Goal: Task Accomplishment & Management: Complete application form

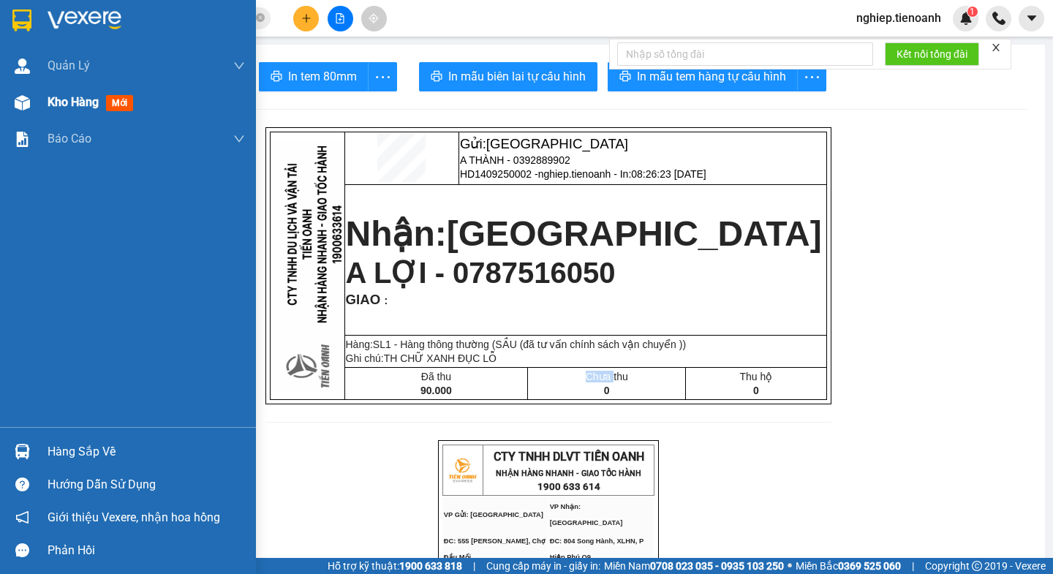
click at [62, 109] on span "Kho hàng" at bounding box center [73, 102] width 51 height 14
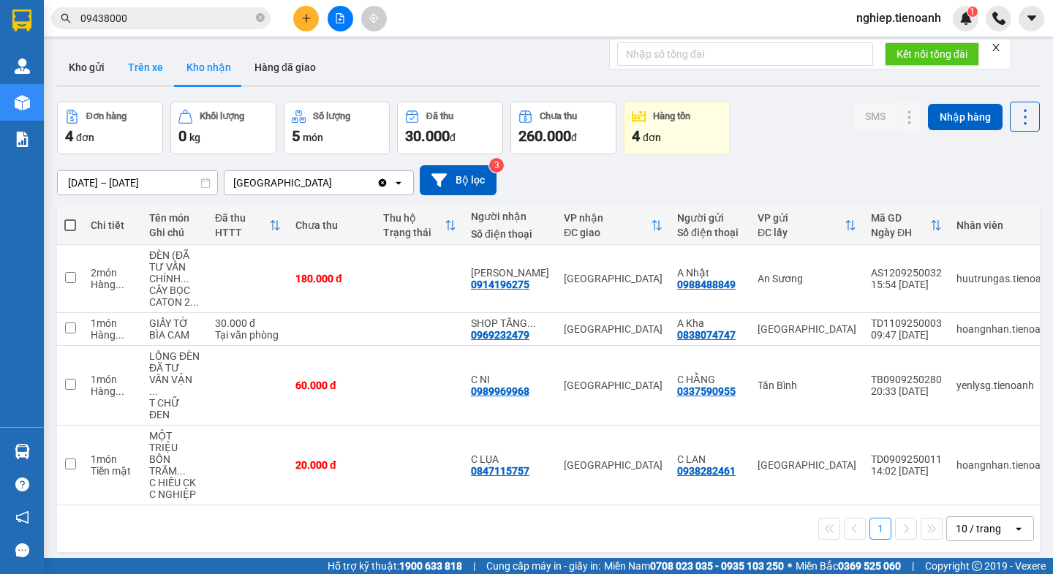
click at [132, 63] on button "Trên xe" at bounding box center [145, 67] width 59 height 35
type input "[DATE] – [DATE]"
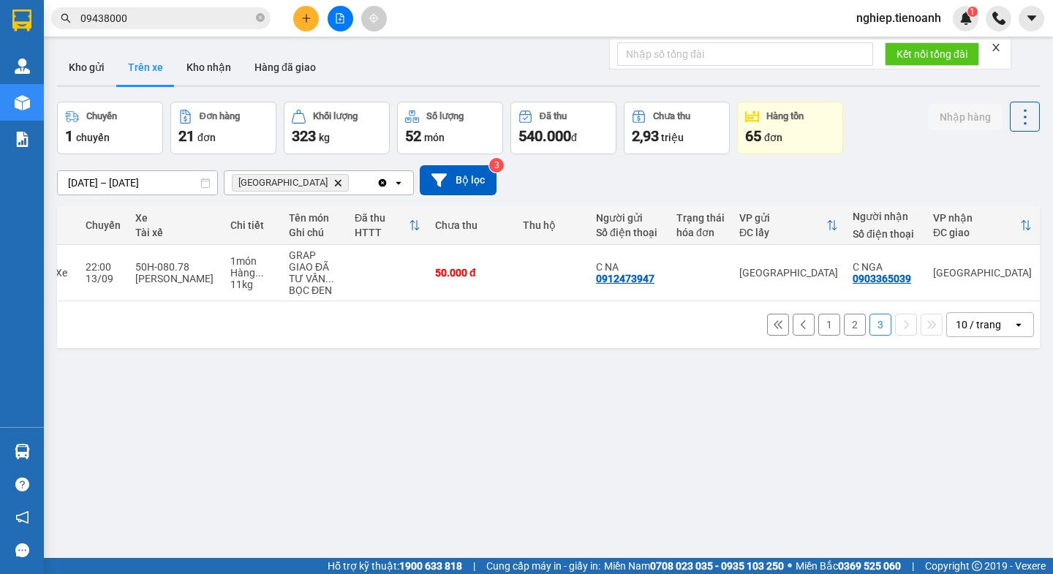
scroll to position [0, 185]
click at [284, 181] on span "Hòa [GEOGRAPHIC_DATA]" at bounding box center [290, 183] width 117 height 18
click at [335, 183] on icon "Hòa Đông, close by backspace" at bounding box center [338, 182] width 7 height 7
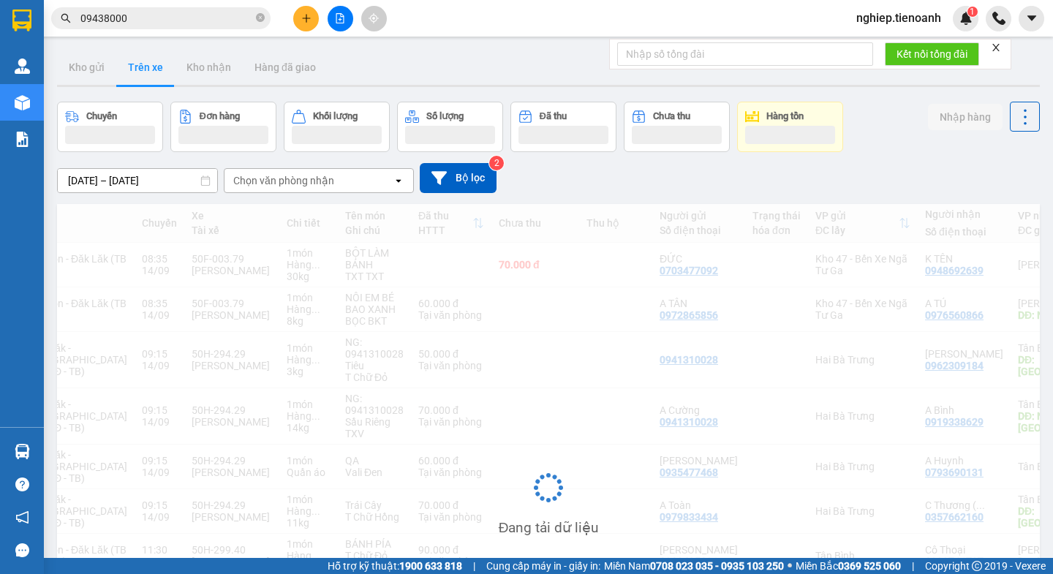
click at [292, 185] on div "Chọn văn phòng nhận" at bounding box center [283, 180] width 101 height 15
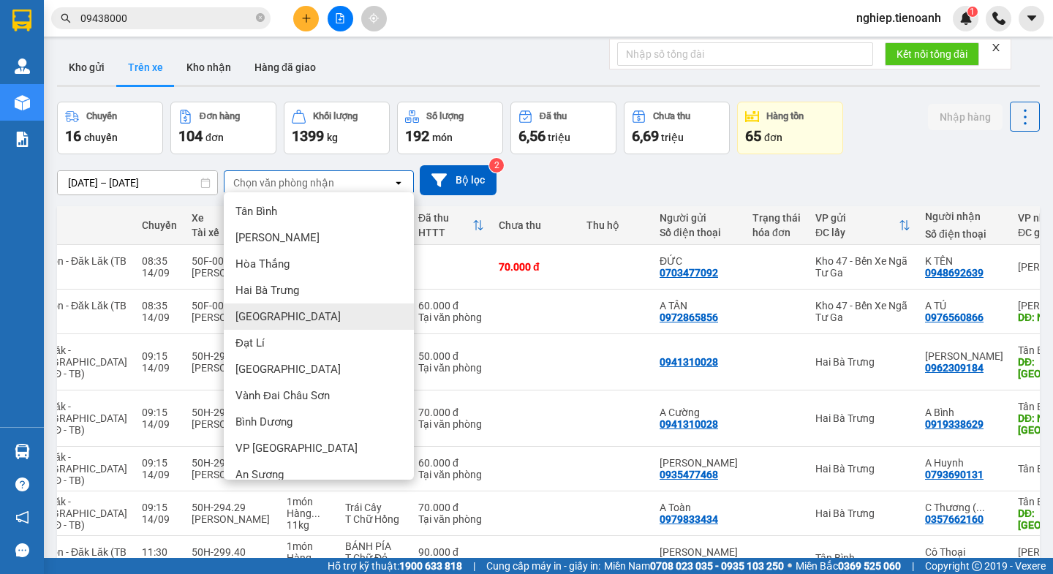
click at [264, 314] on span "[GEOGRAPHIC_DATA]" at bounding box center [287, 316] width 105 height 15
click at [287, 314] on div "Hàng ..." at bounding box center [309, 312] width 44 height 12
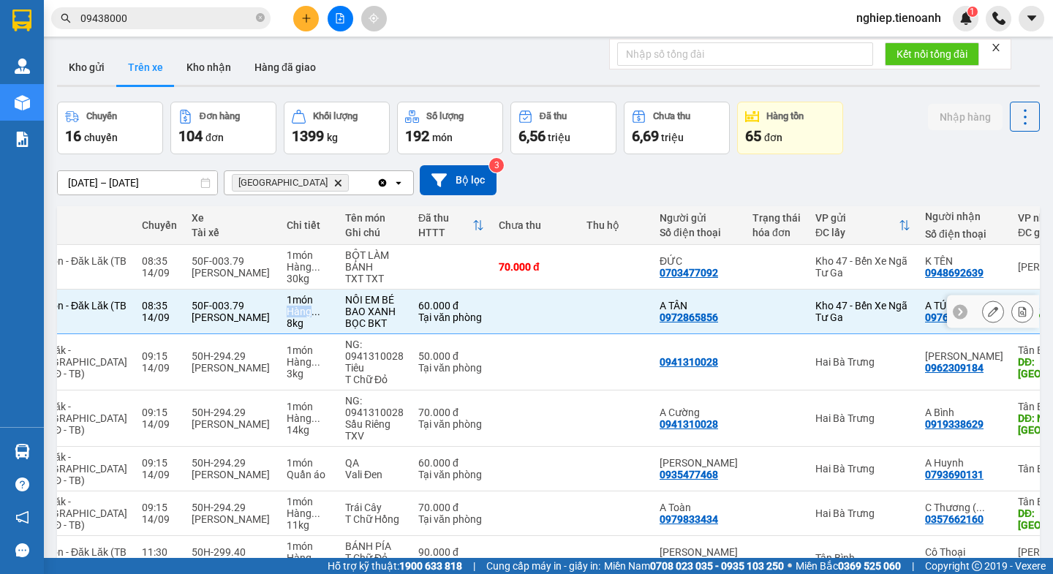
checkbox input "false"
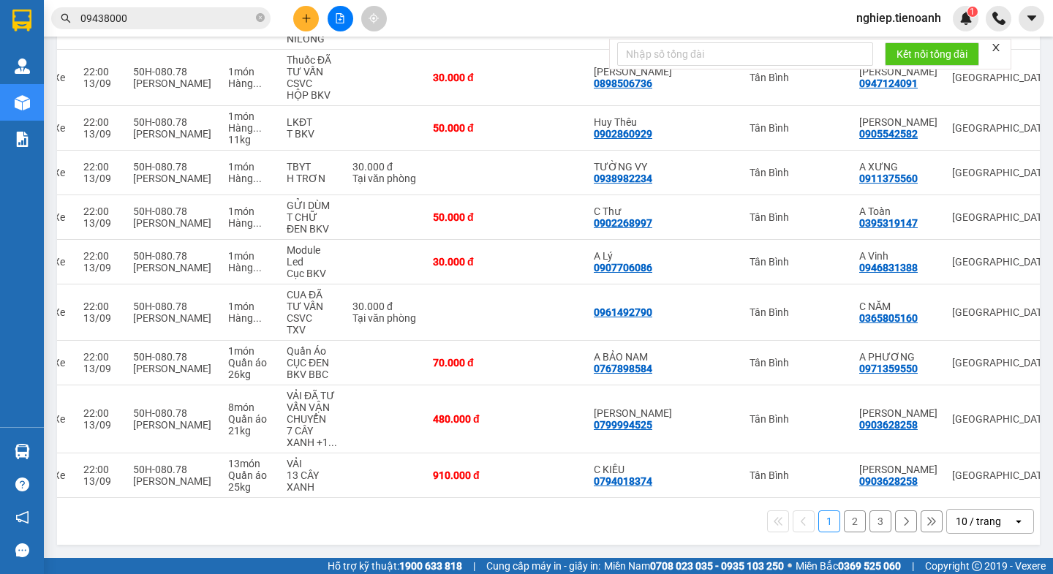
scroll to position [0, 238]
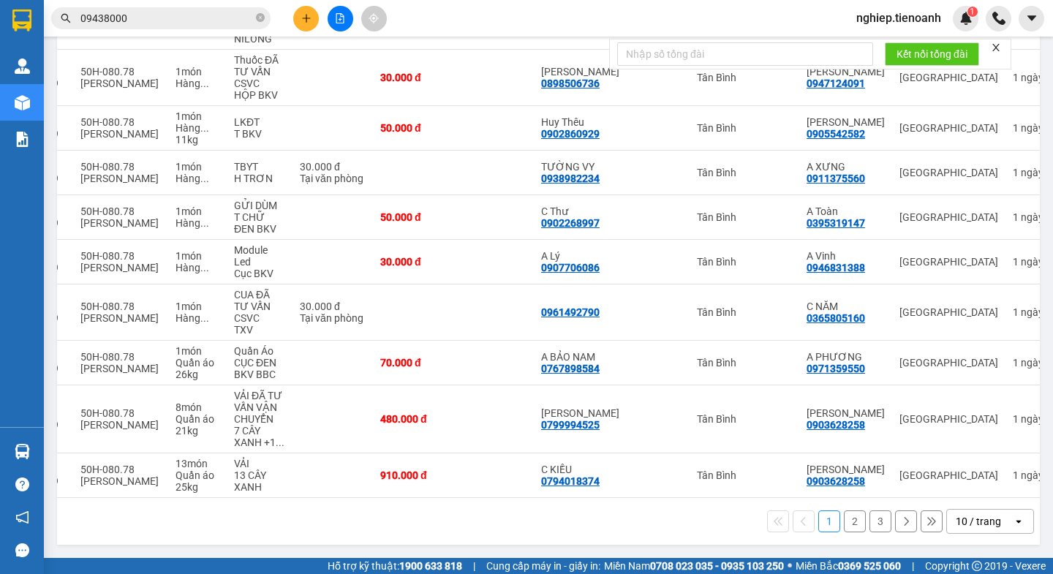
click at [869, 521] on button "3" at bounding box center [880, 521] width 22 height 22
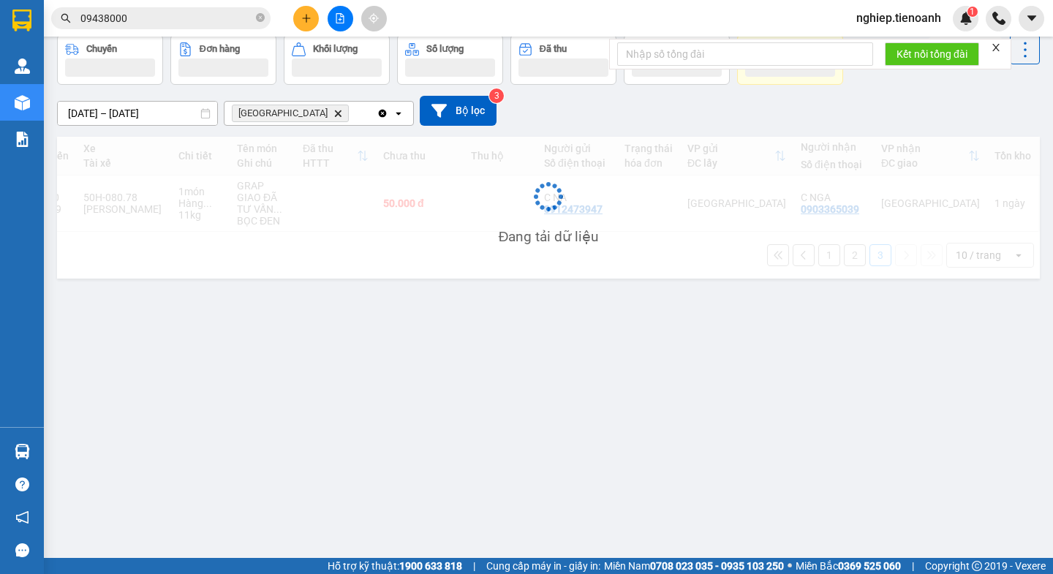
scroll to position [67, 0]
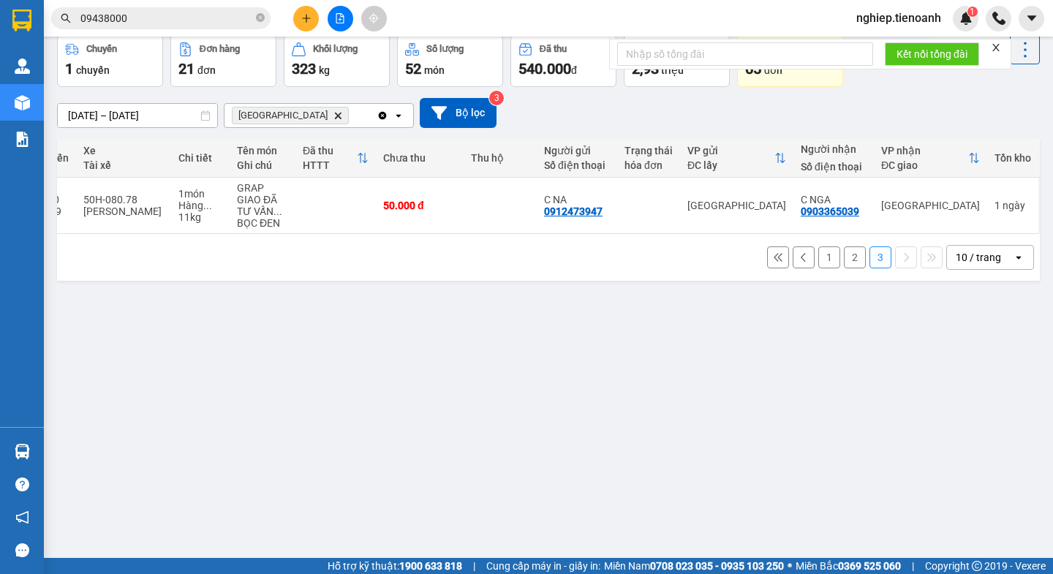
click at [848, 265] on button "2" at bounding box center [855, 257] width 22 height 22
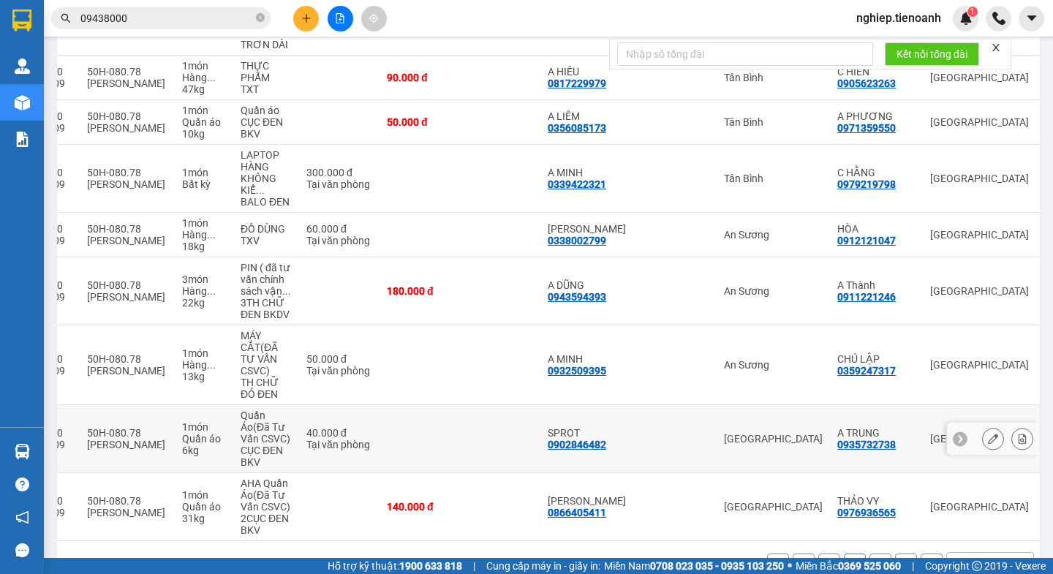
scroll to position [363, 0]
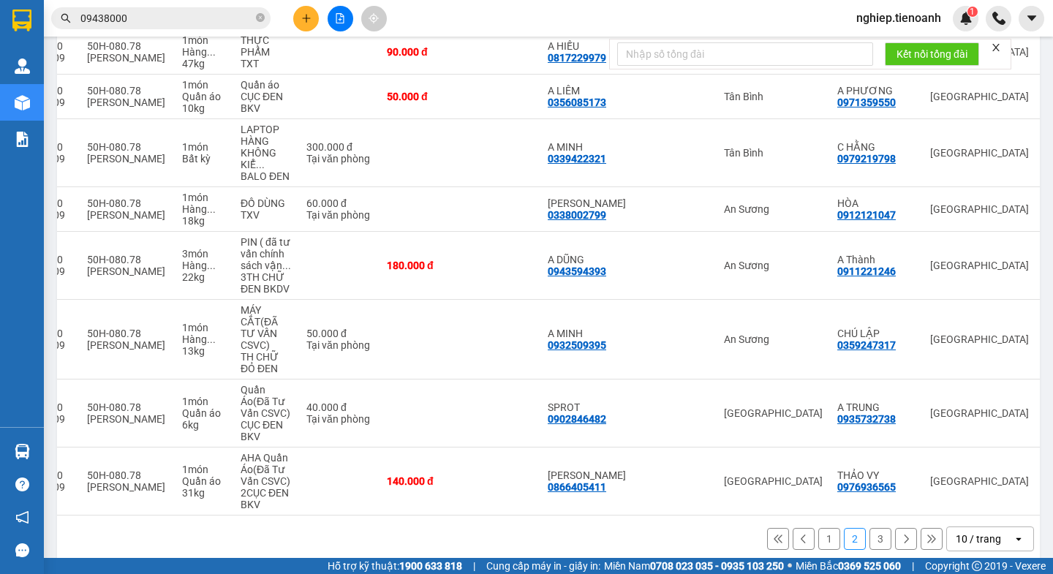
click at [818, 528] on button "1" at bounding box center [829, 539] width 22 height 22
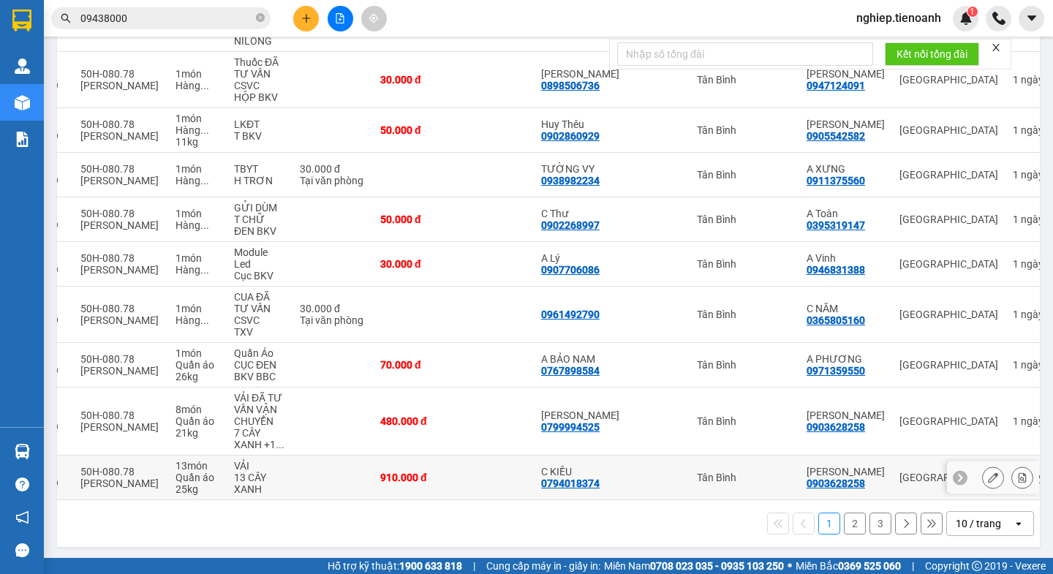
scroll to position [269, 0]
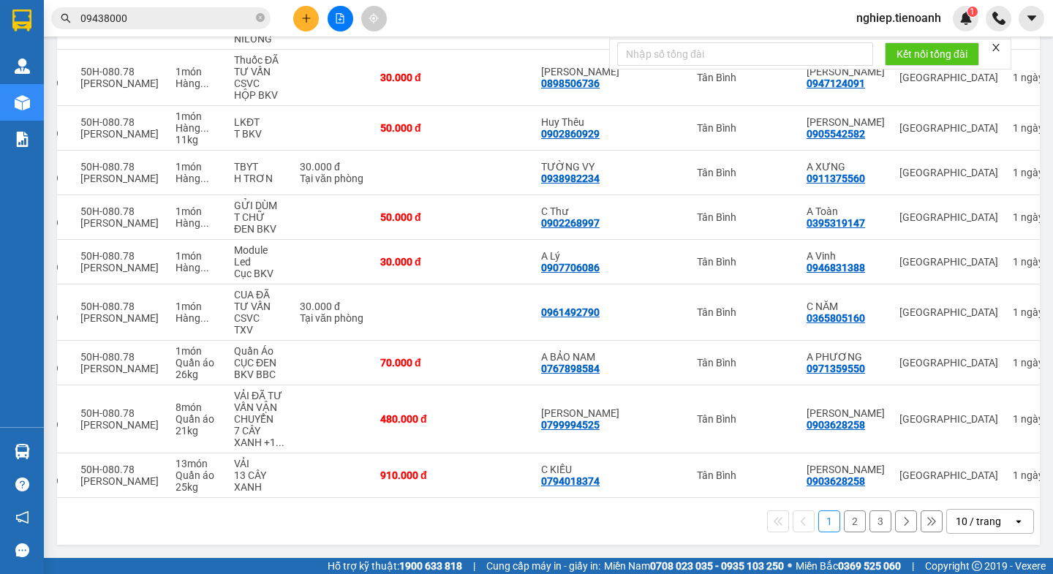
click at [844, 520] on button "2" at bounding box center [855, 521] width 22 height 22
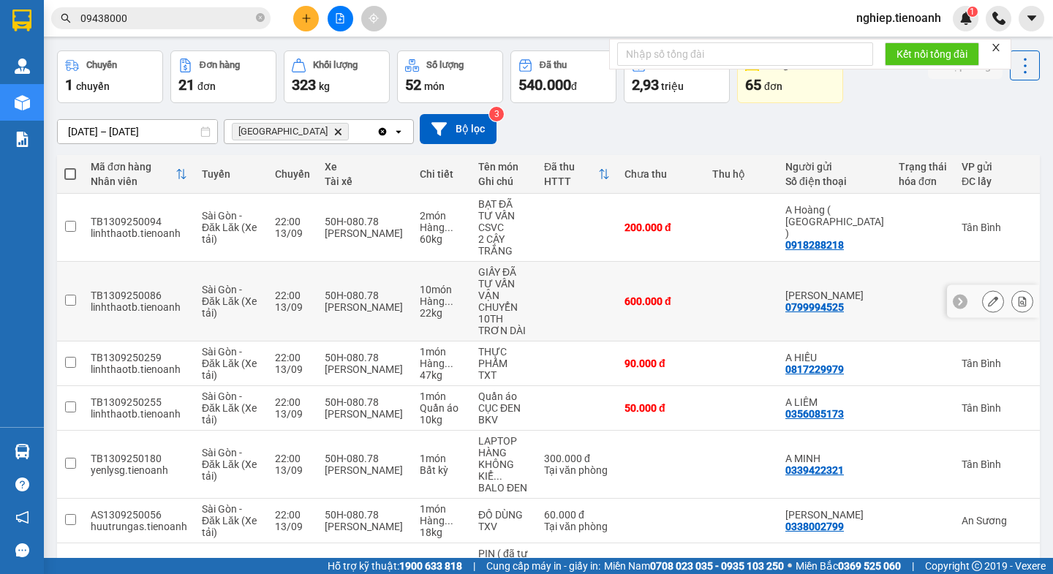
scroll to position [363, 0]
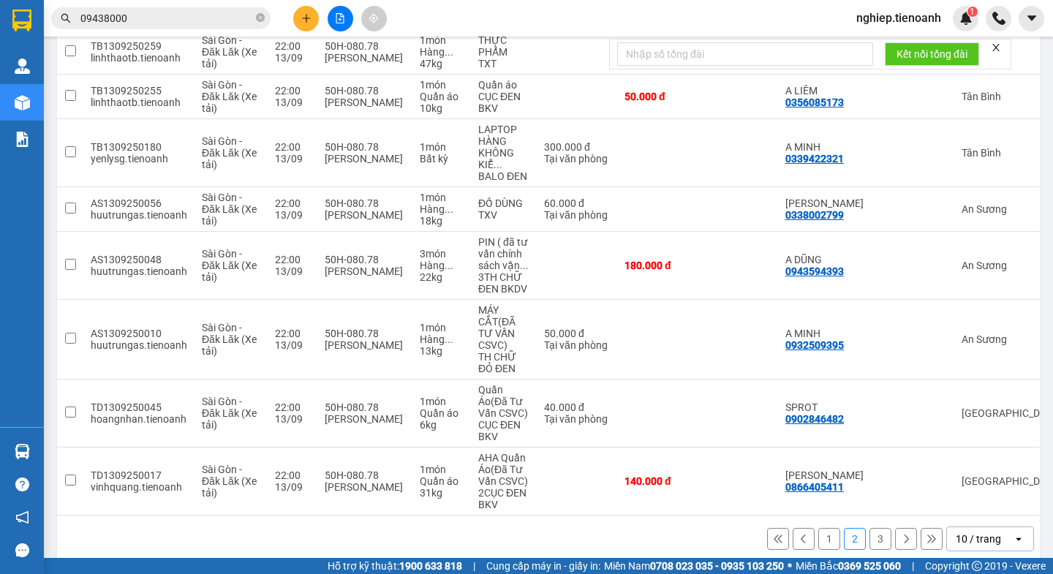
click at [818, 528] on button "1" at bounding box center [829, 539] width 22 height 22
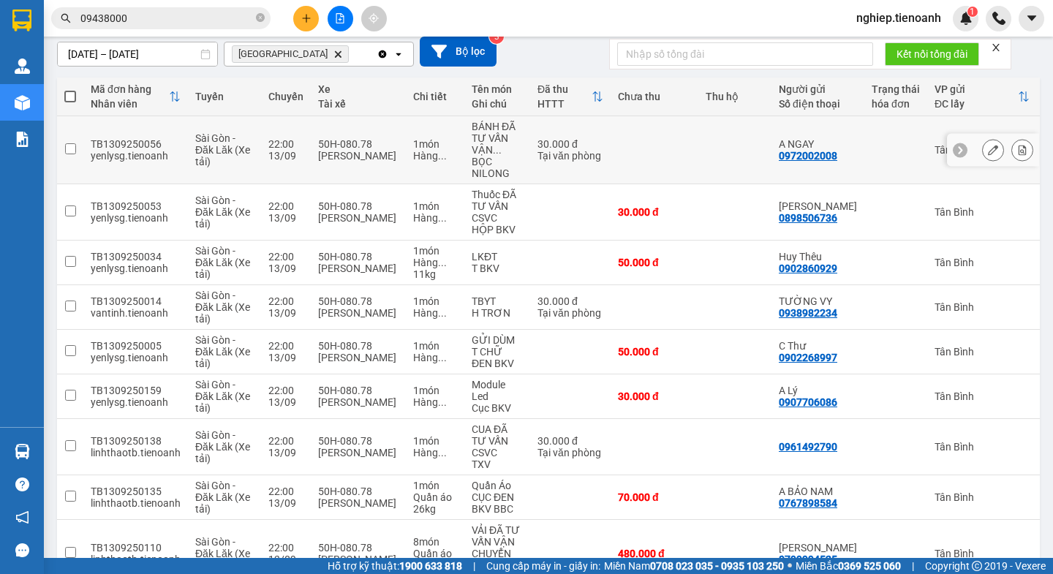
scroll to position [123, 0]
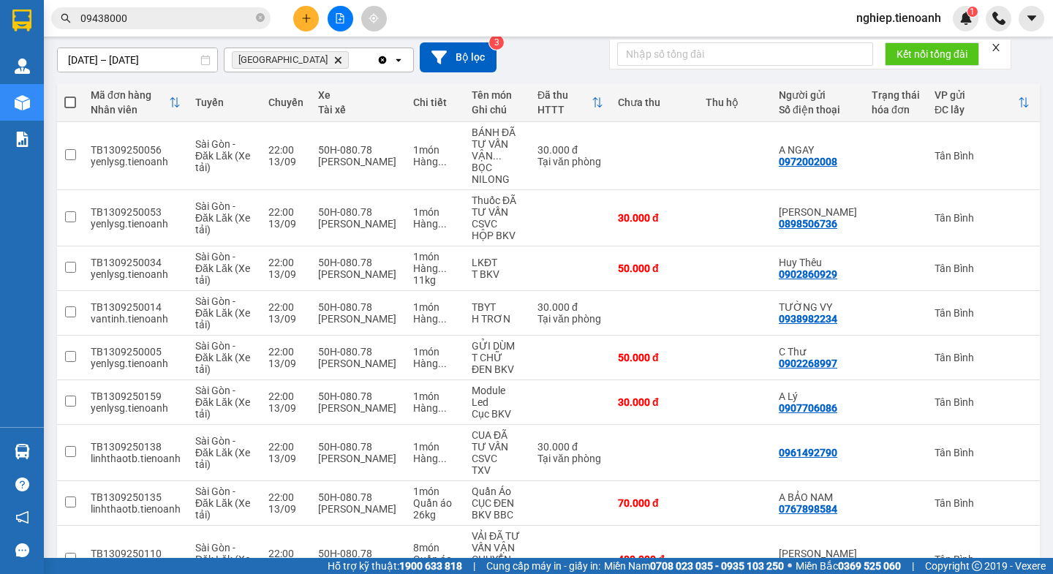
click at [65, 105] on span at bounding box center [70, 103] width 12 height 12
click at [70, 95] on input "checkbox" at bounding box center [70, 95] width 0 height 0
checkbox input "true"
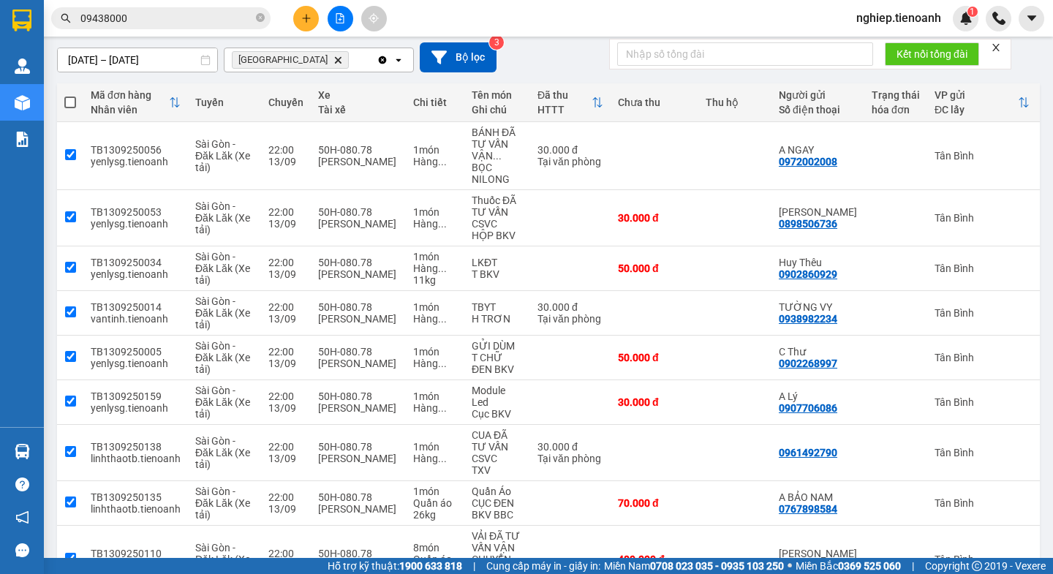
checkbox input "true"
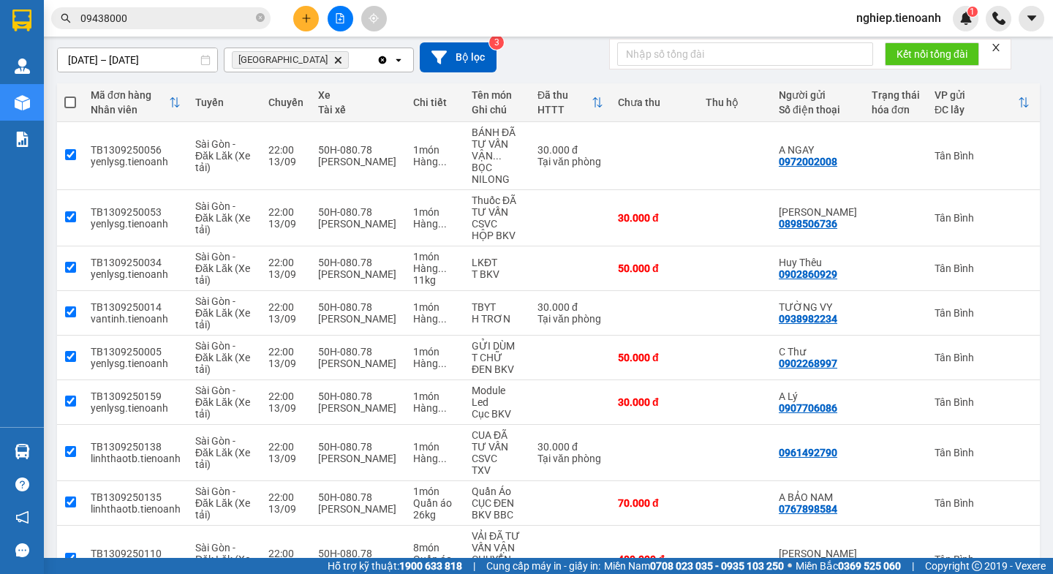
checkbox input "true"
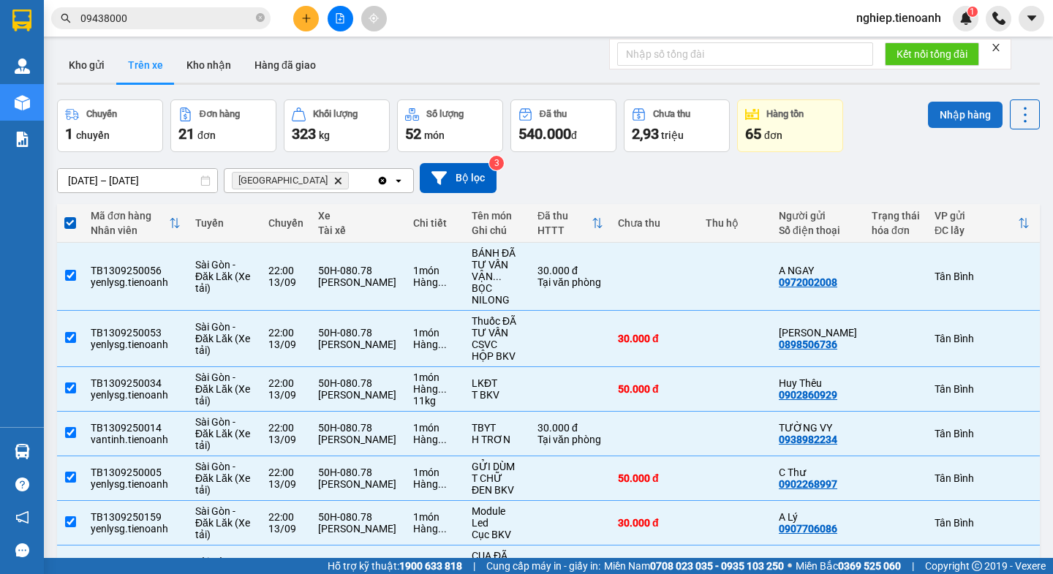
scroll to position [0, 0]
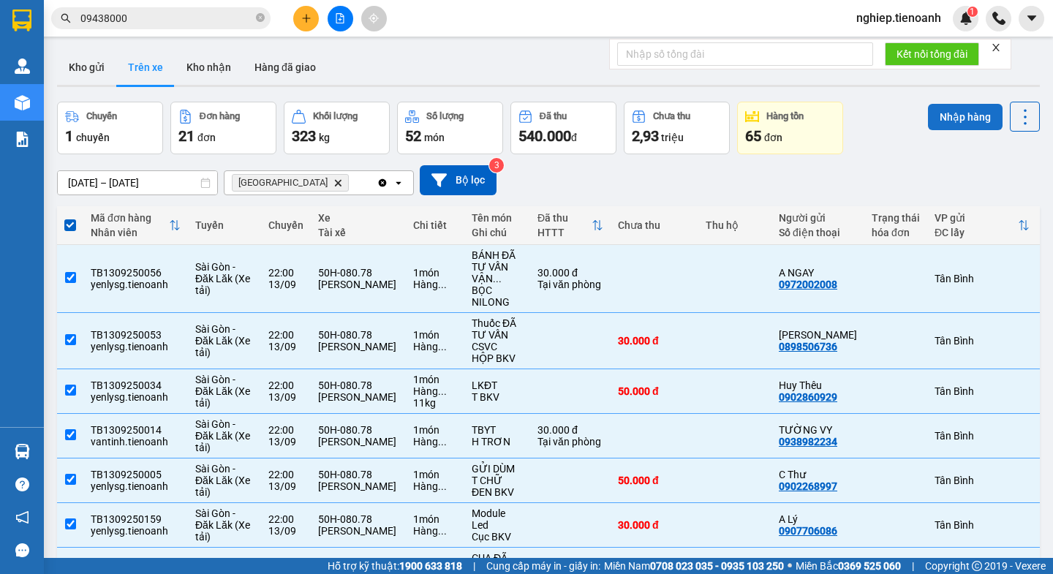
click at [938, 118] on button "Nhập hàng" at bounding box center [965, 117] width 75 height 26
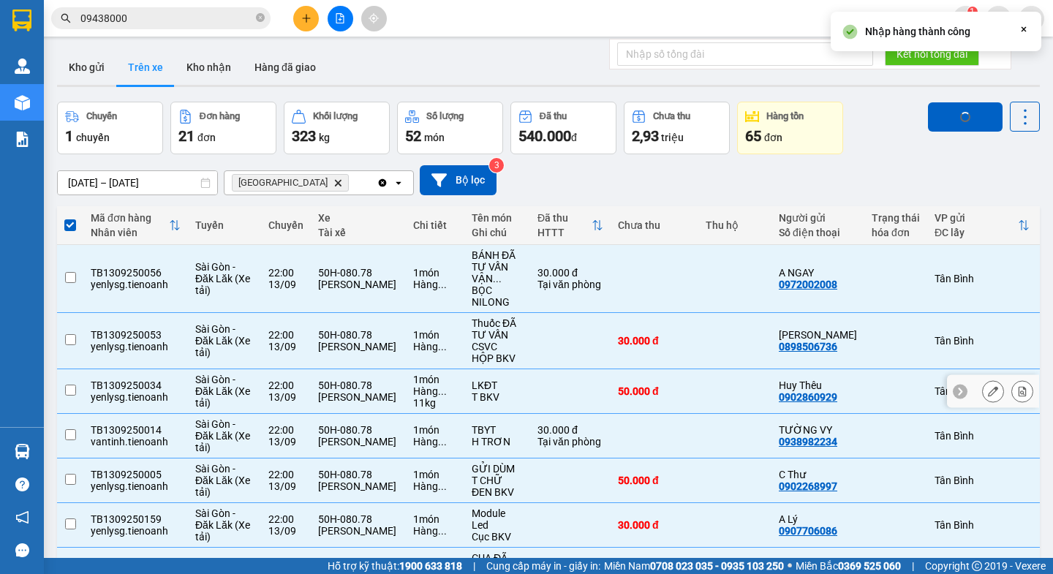
checkbox input "false"
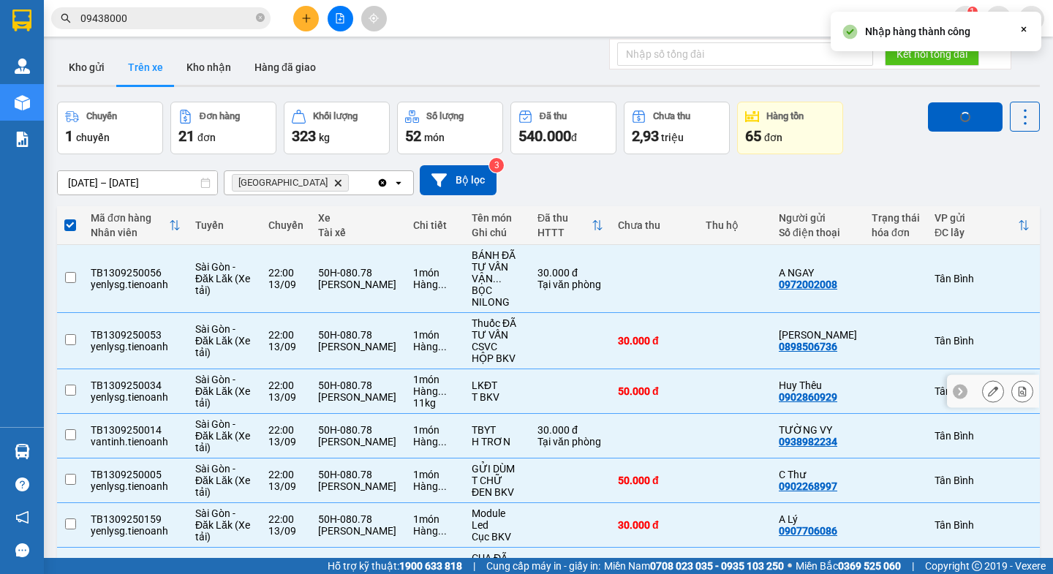
checkbox input "false"
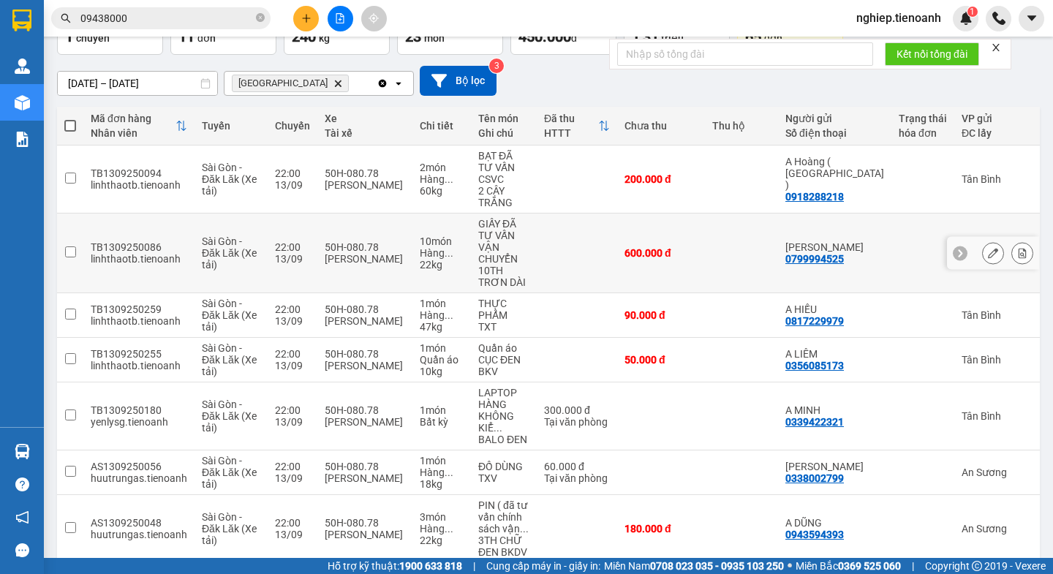
scroll to position [70, 0]
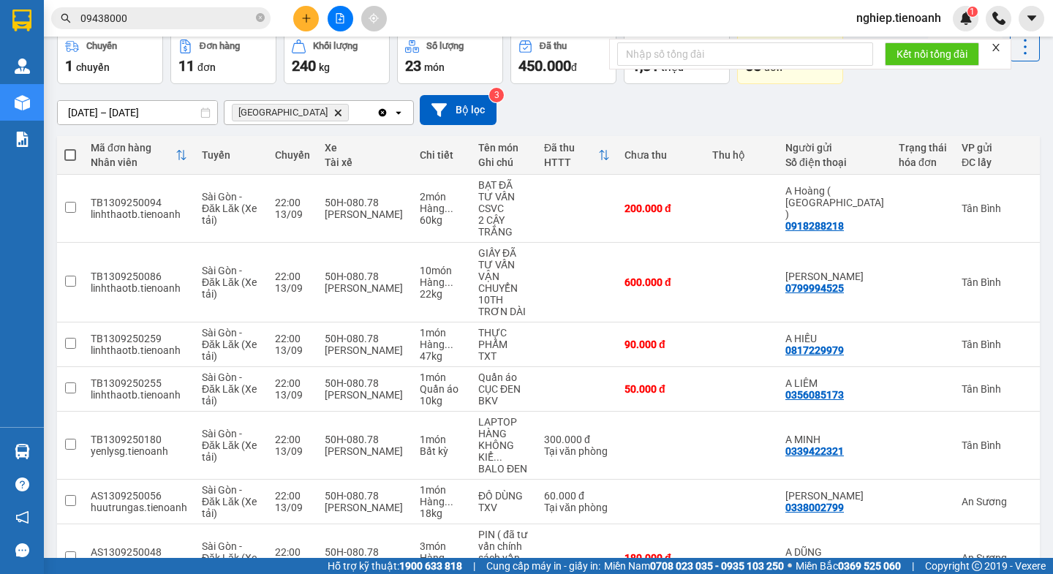
click at [73, 156] on span at bounding box center [70, 155] width 12 height 12
click at [70, 148] on input "checkbox" at bounding box center [70, 148] width 0 height 0
checkbox input "true"
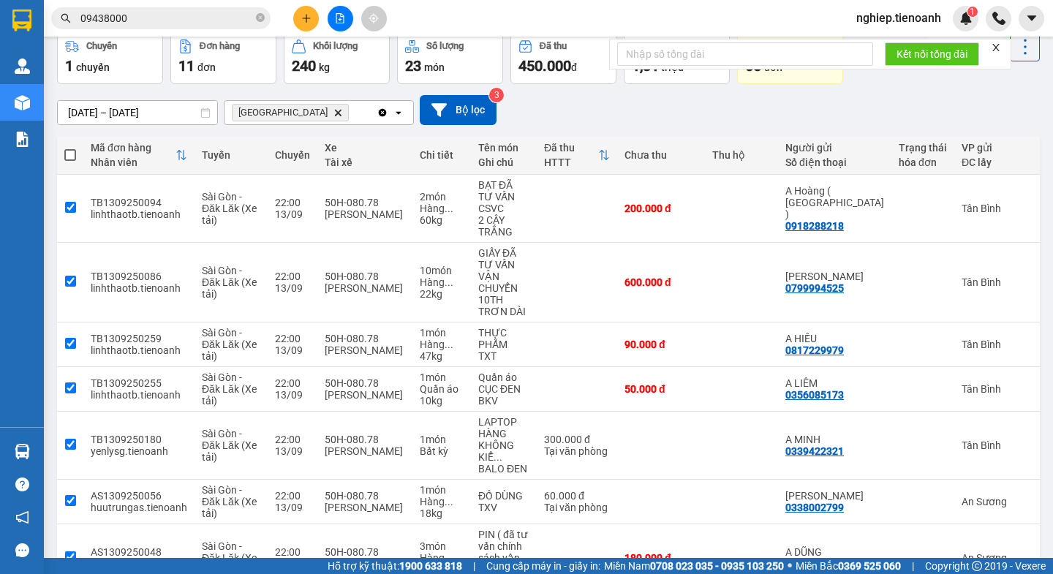
checkbox input "true"
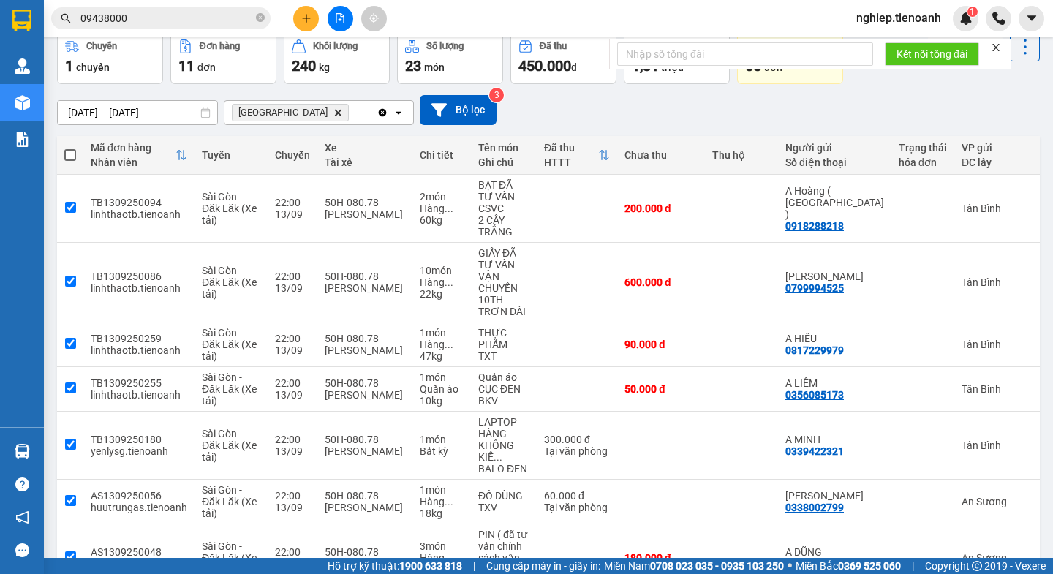
checkbox input "true"
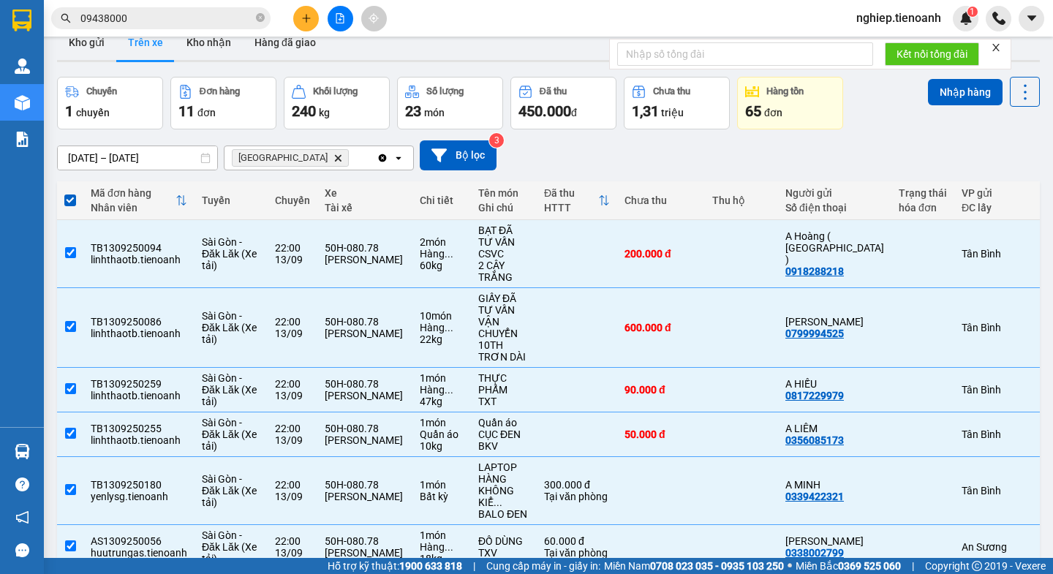
scroll to position [0, 0]
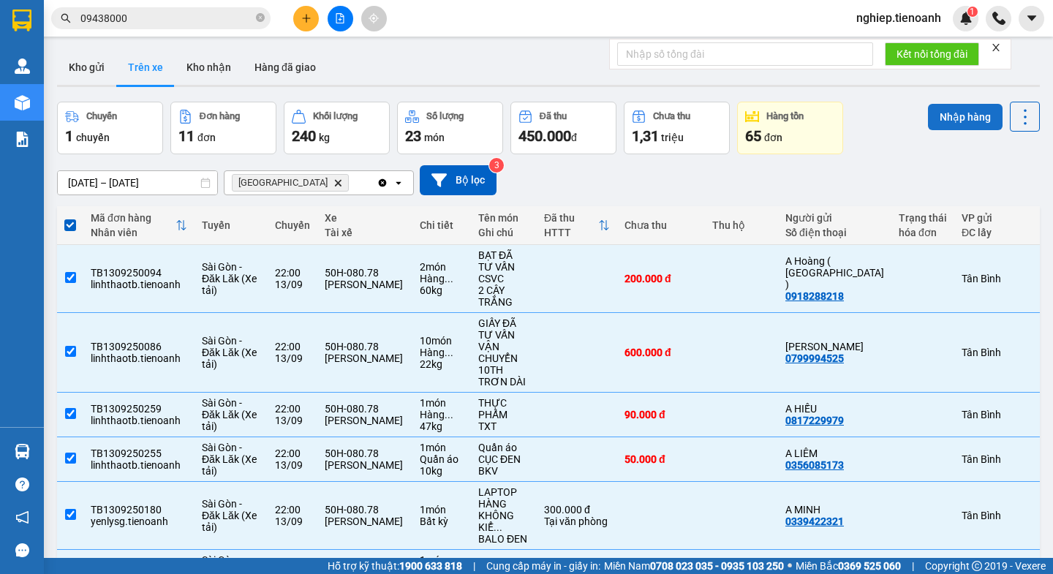
click at [934, 124] on button "Nhập hàng" at bounding box center [965, 117] width 75 height 26
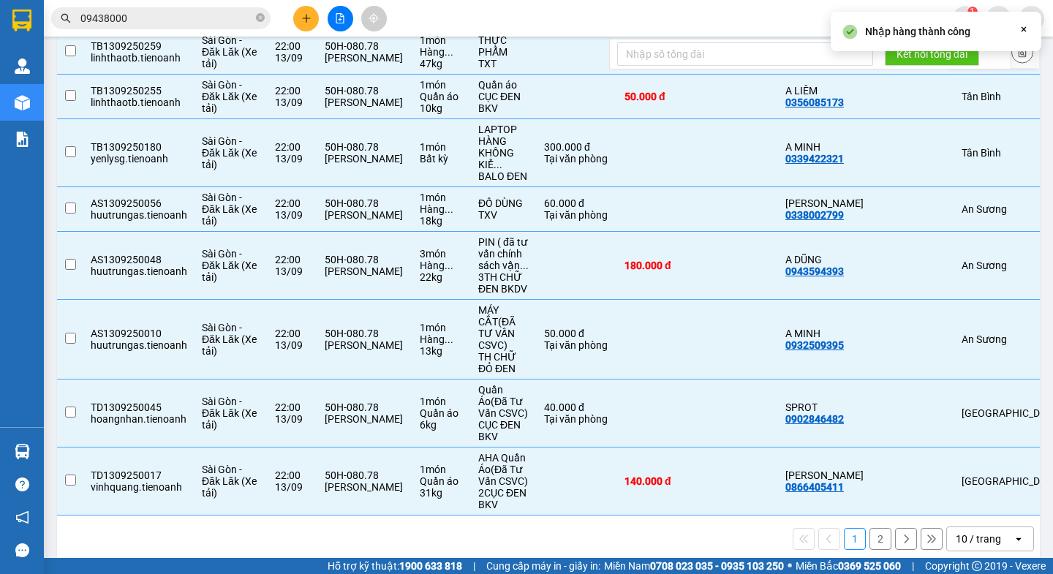
checkbox input "false"
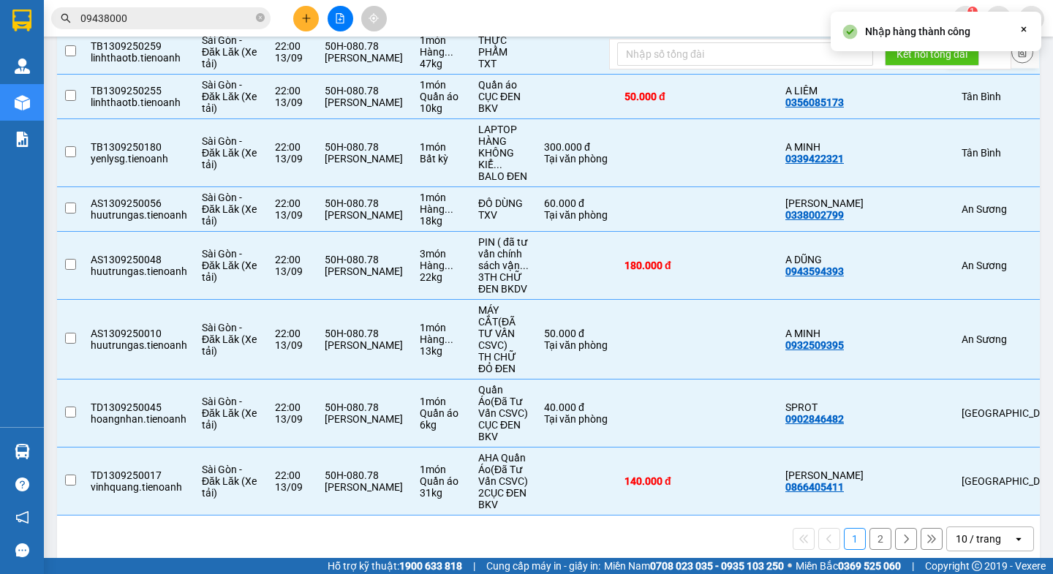
checkbox input "false"
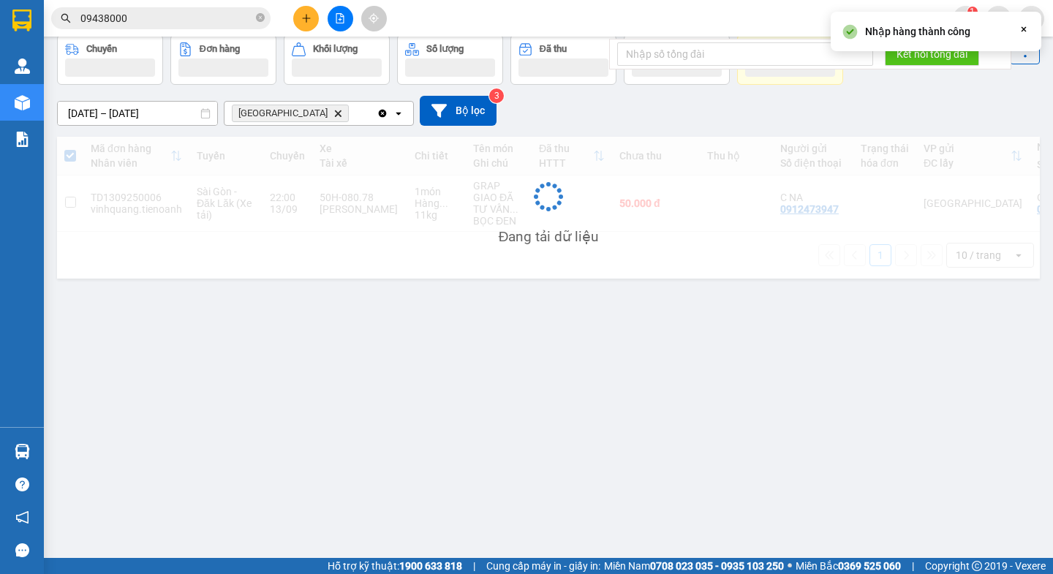
scroll to position [67, 0]
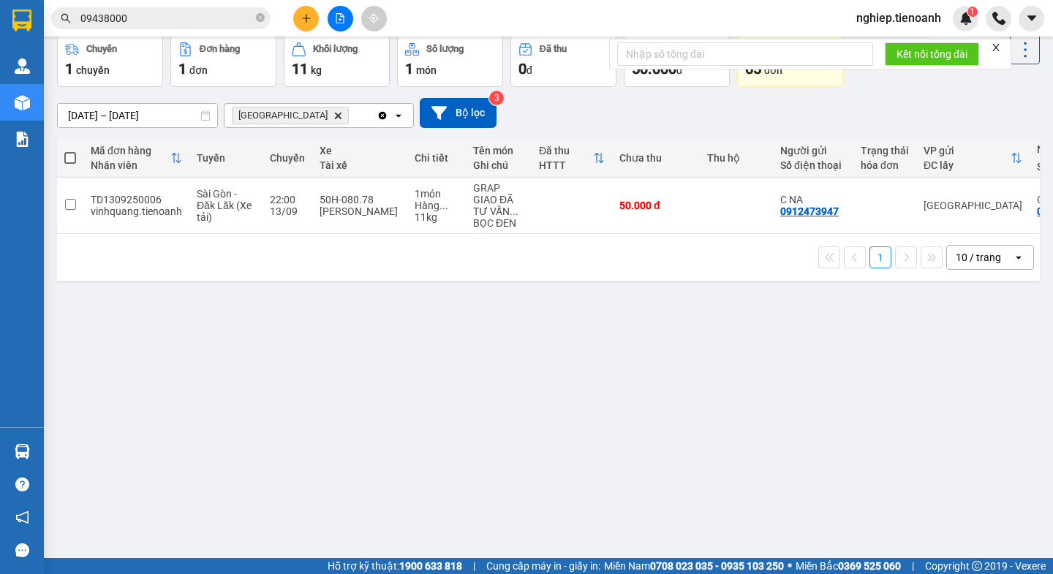
click at [66, 157] on span at bounding box center [70, 158] width 12 height 12
click at [70, 151] on input "checkbox" at bounding box center [70, 151] width 0 height 0
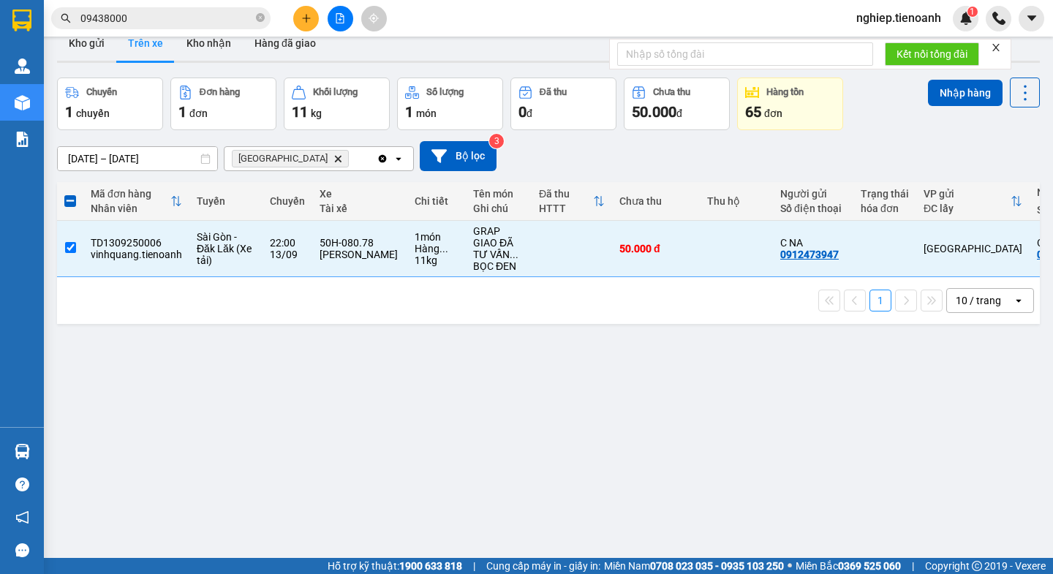
scroll to position [0, 0]
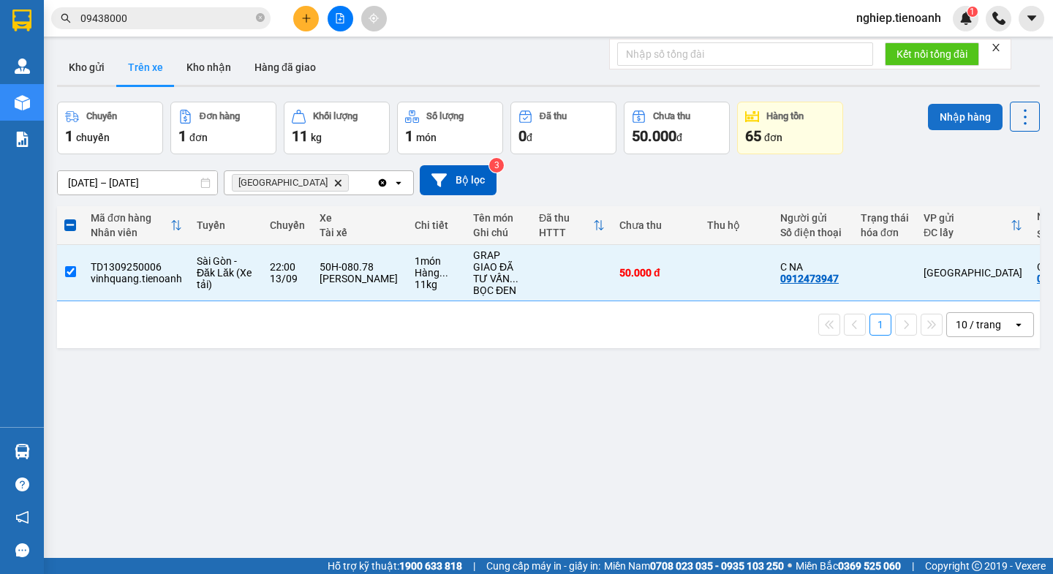
click at [958, 118] on button "Nhập hàng" at bounding box center [965, 117] width 75 height 26
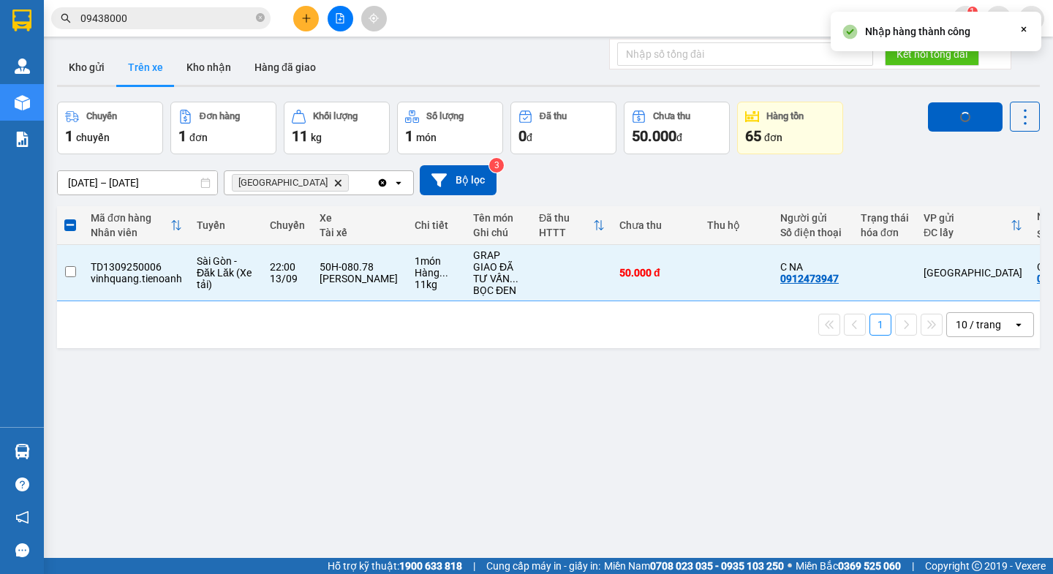
checkbox input "false"
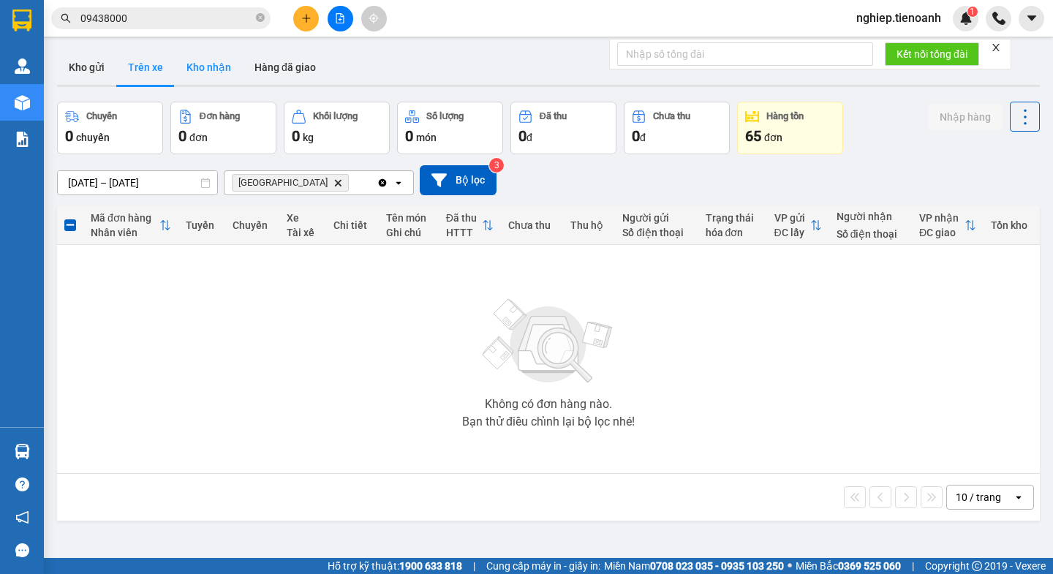
click at [225, 73] on button "Kho nhận" at bounding box center [209, 67] width 68 height 35
type input "[DATE] – [DATE]"
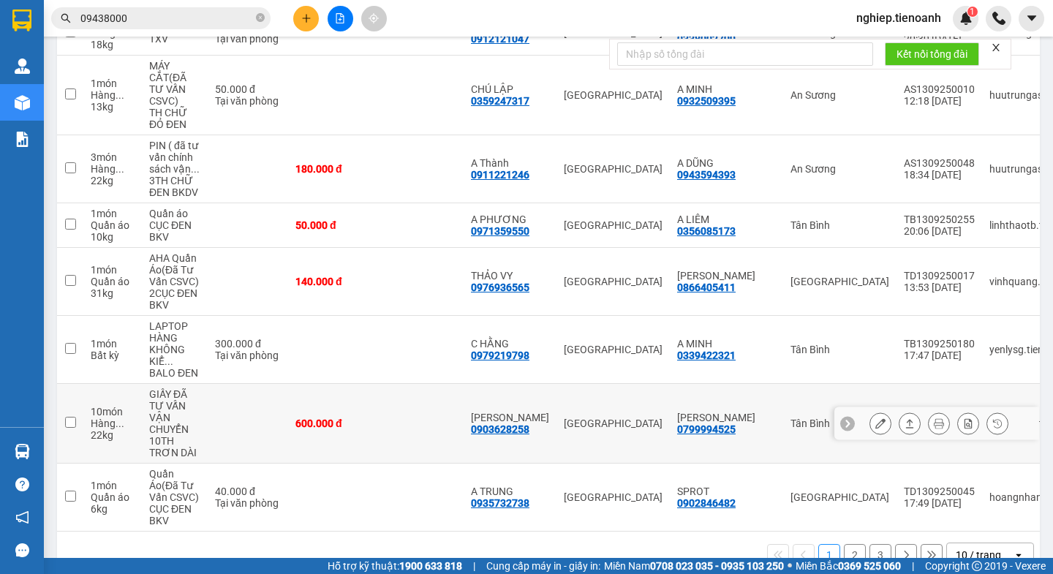
scroll to position [398, 0]
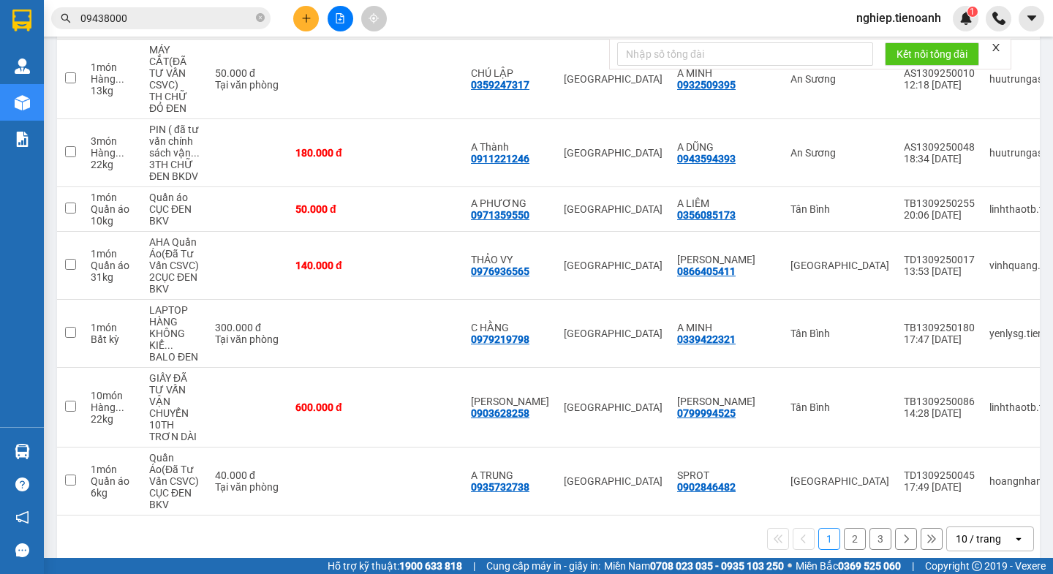
click at [844, 528] on button "2" at bounding box center [855, 539] width 22 height 22
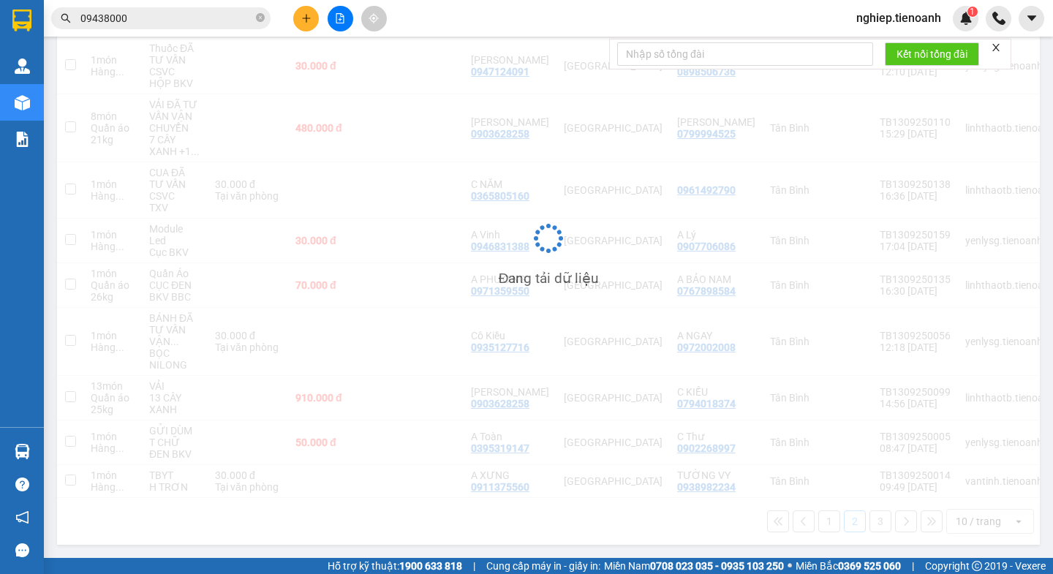
scroll to position [257, 0]
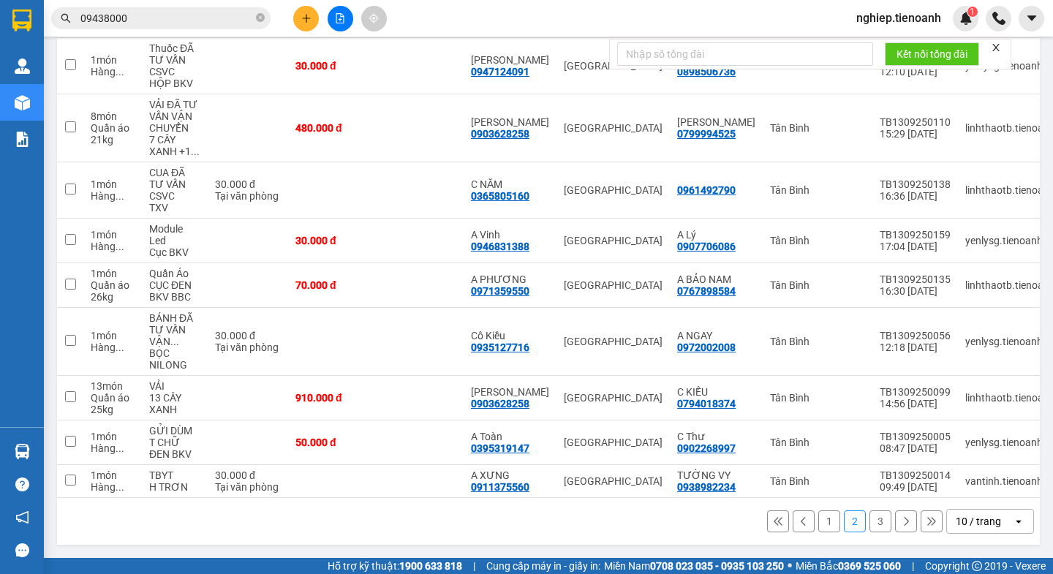
click at [823, 523] on button "1" at bounding box center [829, 521] width 22 height 22
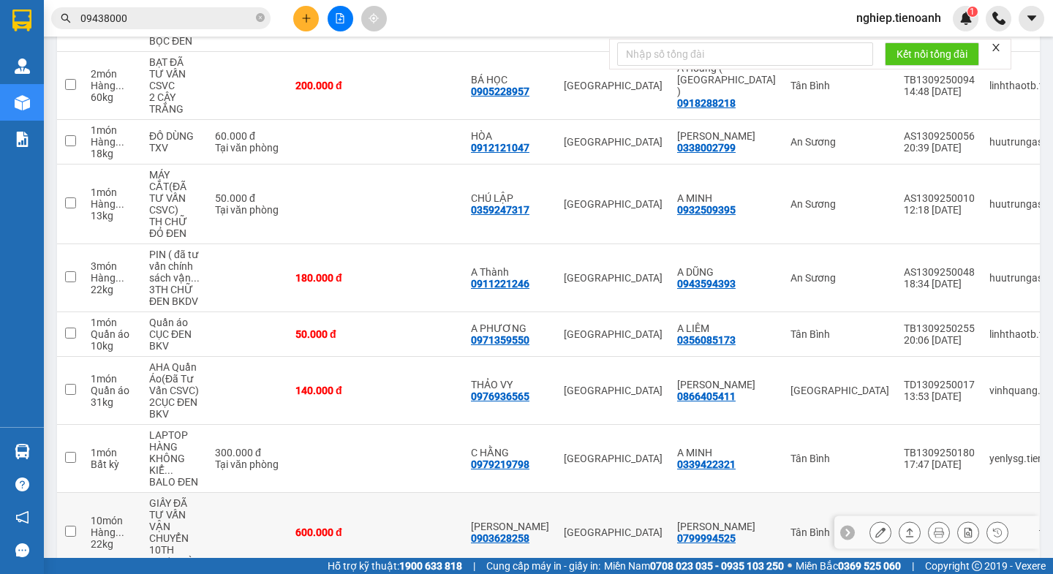
scroll to position [275, 0]
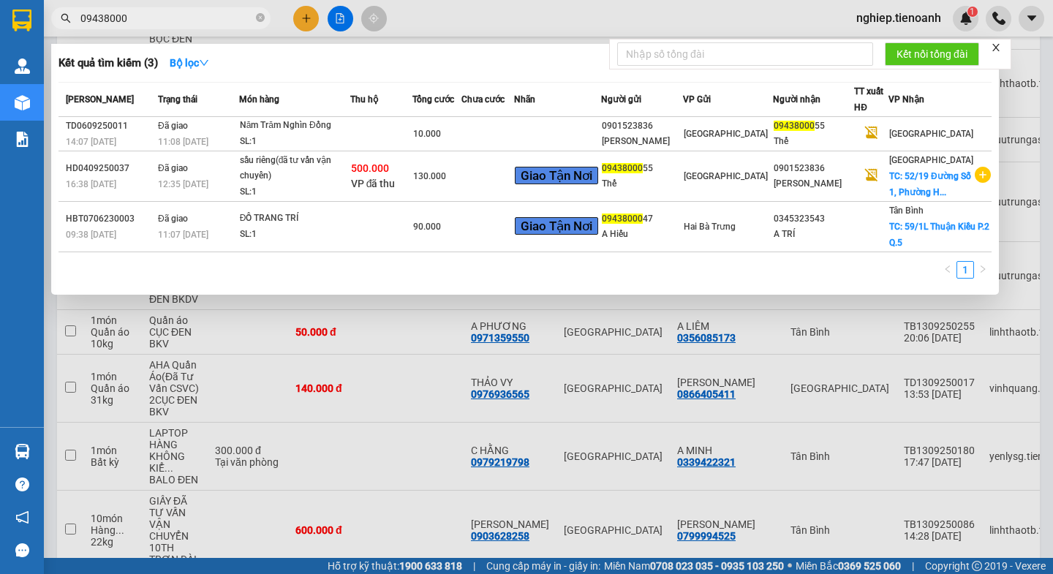
click at [181, 21] on input "09438000" at bounding box center [166, 18] width 173 height 16
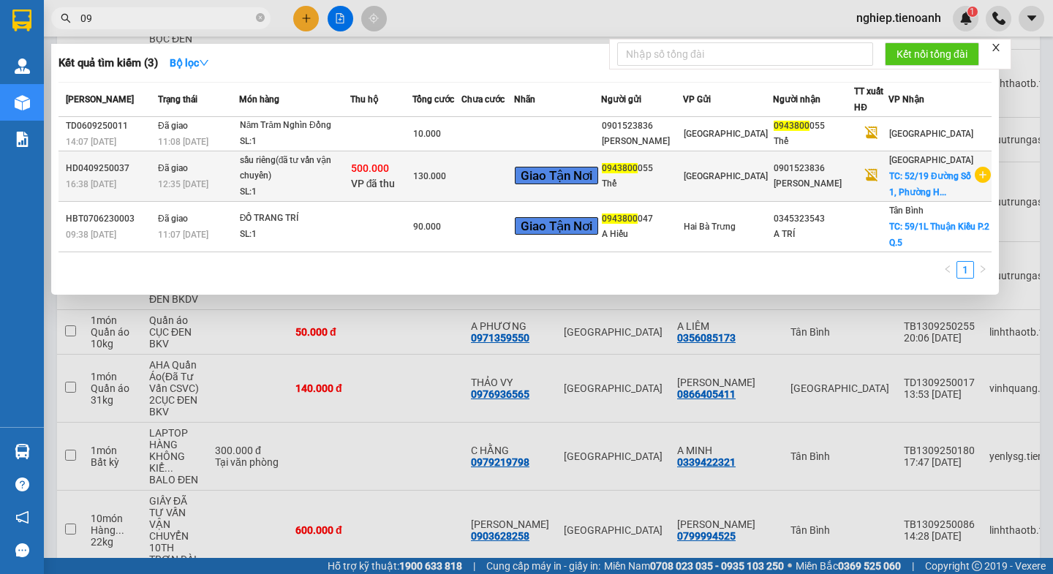
type input "0"
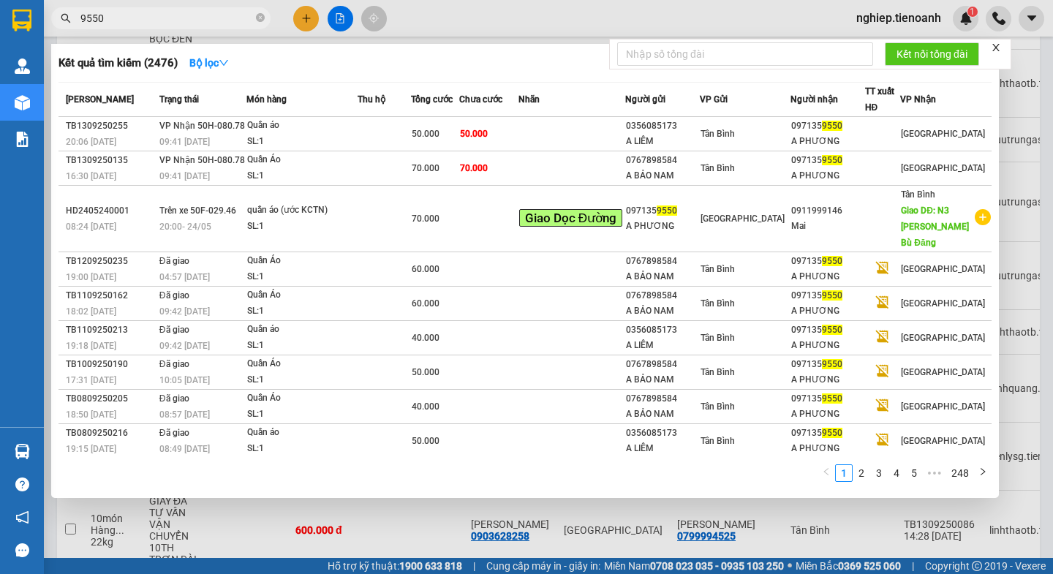
type input "9550"
click at [1038, 140] on div at bounding box center [526, 287] width 1053 height 574
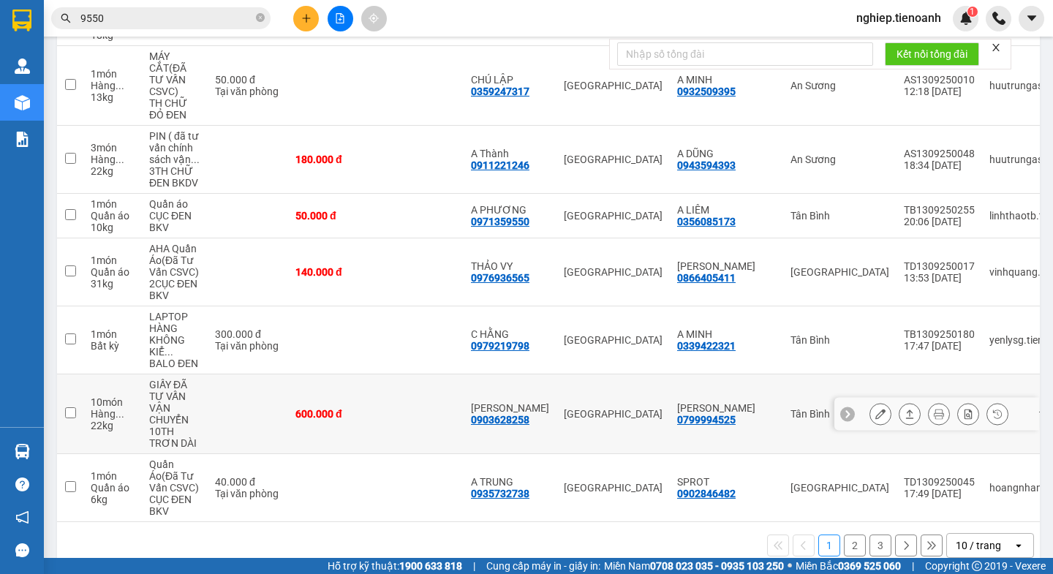
scroll to position [398, 0]
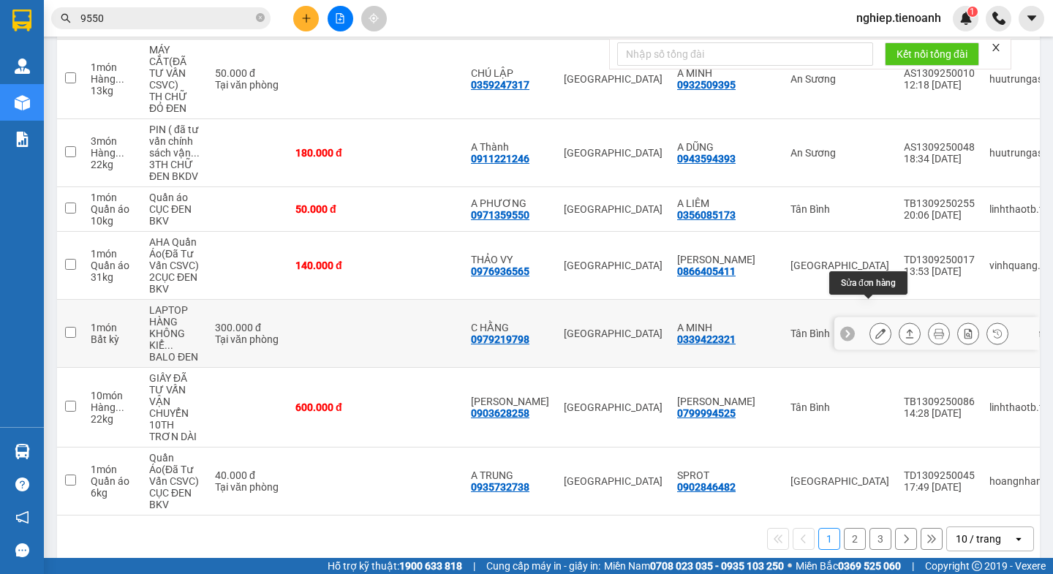
click at [870, 321] on button at bounding box center [880, 334] width 20 height 26
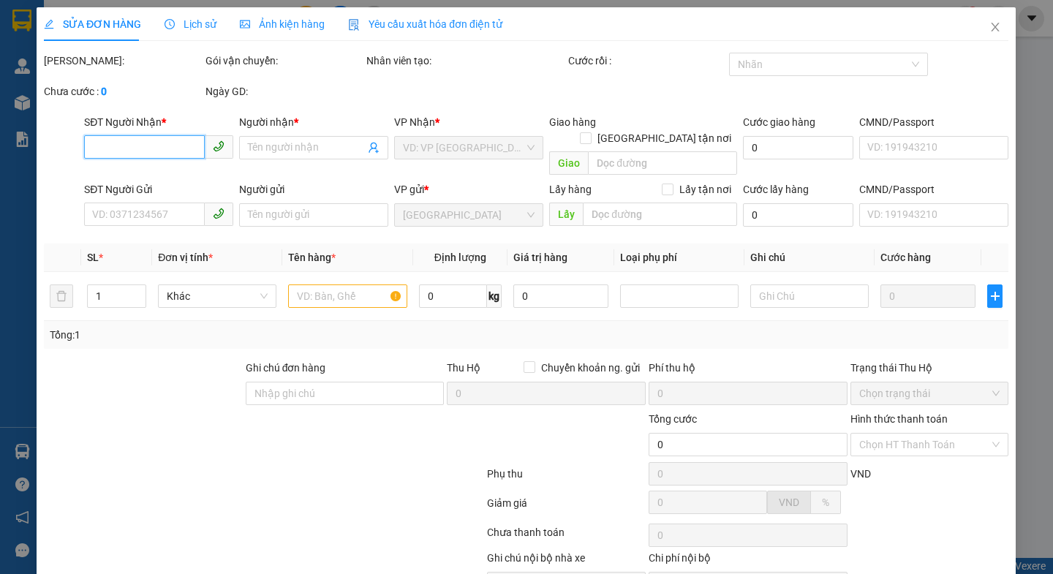
type input "0979219798"
type input "C HẰNG"
type input "0339422321"
type input "A MINH"
type input "300.000"
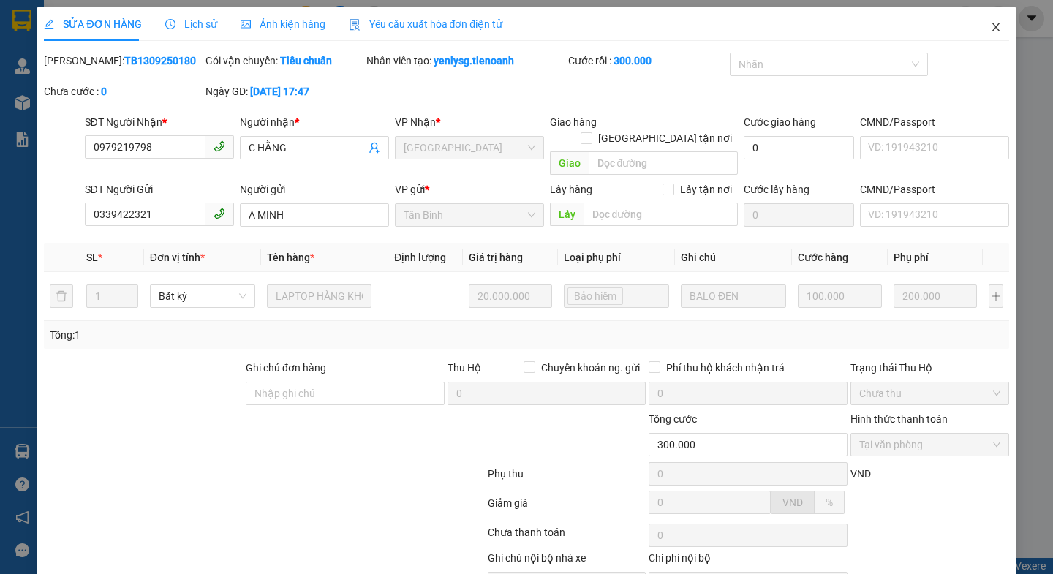
click at [990, 28] on icon "close" at bounding box center [996, 27] width 12 height 12
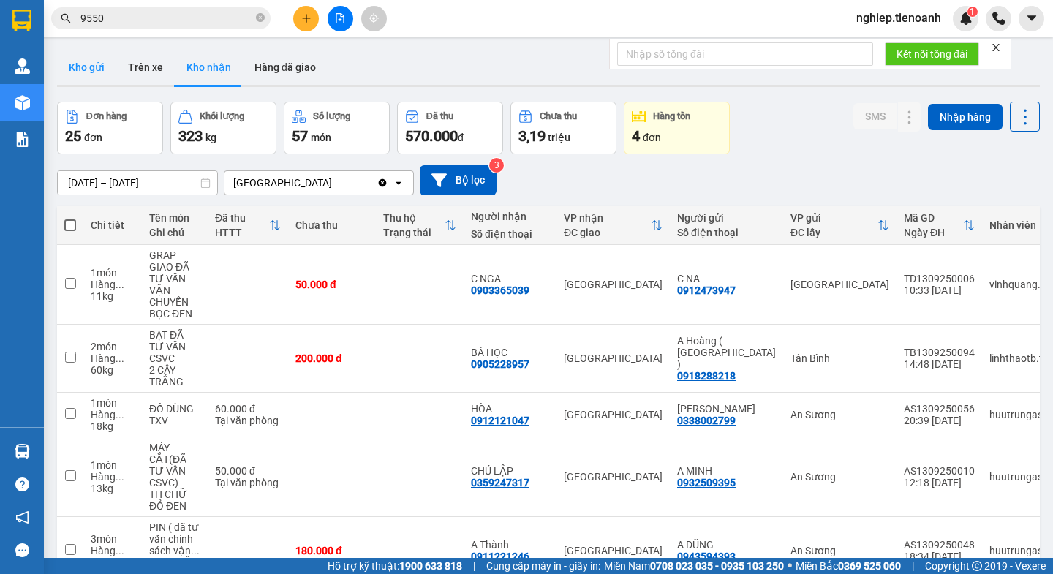
drag, startPoint x: 86, startPoint y: 59, endPoint x: 110, endPoint y: 46, distance: 28.1
click at [102, 53] on button "Kho gửi" at bounding box center [86, 67] width 59 height 35
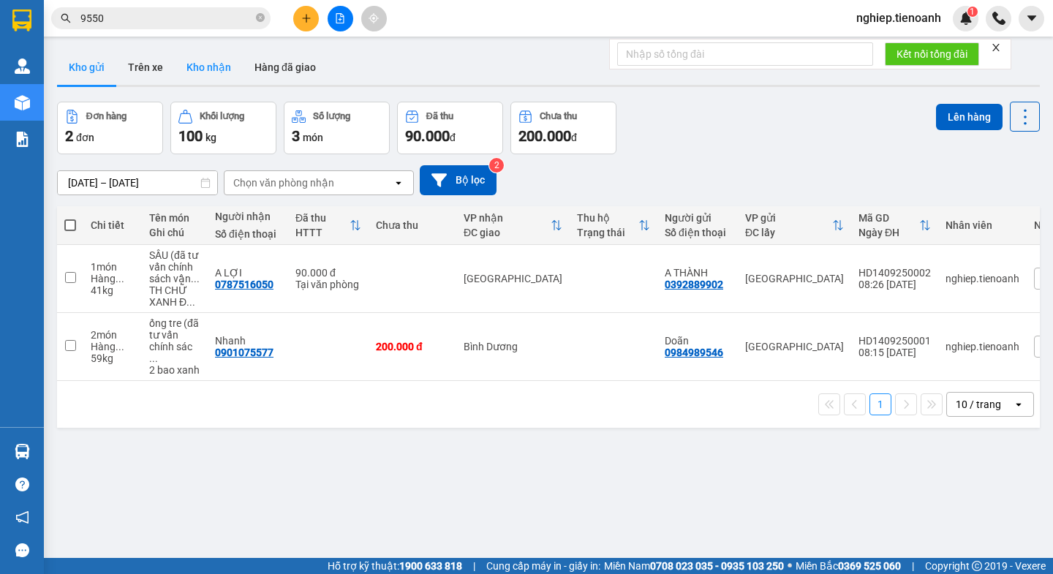
click at [197, 68] on button "Kho nhận" at bounding box center [209, 67] width 68 height 35
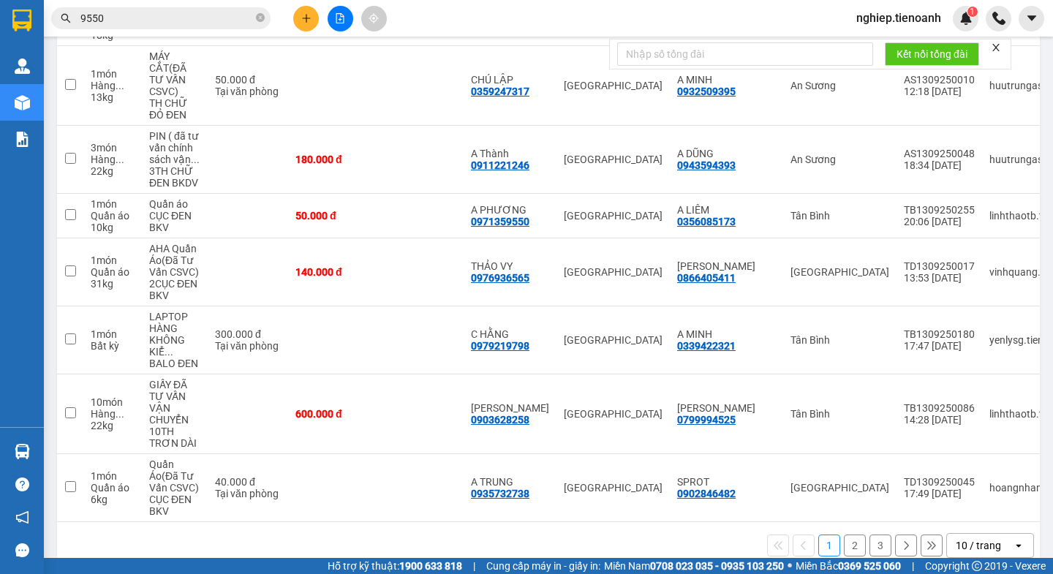
scroll to position [398, 0]
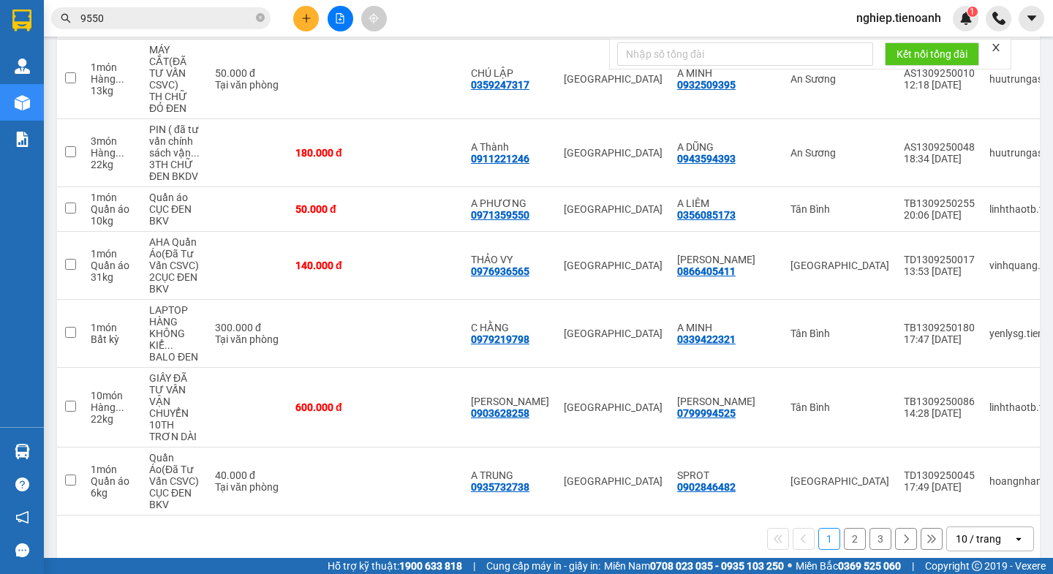
click at [844, 528] on button "2" at bounding box center [855, 539] width 22 height 22
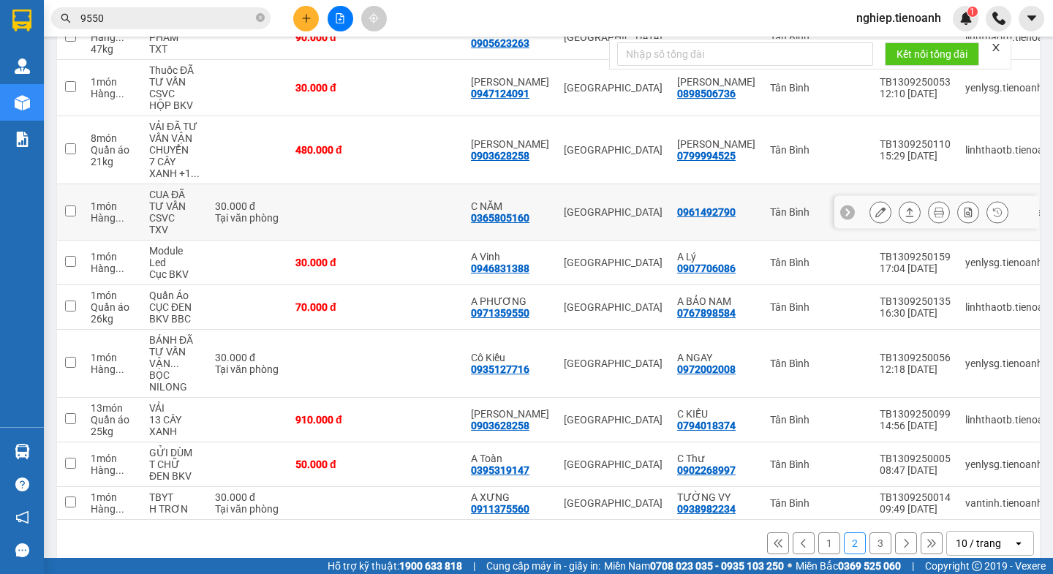
scroll to position [255, 0]
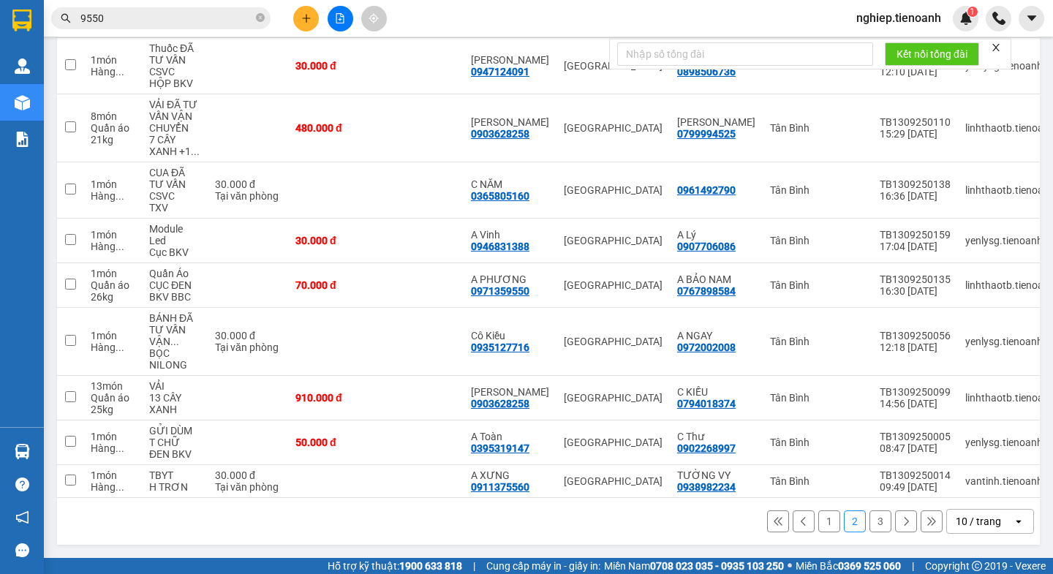
click at [869, 525] on button "3" at bounding box center [880, 521] width 22 height 22
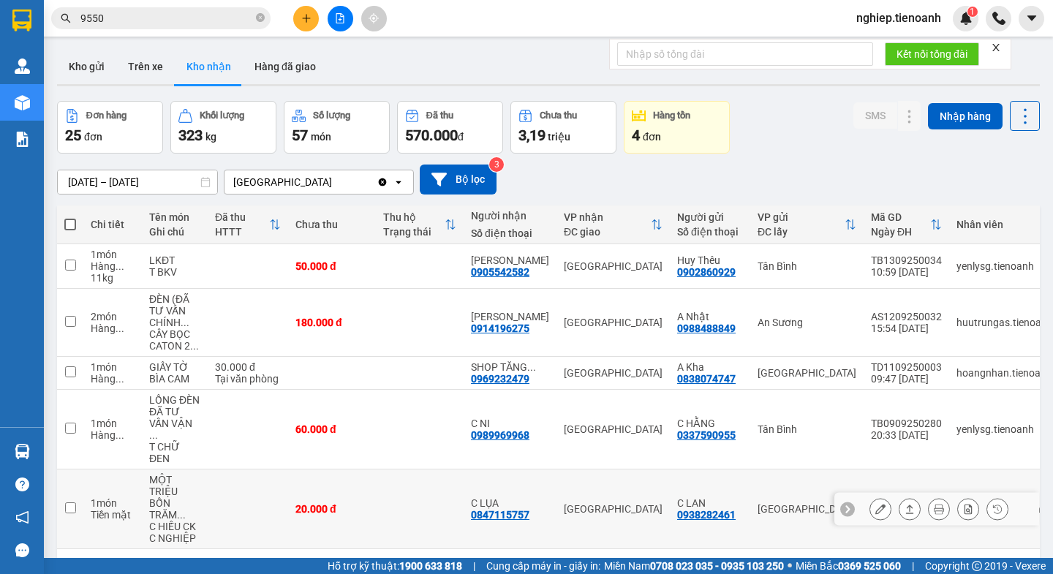
scroll to position [0, 0]
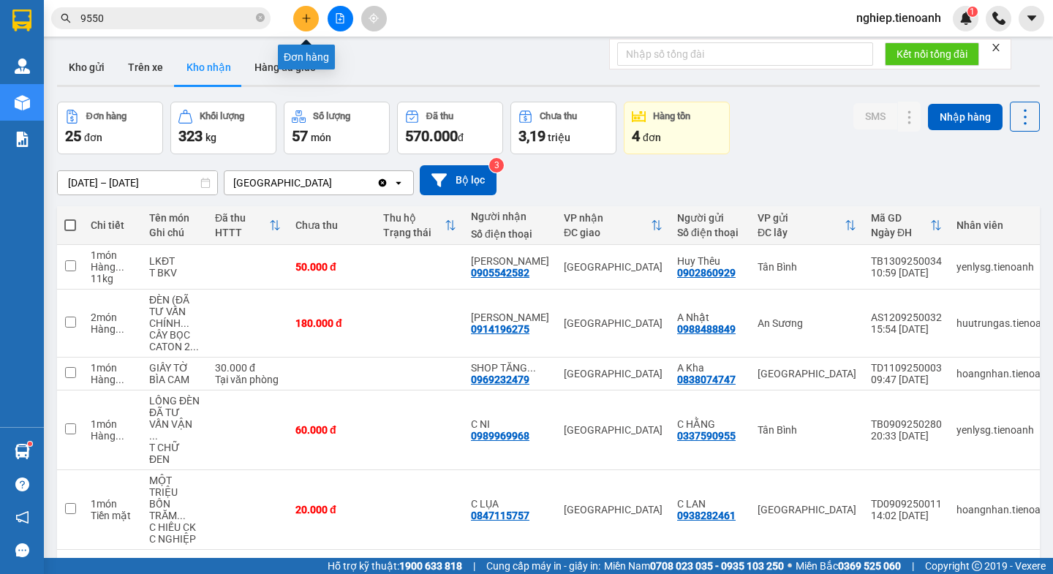
click at [307, 26] on button at bounding box center [306, 19] width 26 height 26
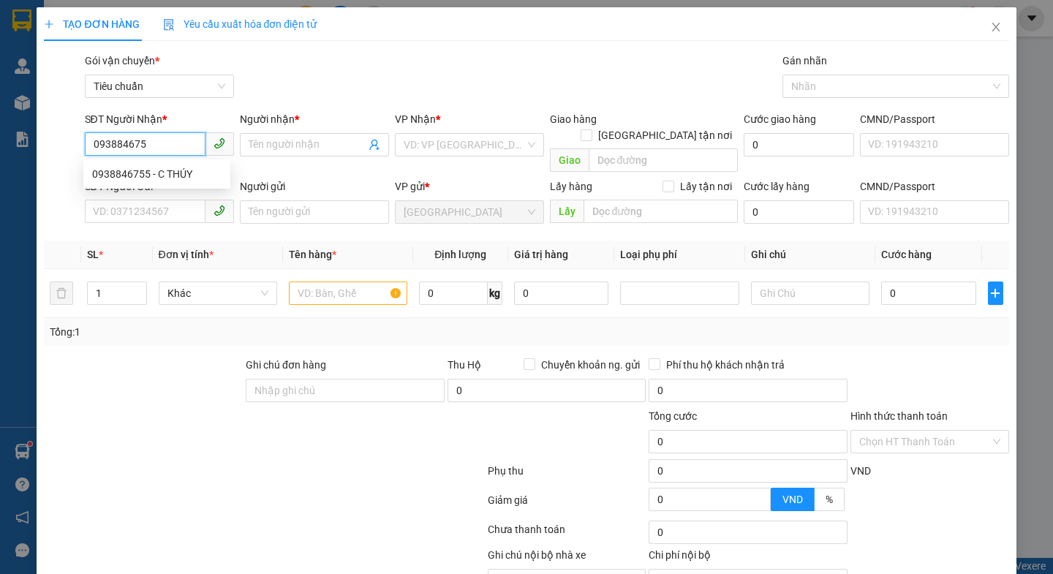
type input "0938846755"
click at [178, 173] on div "0938846755 - C THÚY" at bounding box center [156, 174] width 129 height 16
click at [178, 175] on div "0938846755 - C THÚY" at bounding box center [156, 174] width 129 height 16
type input "C THÚY"
type input "50.000"
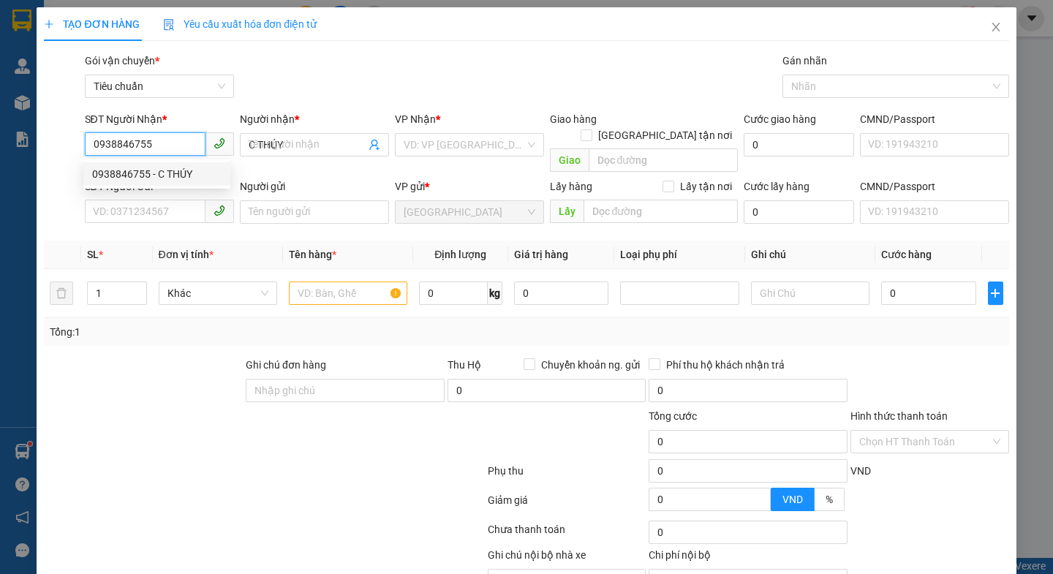
type input "50.000"
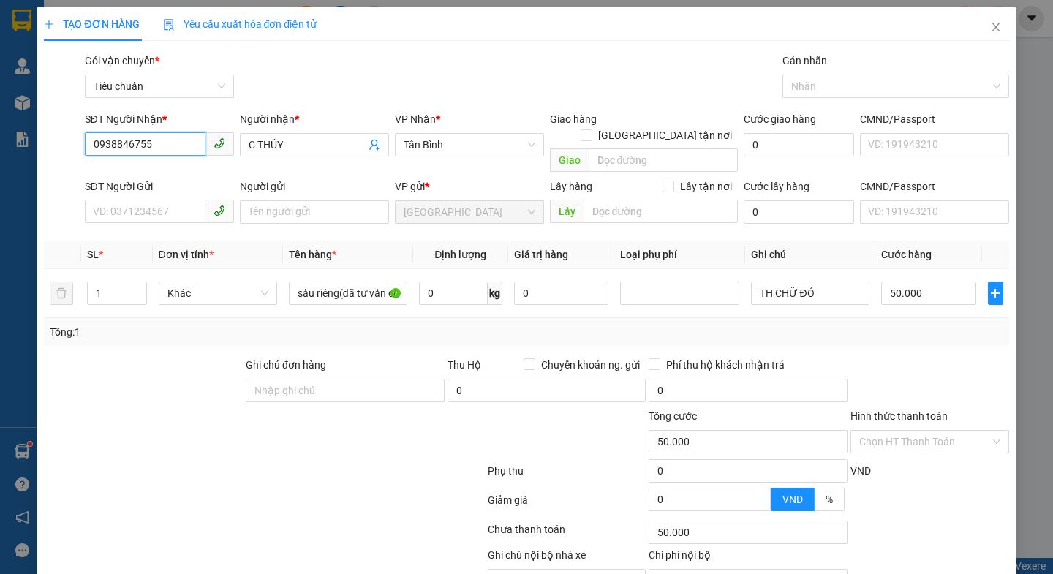
type input "0938846755"
click at [186, 408] on div at bounding box center [183, 433] width 282 height 51
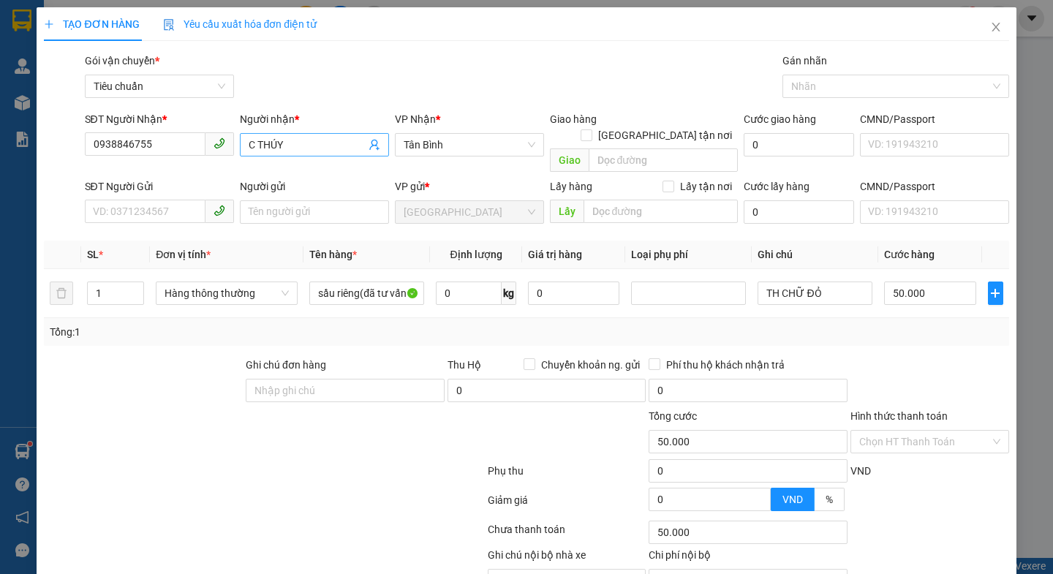
click at [298, 139] on input "C THÚY" at bounding box center [307, 145] width 117 height 16
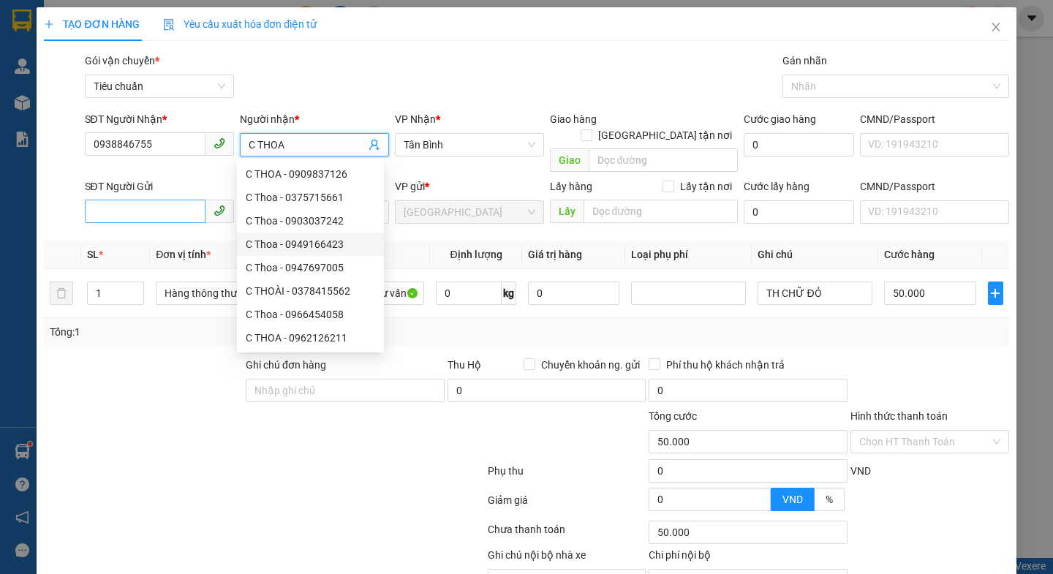
type input "C THOA"
click at [130, 200] on input "SĐT Người Gửi" at bounding box center [145, 211] width 121 height 23
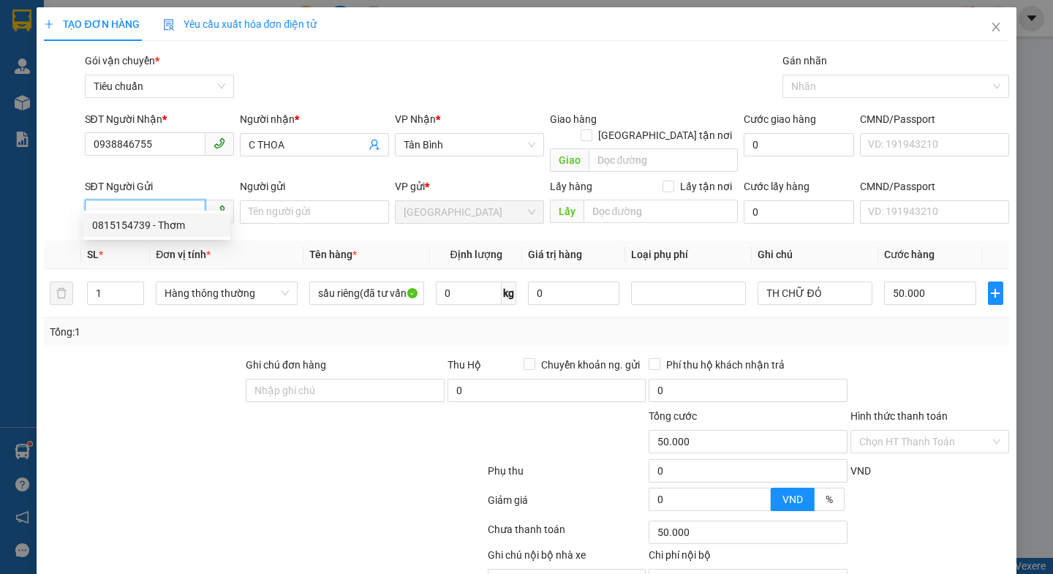
drag, startPoint x: 178, startPoint y: 222, endPoint x: 196, endPoint y: 248, distance: 31.5
click at [178, 222] on div "0815154739 - Thơm" at bounding box center [156, 225] width 129 height 16
type input "0815154739"
type input "Thơm"
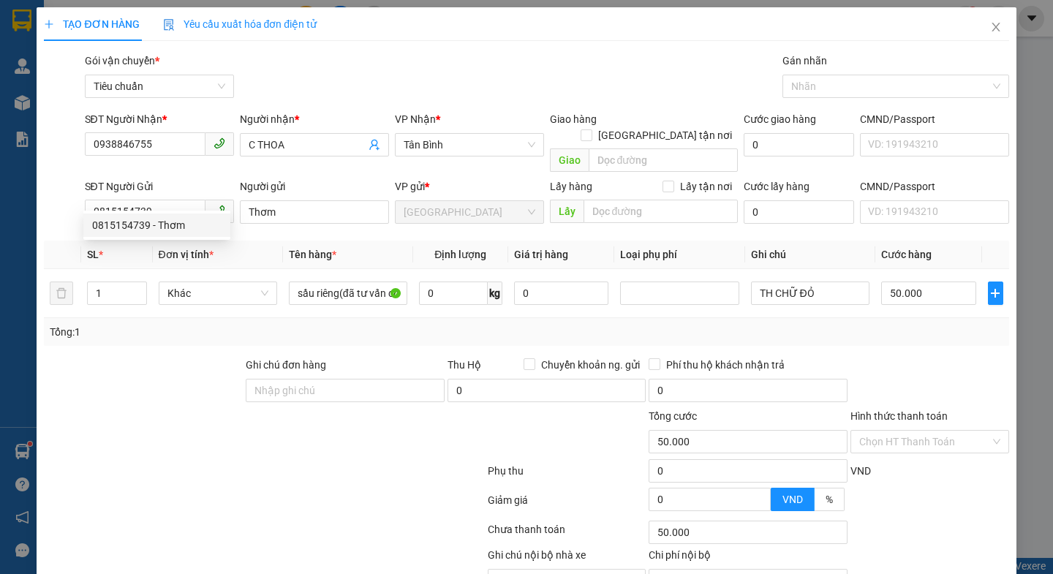
click at [184, 362] on div at bounding box center [143, 382] width 202 height 51
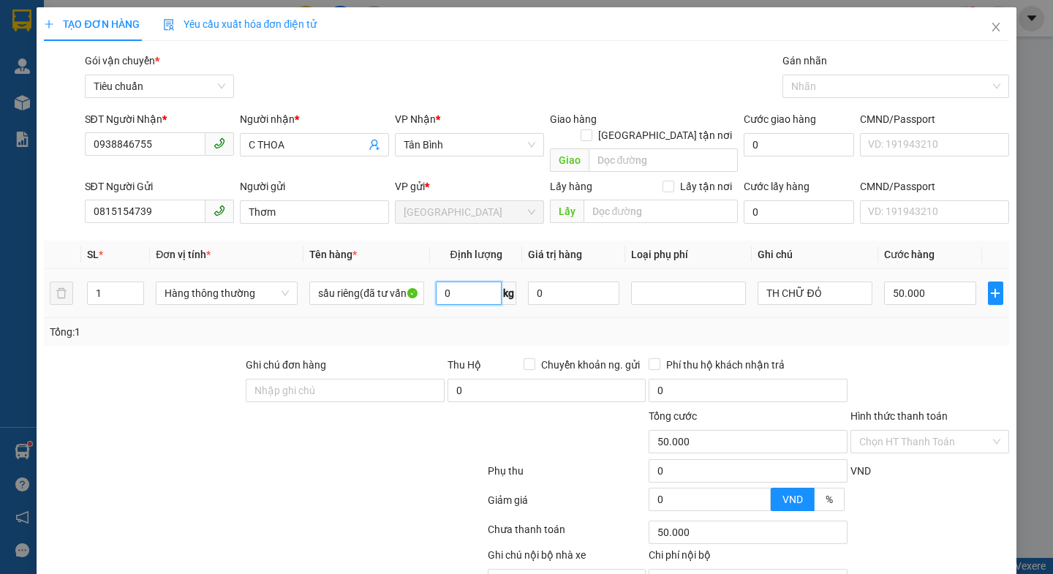
click at [450, 282] on input "0" at bounding box center [469, 293] width 66 height 23
type input "27"
click at [292, 488] on div at bounding box center [263, 502] width 443 height 29
drag, startPoint x: 292, startPoint y: 475, endPoint x: 315, endPoint y: 475, distance: 23.4
click at [305, 488] on div at bounding box center [263, 502] width 443 height 29
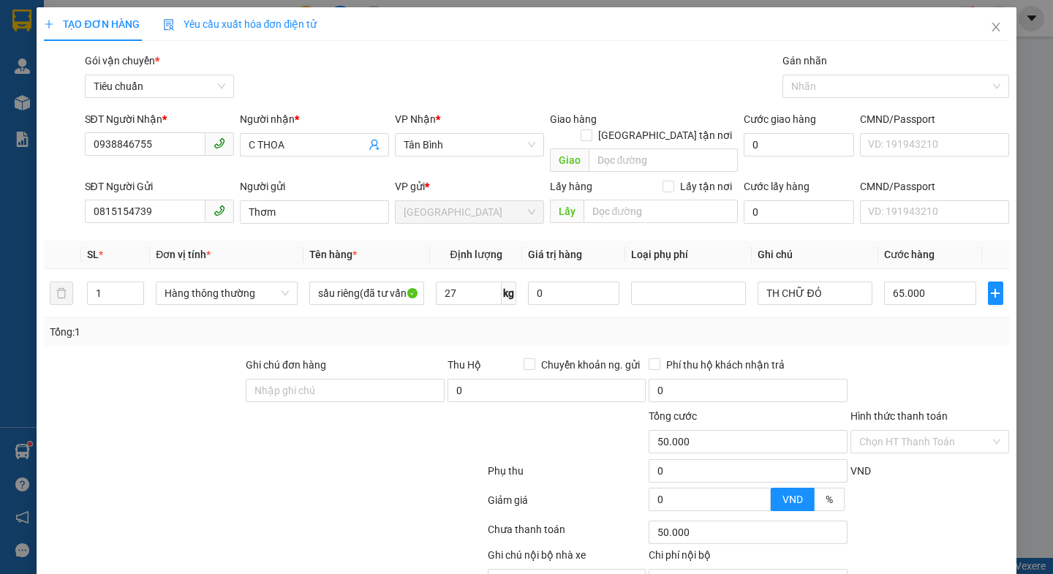
type input "65.000"
click at [825, 282] on input "TH CHỮ ĐỎ" at bounding box center [815, 293] width 115 height 23
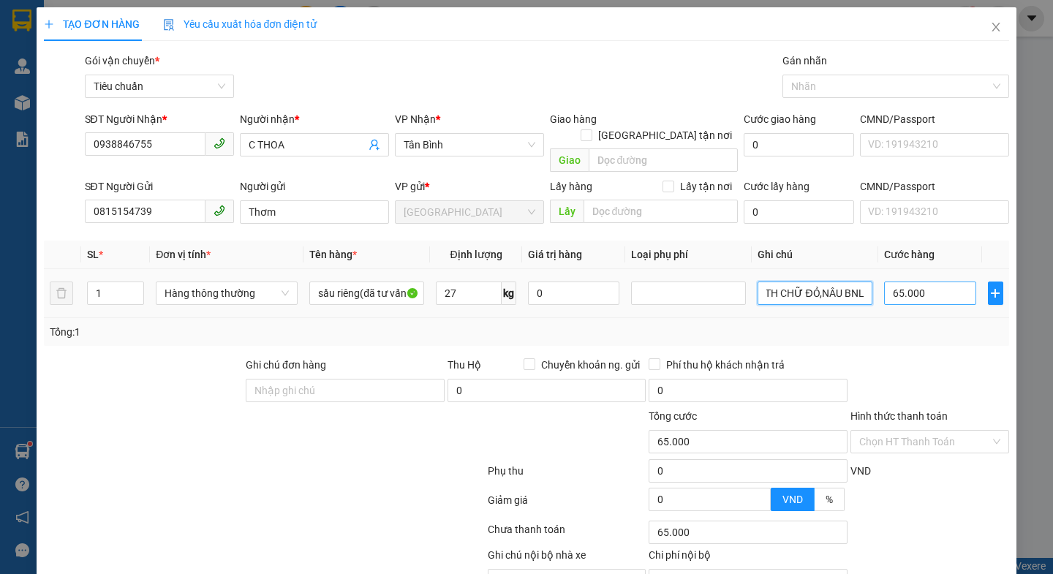
type input "TH CHỮ ĐỎ,NÂU BNL"
click at [944, 282] on input "65.000" at bounding box center [930, 293] width 92 height 23
type input "7"
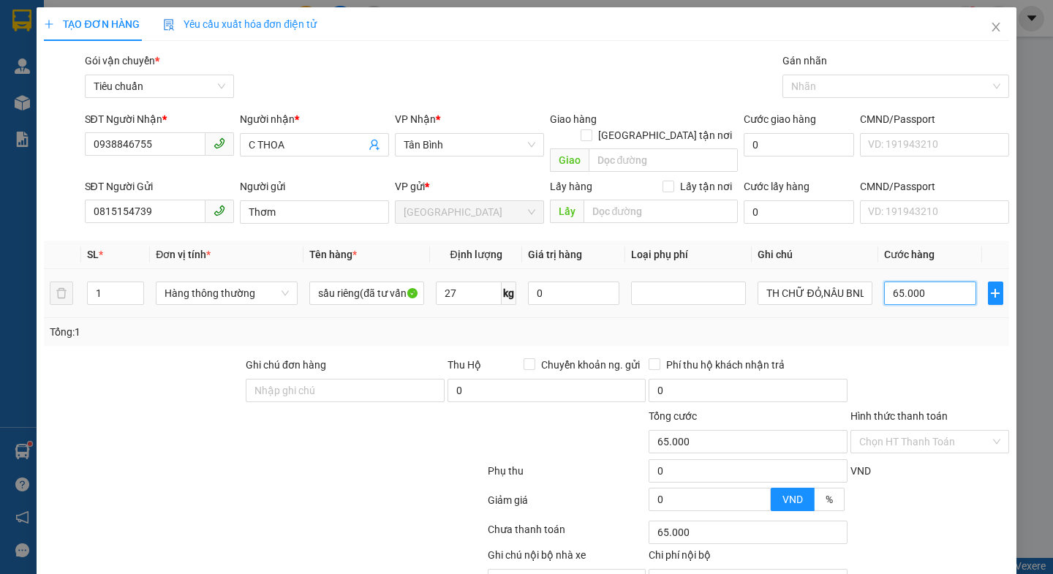
type input "7"
type input "70"
type input "70.000"
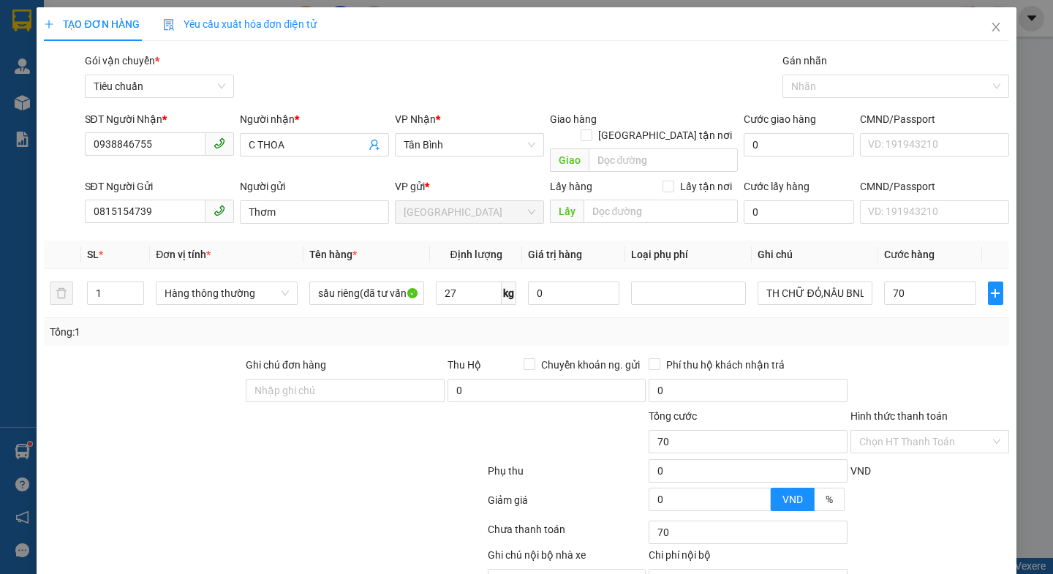
type input "70.000"
click at [890, 357] on div at bounding box center [930, 382] width 162 height 51
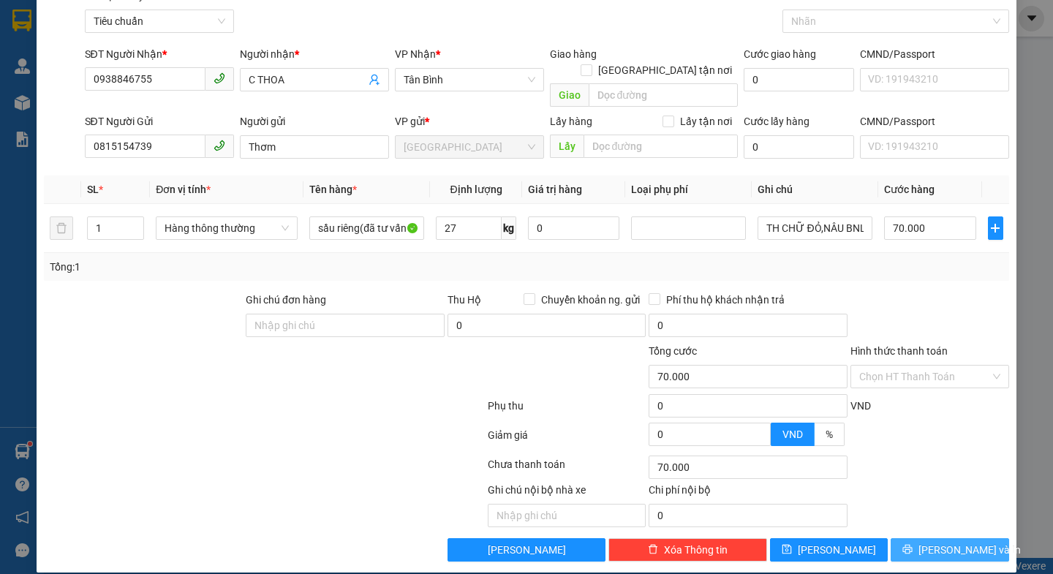
click at [935, 542] on span "[PERSON_NAME] và In" at bounding box center [969, 550] width 102 height 16
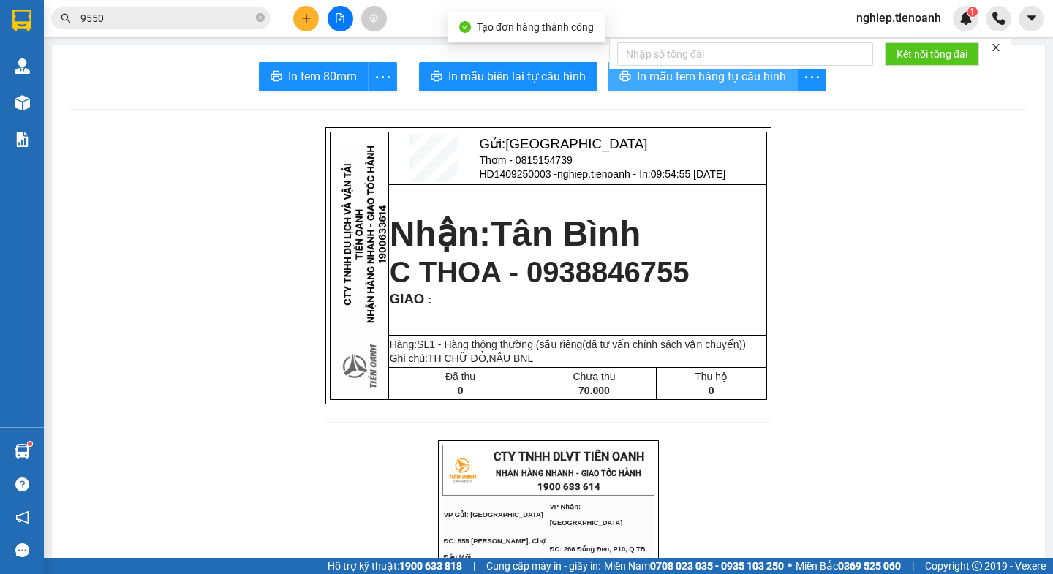
click at [725, 78] on span "In mẫu tem hàng tự cấu hình" at bounding box center [711, 76] width 149 height 18
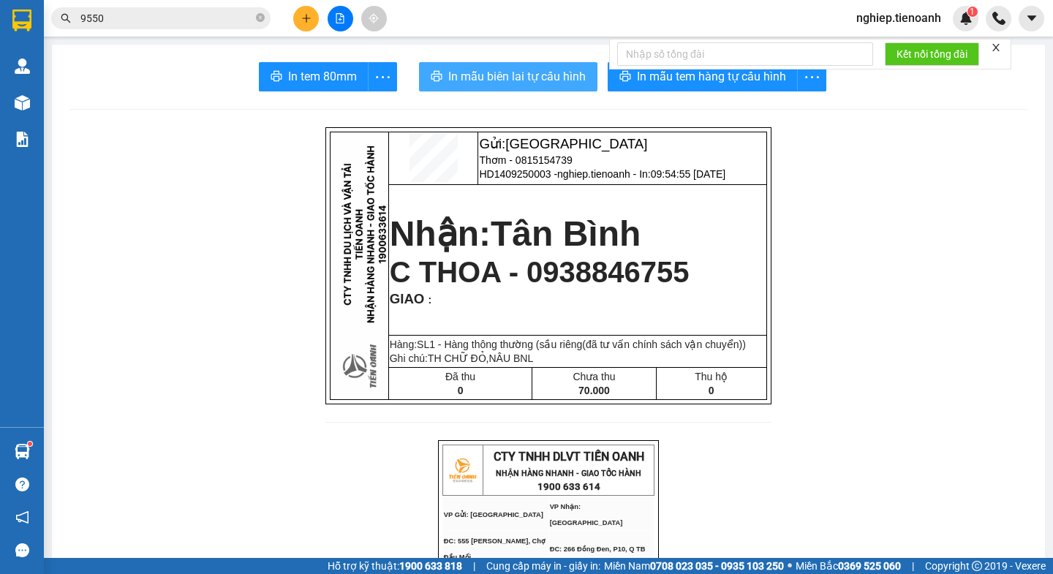
click at [514, 82] on span "In mẫu biên lai tự cấu hình" at bounding box center [516, 76] width 137 height 18
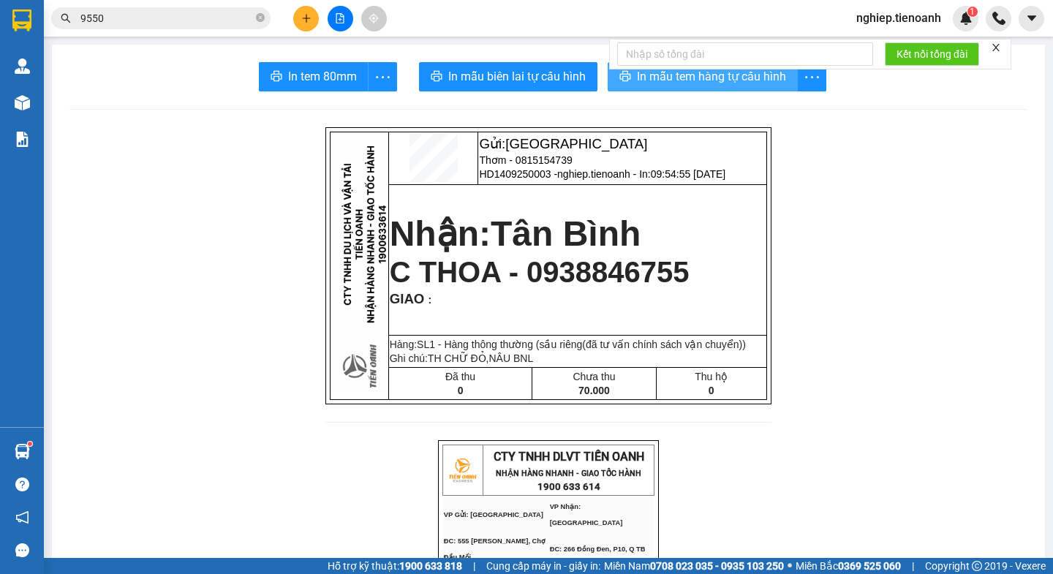
click at [704, 88] on button "In mẫu tem hàng tự cấu hình" at bounding box center [703, 76] width 190 height 29
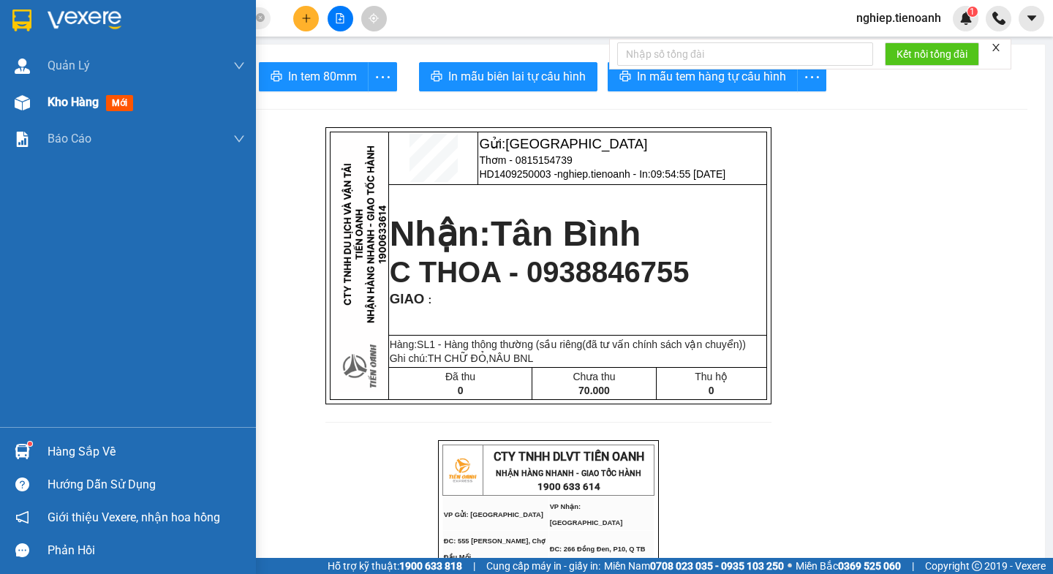
click at [62, 105] on span "Kho hàng" at bounding box center [73, 102] width 51 height 14
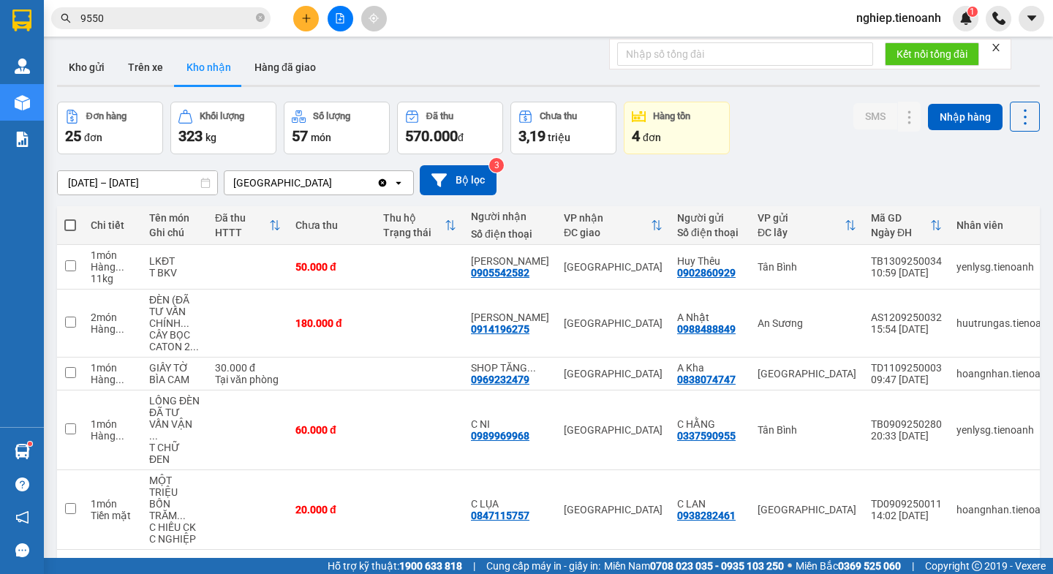
click at [820, 562] on button "1" at bounding box center [829, 573] width 22 height 22
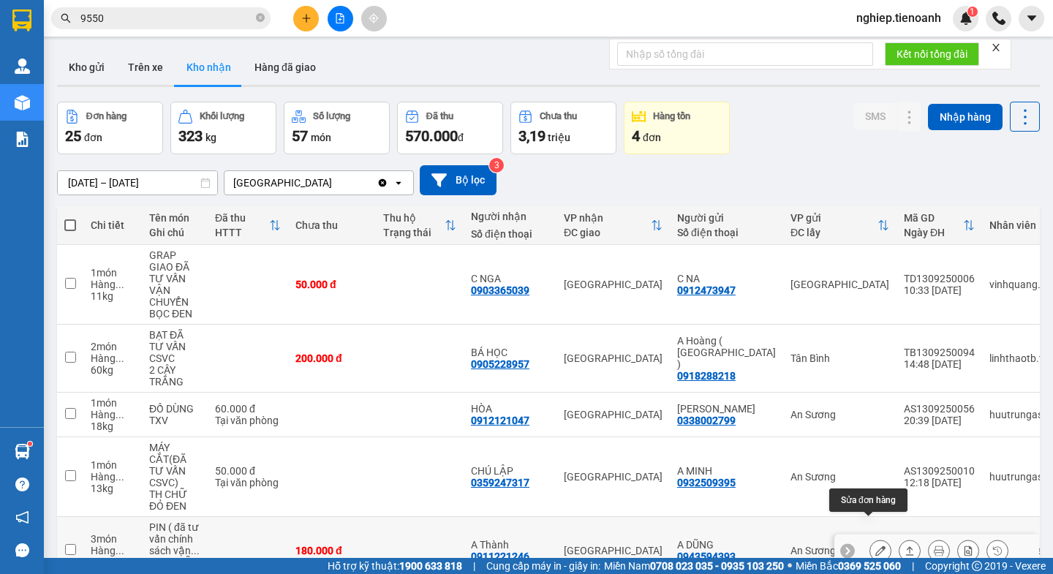
click at [875, 546] on icon at bounding box center [880, 551] width 10 height 10
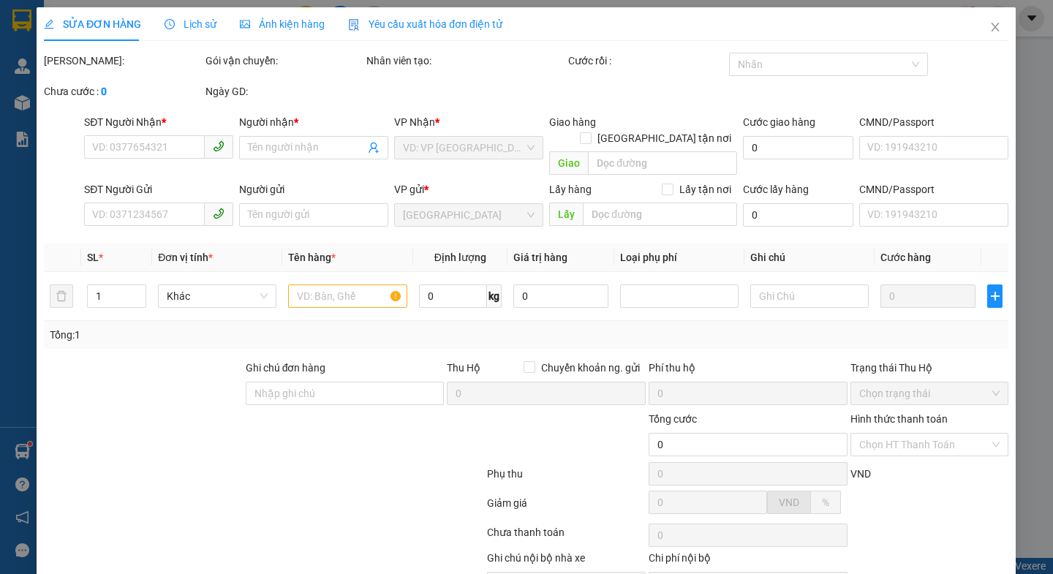
type input "0911221246"
type input "A Thành"
type input "0943594393"
type input "A DŨNG"
type input "180.000"
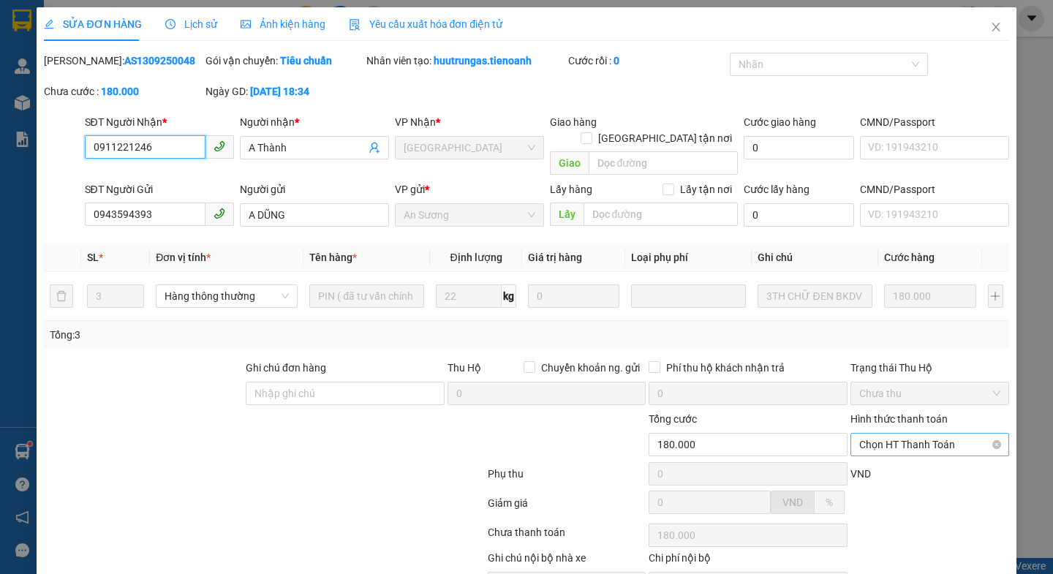
click at [878, 434] on span "Chọn HT Thanh Toán" at bounding box center [929, 445] width 141 height 22
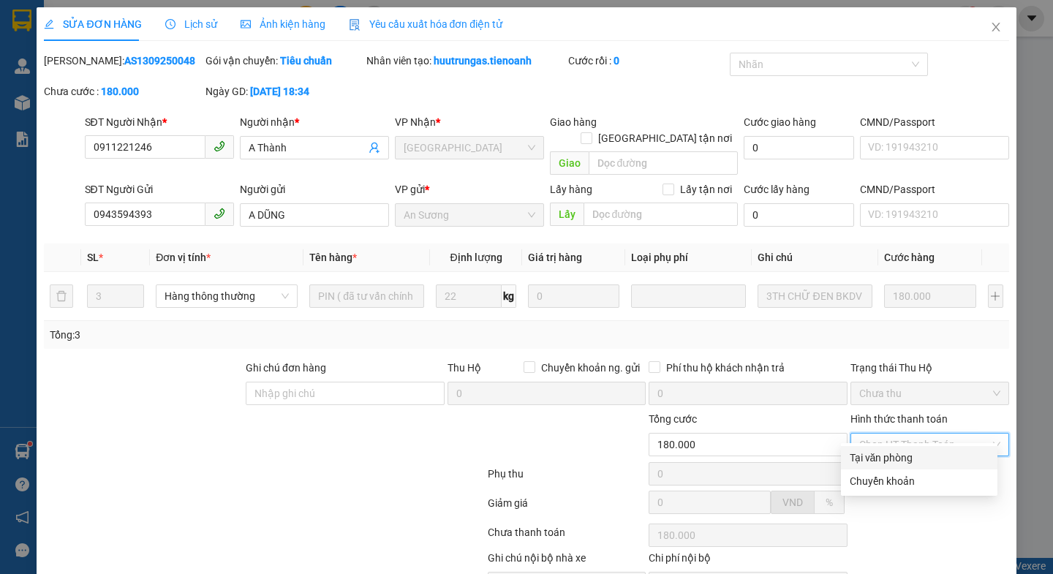
click at [869, 450] on div "Tại văn phòng" at bounding box center [919, 458] width 139 height 16
type input "0"
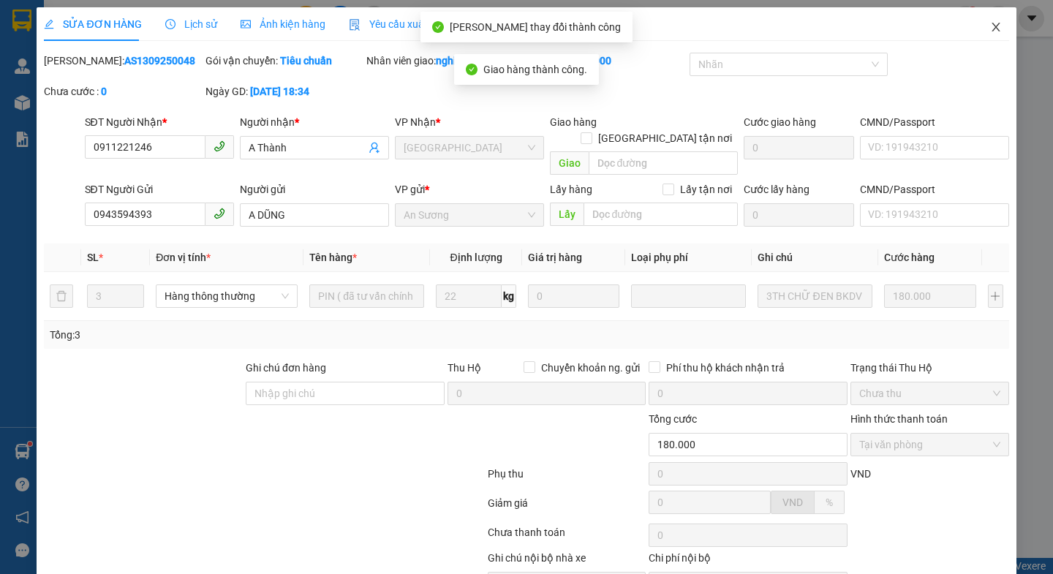
click at [990, 25] on icon "close" at bounding box center [996, 27] width 12 height 12
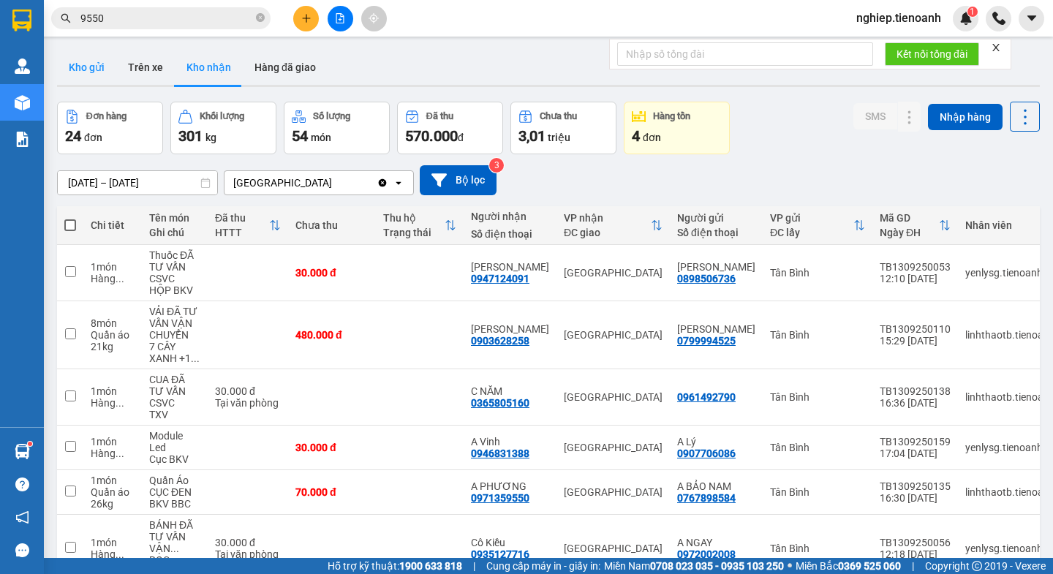
click at [91, 59] on button "Kho gửi" at bounding box center [86, 67] width 59 height 35
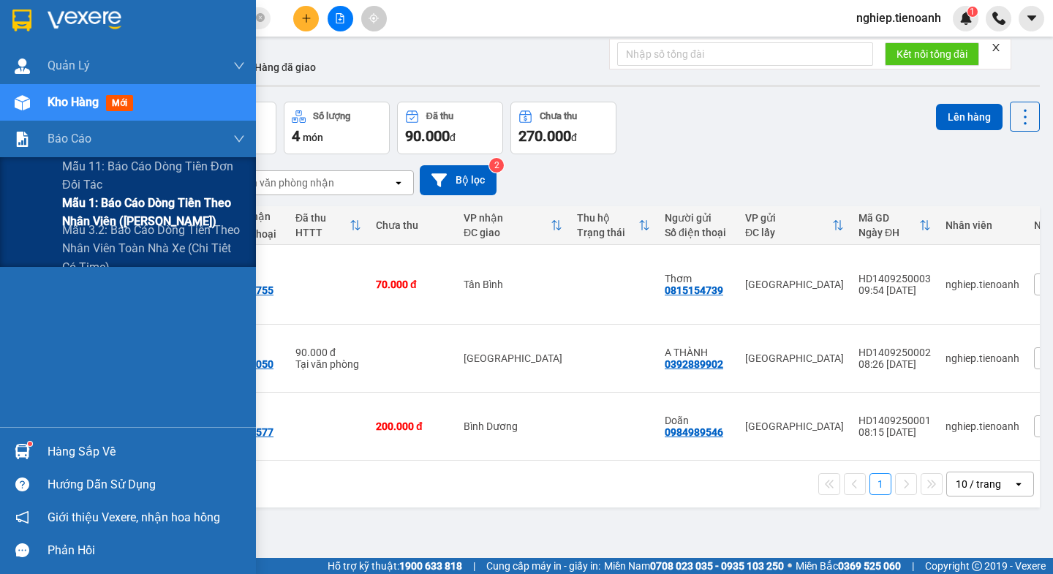
click at [72, 205] on span "Mẫu 1: Báo cáo dòng tiền theo nhân viên ([PERSON_NAME])" at bounding box center [153, 212] width 183 height 37
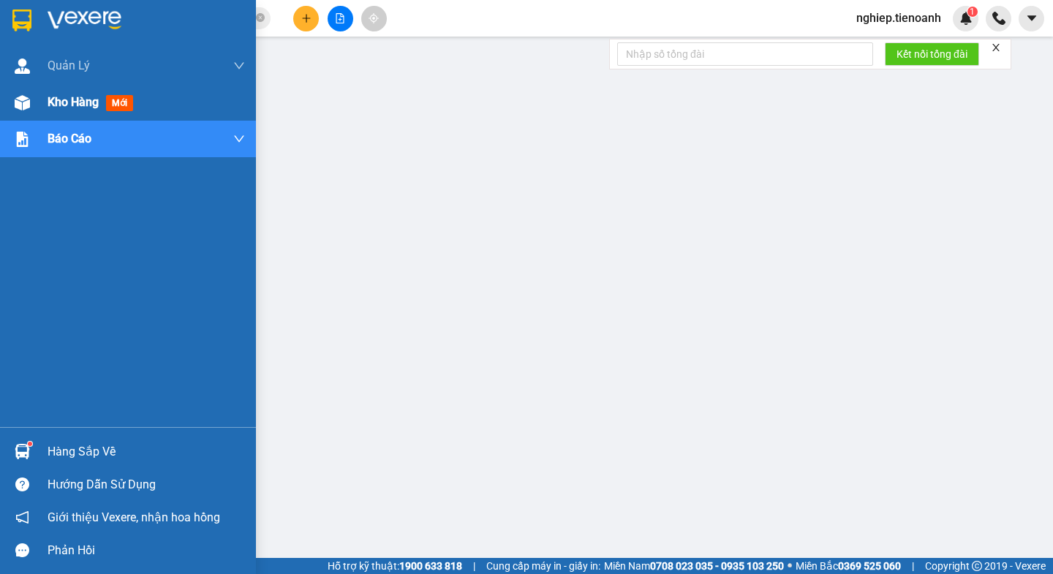
click at [67, 106] on span "Kho hàng" at bounding box center [73, 102] width 51 height 14
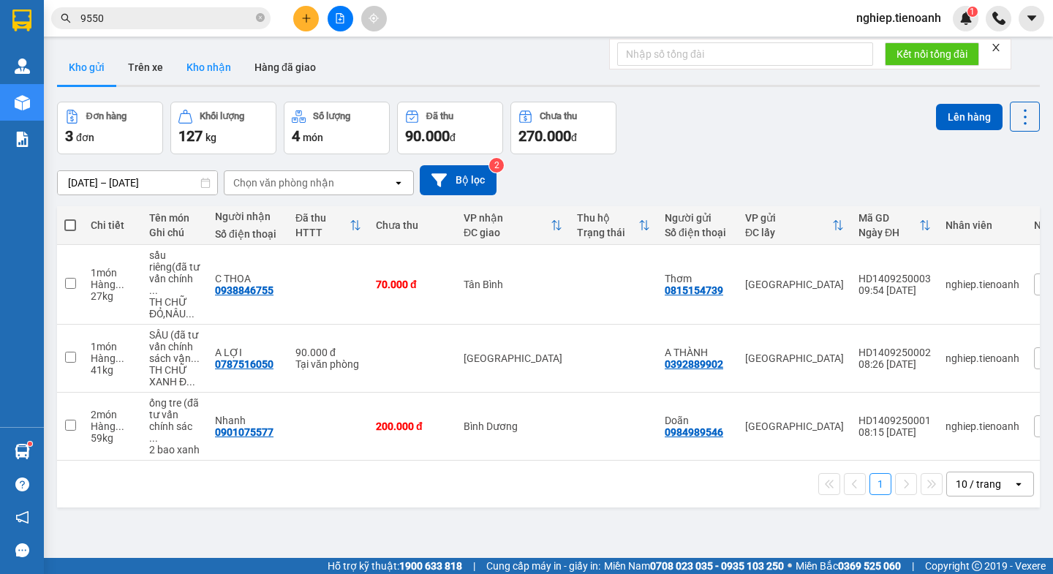
click at [202, 64] on button "Kho nhận" at bounding box center [209, 67] width 68 height 35
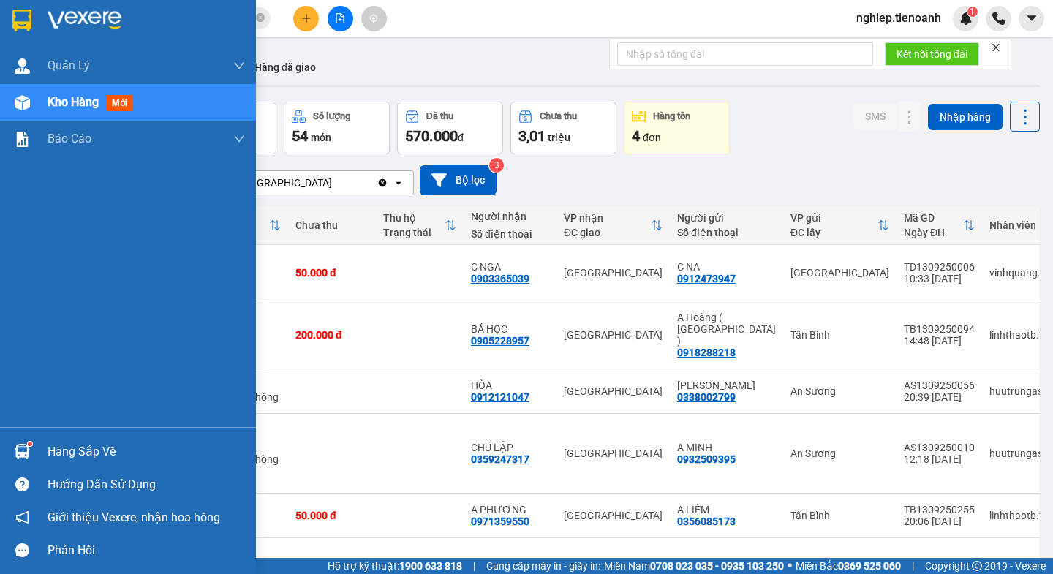
click at [63, 453] on div "Hàng sắp về" at bounding box center [146, 452] width 197 height 22
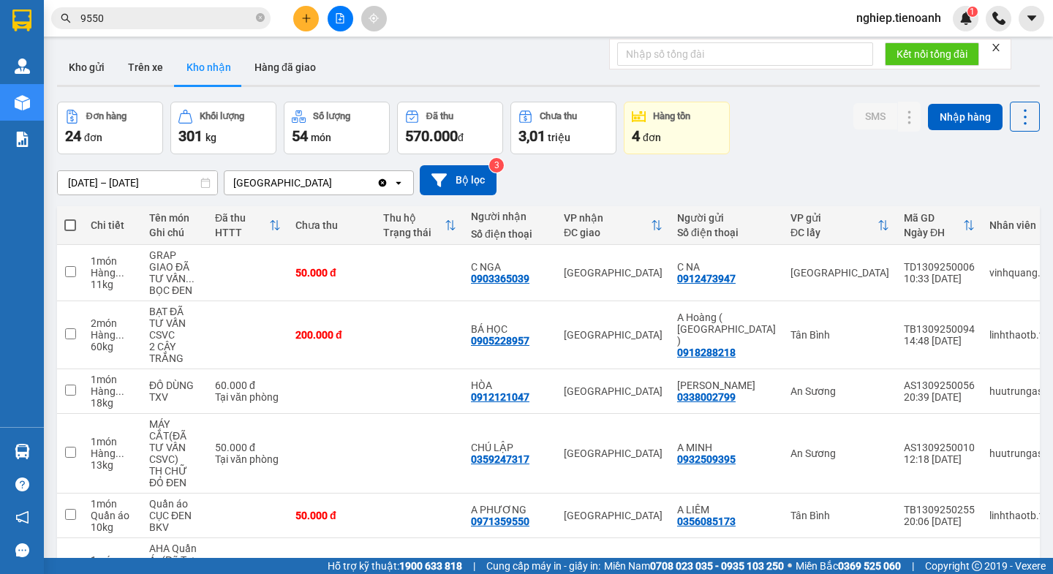
drag, startPoint x: 701, startPoint y: 524, endPoint x: 702, endPoint y: 516, distance: 7.3
click at [702, 520] on section "Kết quả tìm kiếm ( 2476 ) Bộ lọc Mã ĐH Trạng thái Món hàng Thu hộ Tổng cước Chư…" at bounding box center [526, 287] width 1053 height 574
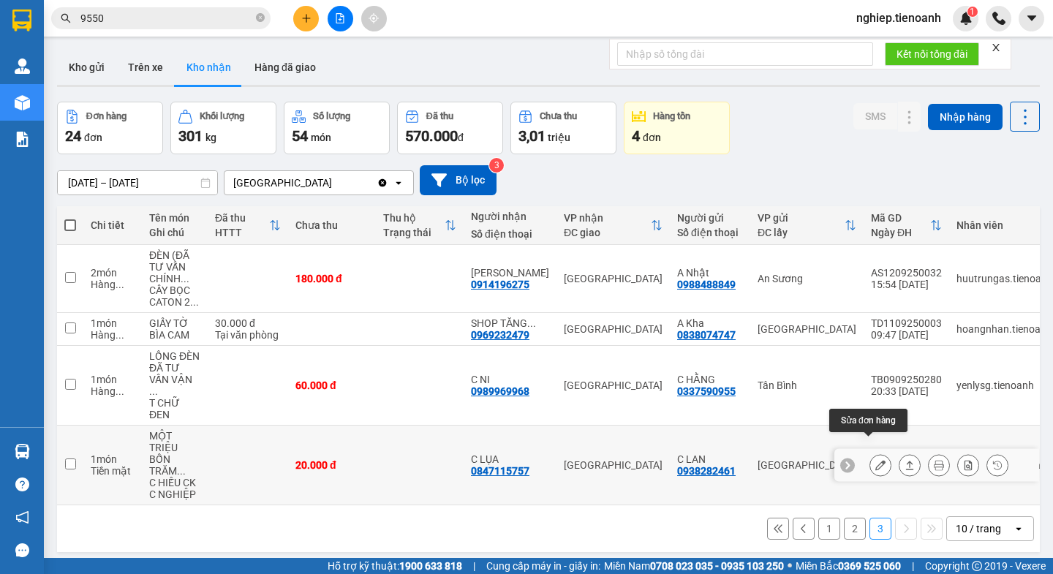
click at [875, 460] on icon at bounding box center [880, 465] width 10 height 10
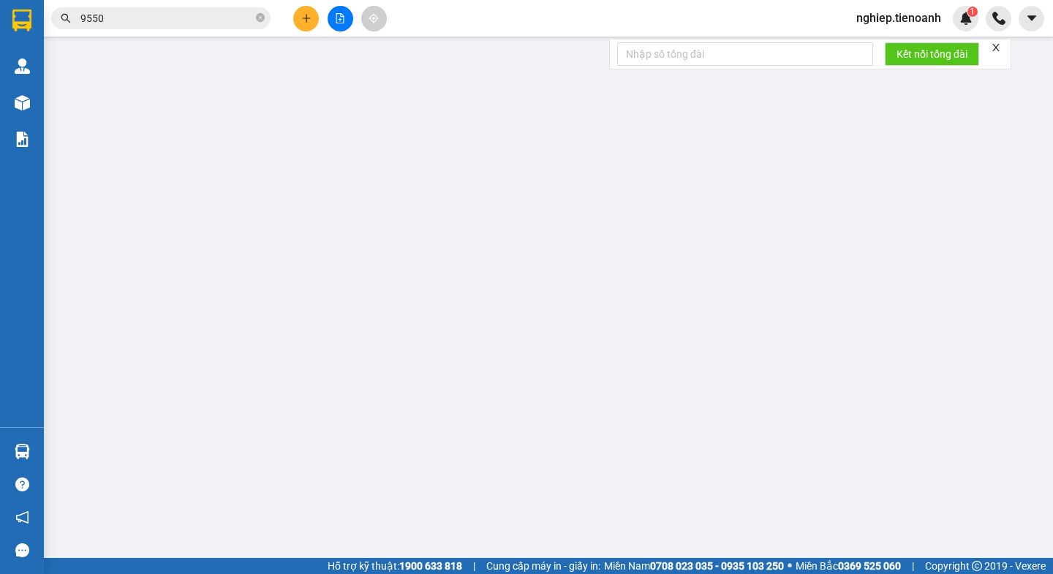
type input "0847115757"
type input "C LỤA"
type input "0938282461"
type input "C LAN"
type input "20.000"
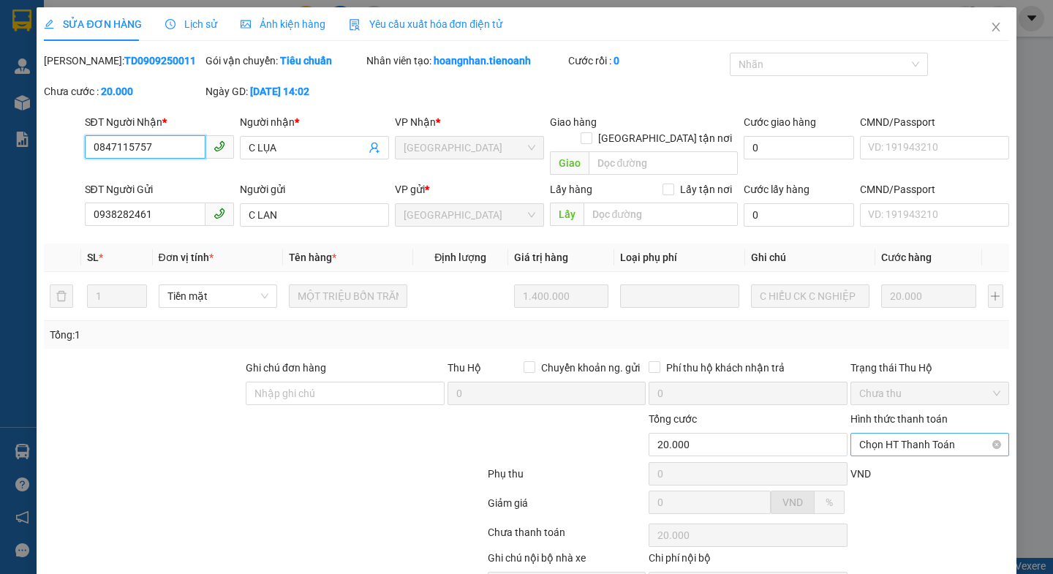
click at [880, 434] on span "Chọn HT Thanh Toán" at bounding box center [929, 445] width 141 height 22
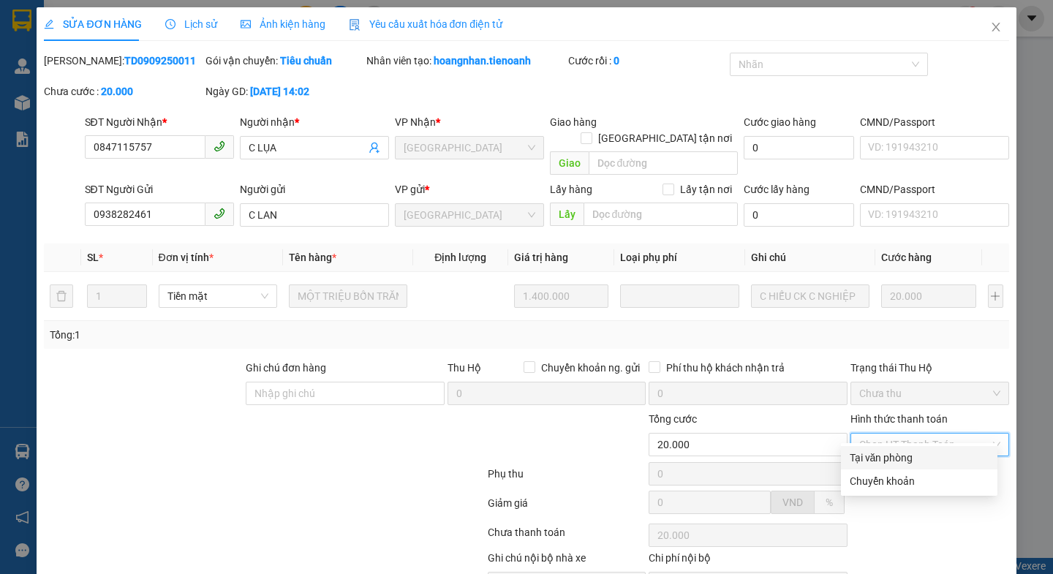
click at [871, 450] on div "Tại văn phòng" at bounding box center [919, 458] width 139 height 16
type input "0"
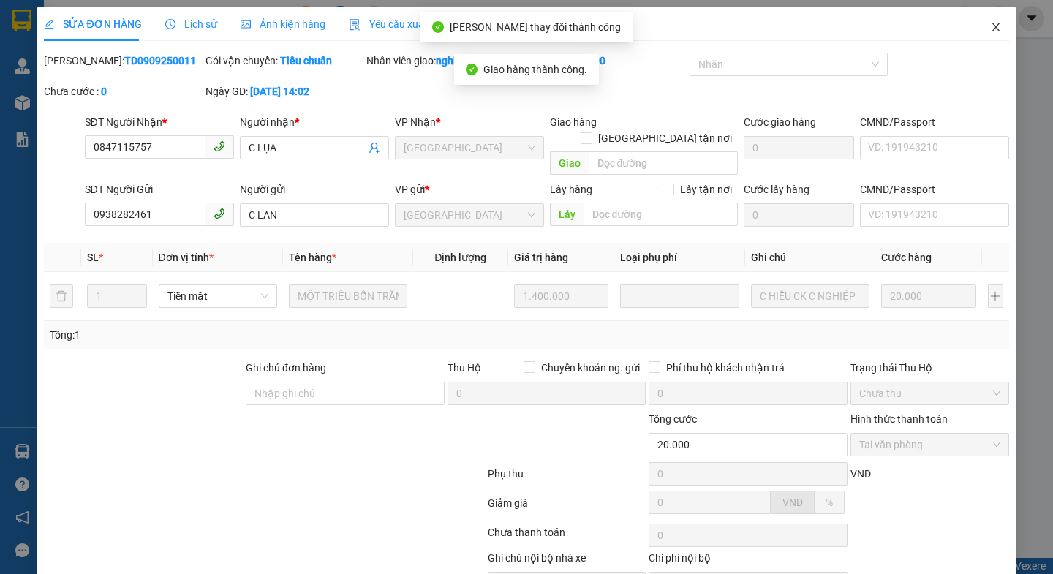
click at [976, 24] on span "Close" at bounding box center [996, 27] width 41 height 41
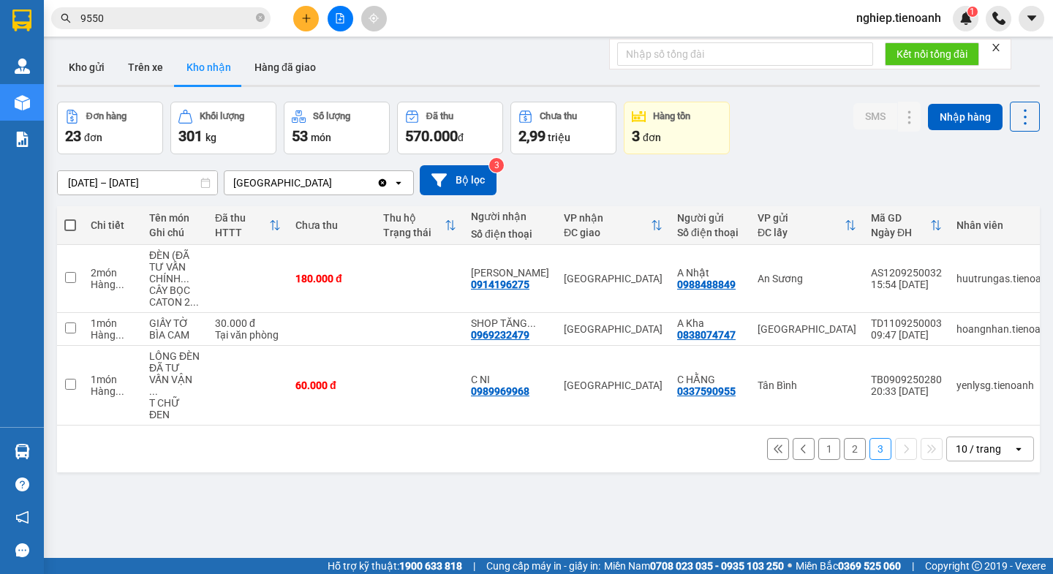
click at [844, 444] on button "2" at bounding box center [855, 449] width 22 height 22
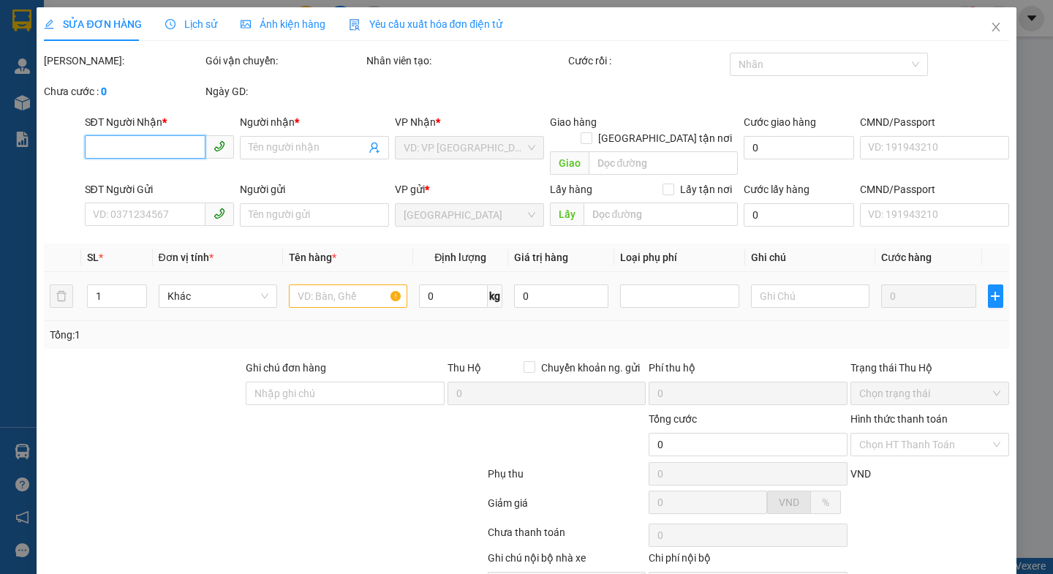
type input "0979219798"
type input "C HẰNG"
type input "0339422321"
type input "A MINH"
type input "300.000"
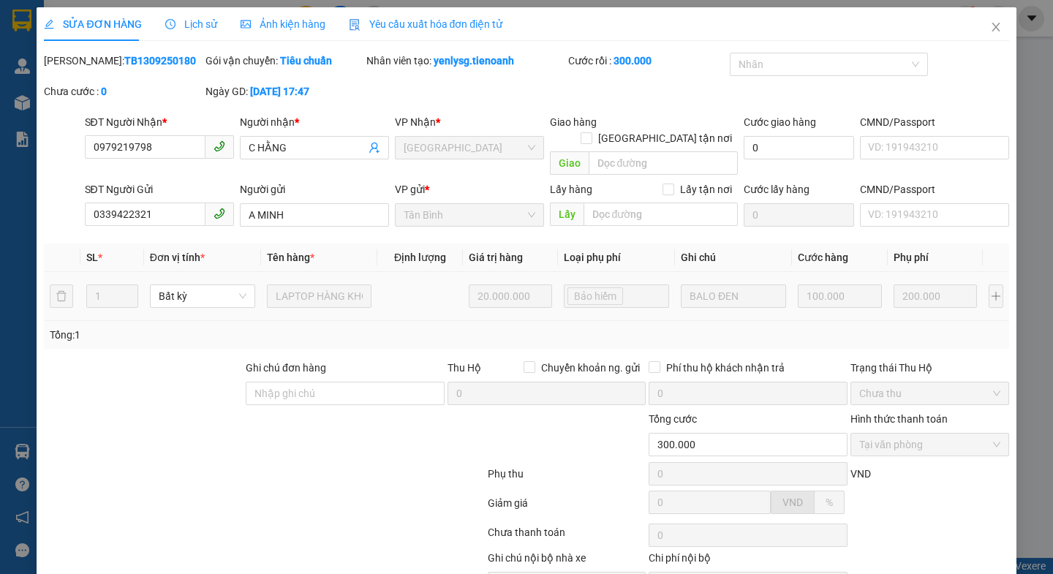
click at [990, 26] on icon "close" at bounding box center [996, 27] width 12 height 12
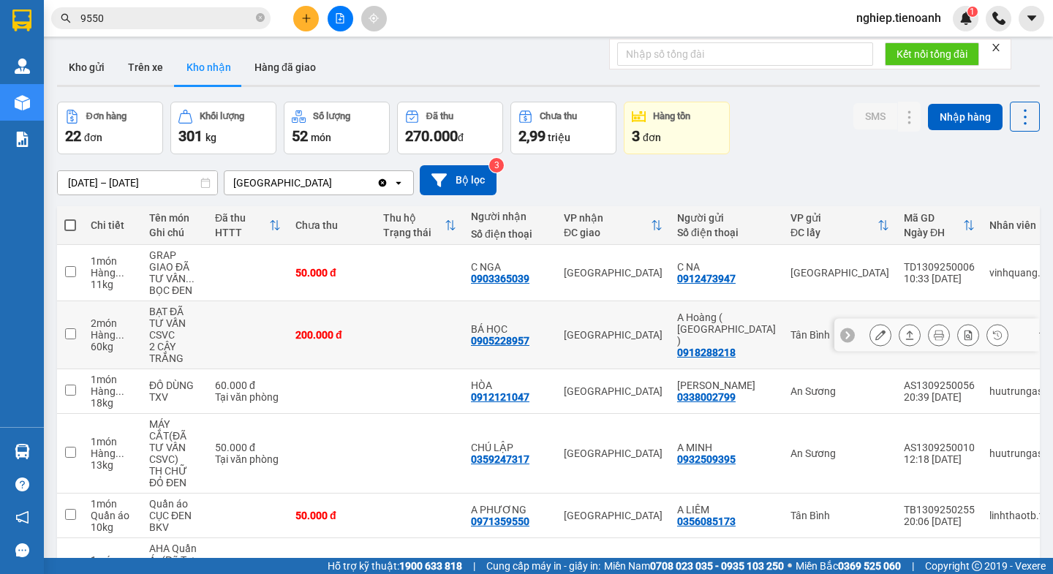
click at [875, 330] on icon at bounding box center [880, 335] width 10 height 10
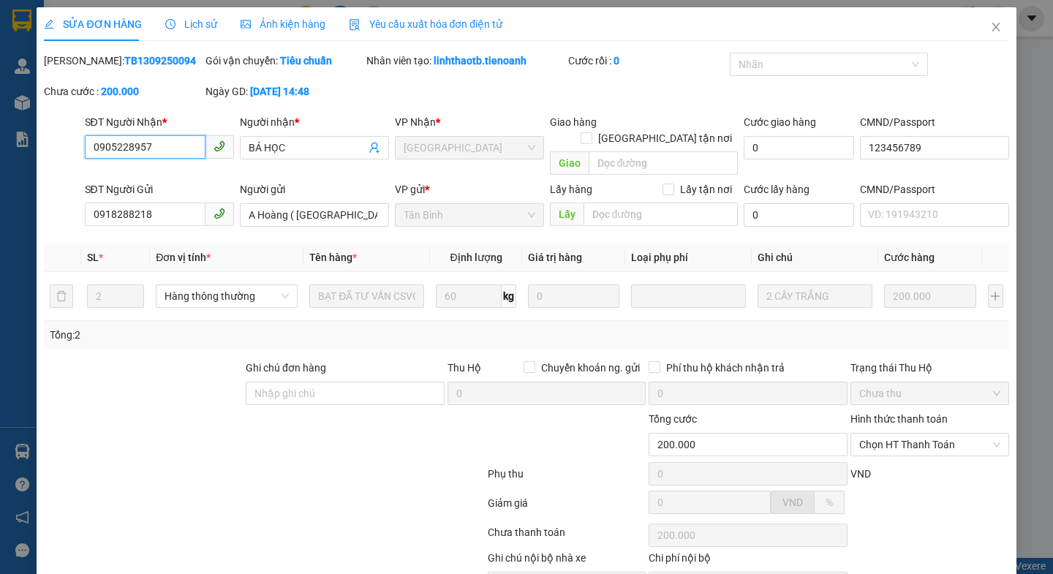
type input "0905228957"
type input "BÁ HỌC"
type input "123456789"
type input "0918288218"
type input "A Hoàng ( [GEOGRAPHIC_DATA] )"
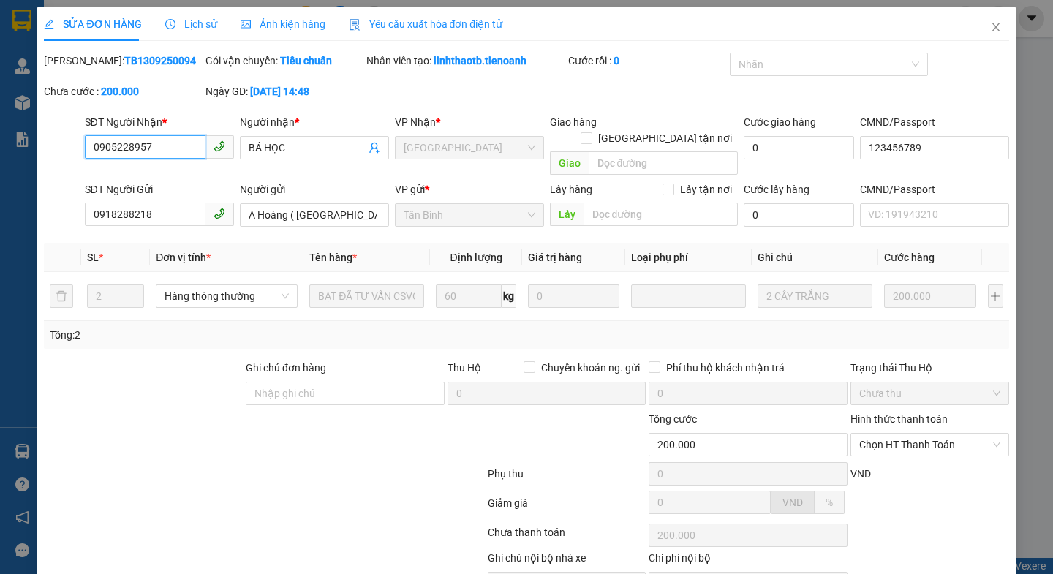
type input "200.000"
click at [883, 434] on span "Chọn HT Thanh Toán" at bounding box center [929, 445] width 141 height 22
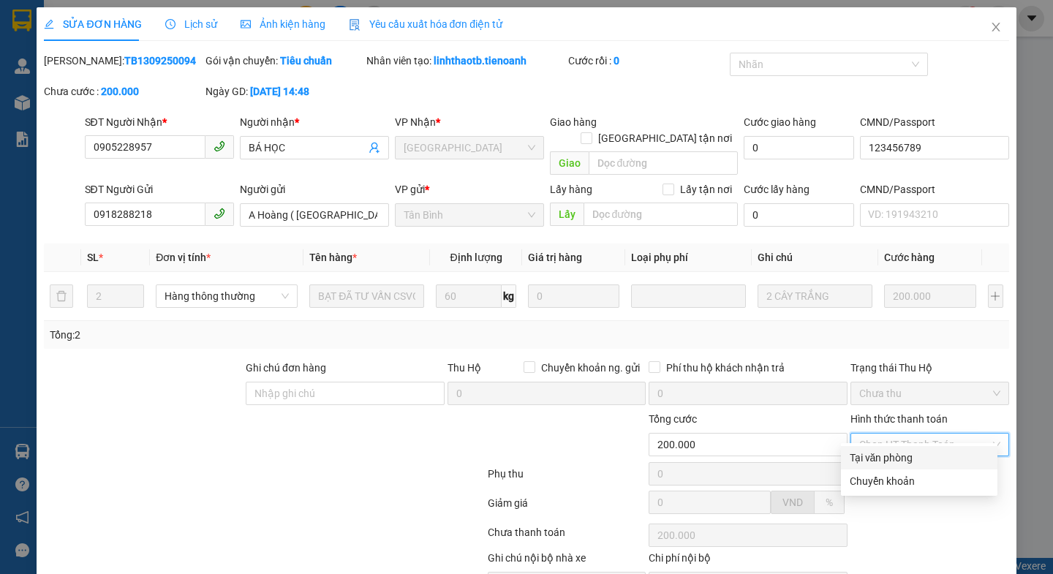
click at [892, 446] on div "Tại văn phòng" at bounding box center [919, 457] width 156 height 23
type input "0"
drag, startPoint x: 553, startPoint y: 526, endPoint x: 664, endPoint y: 458, distance: 130.3
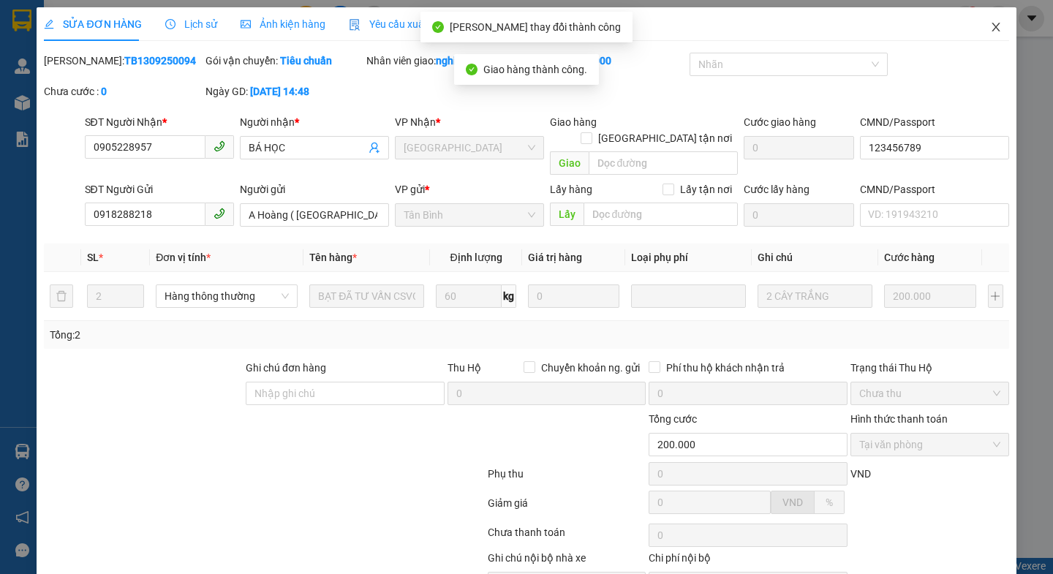
click at [984, 7] on div "SỬA ĐƠN HÀNG Lịch sử Ảnh kiện hàng Yêu cầu xuất hóa đơn điện tử Total Paid Fee …" at bounding box center [526, 287] width 1053 height 574
click at [990, 32] on icon "close" at bounding box center [996, 27] width 12 height 12
click at [984, 26] on div "nghiep.tienoanh 1" at bounding box center [949, 19] width 208 height 26
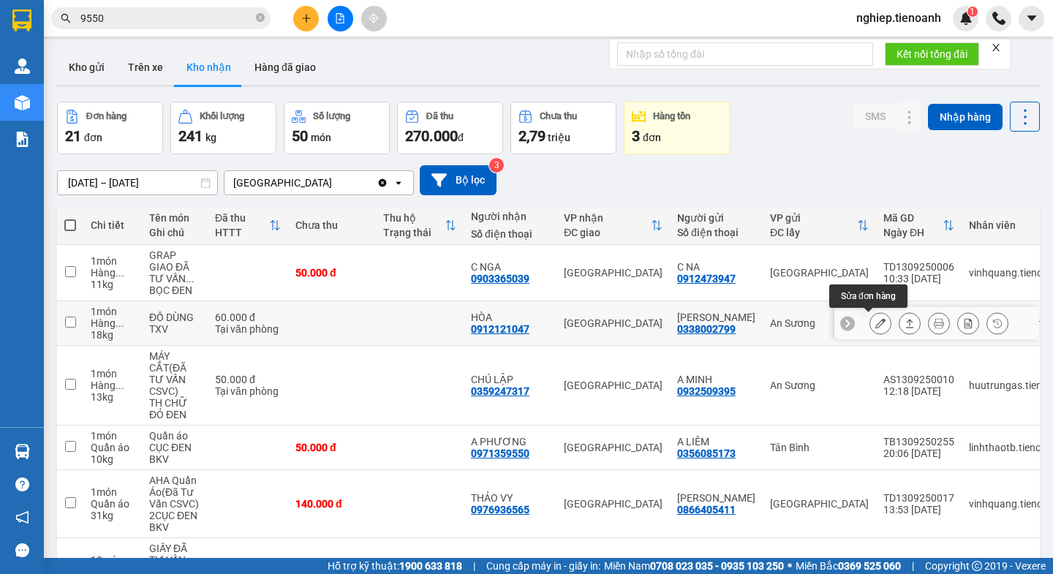
click at [873, 311] on button at bounding box center [880, 324] width 20 height 26
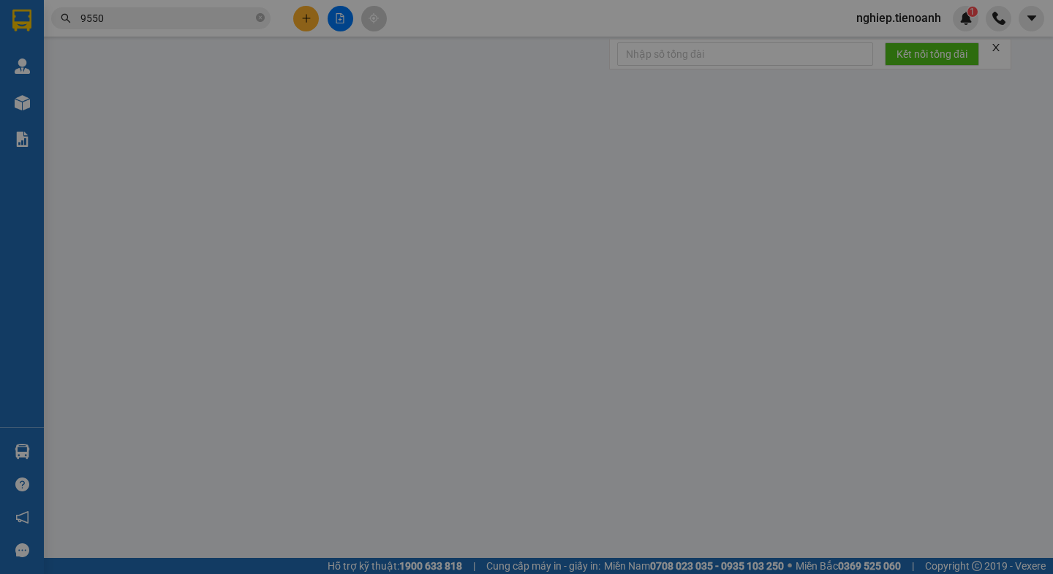
type input "0912121047"
type input "HÒA"
type input "0338002799"
type input "[PERSON_NAME]"
type input "60.000"
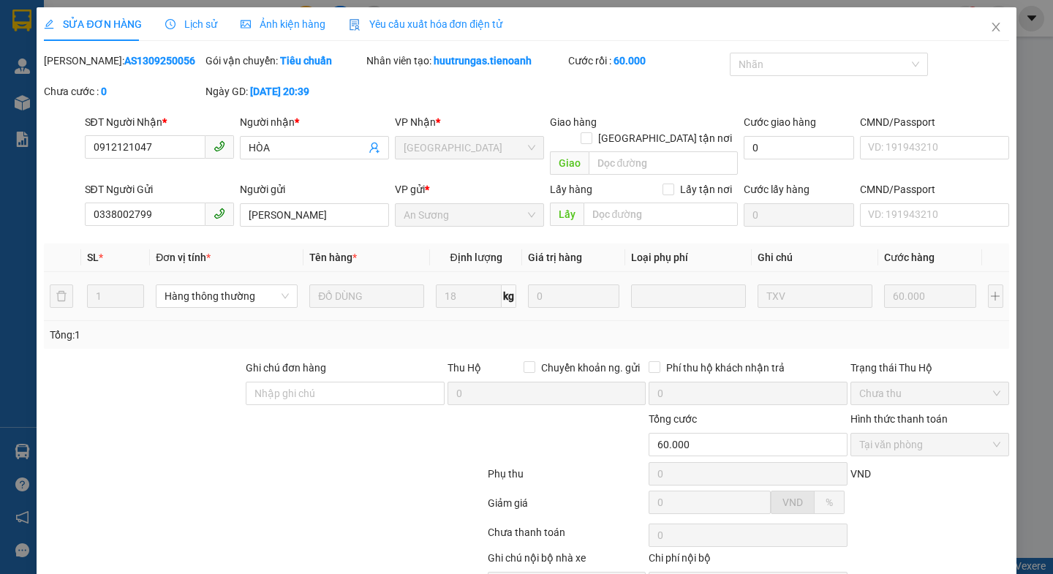
click at [990, 31] on icon "close" at bounding box center [996, 27] width 12 height 12
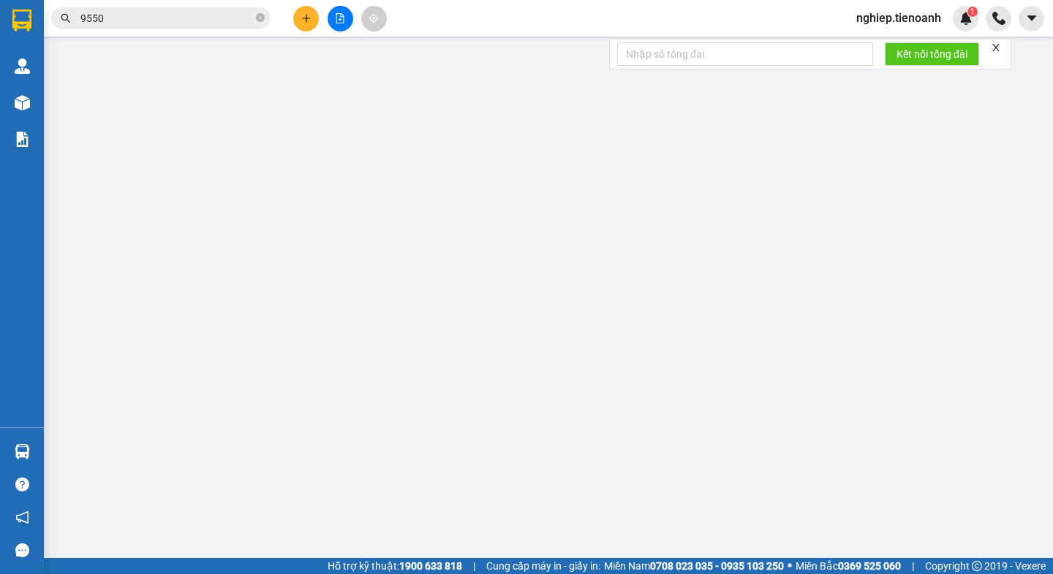
type input "0905623263"
type input "C HIỀN"
type input "0817229979"
type input "A HIẾU"
type input "90.000"
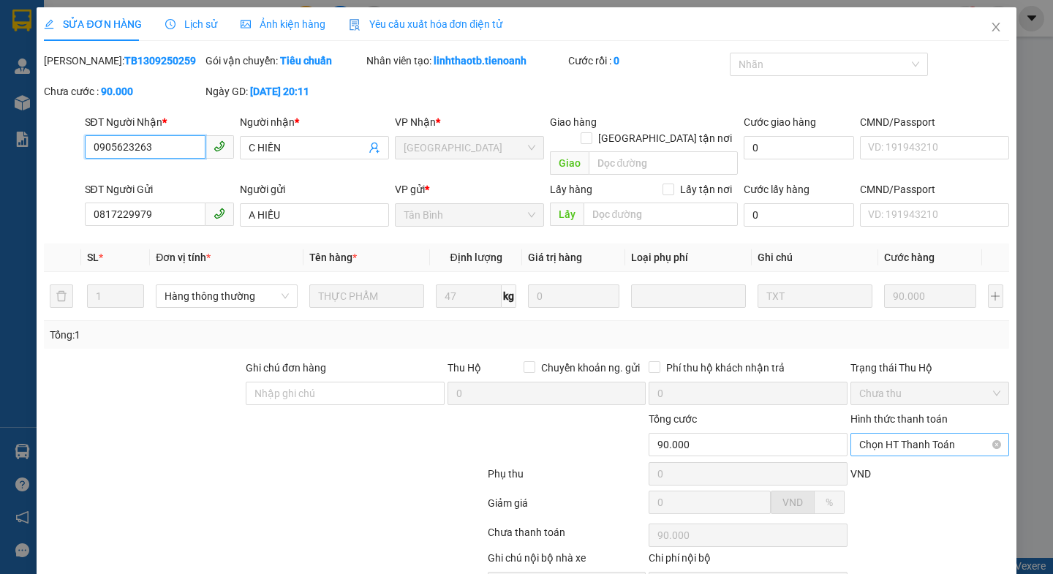
click at [884, 434] on span "Chọn HT Thanh Toán" at bounding box center [929, 445] width 141 height 22
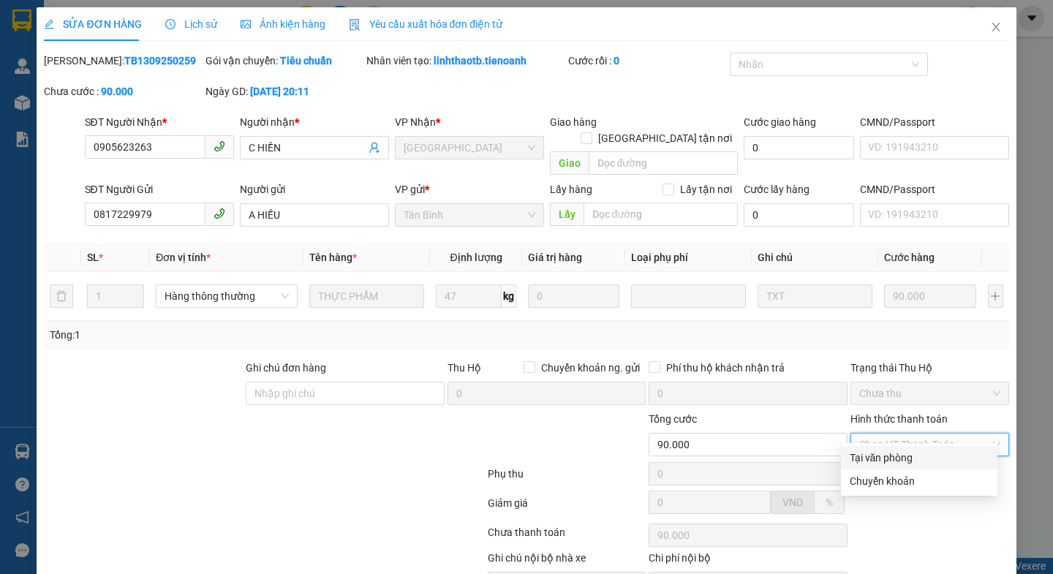
click at [875, 450] on div "Tại văn phòng" at bounding box center [919, 458] width 139 height 16
type input "0"
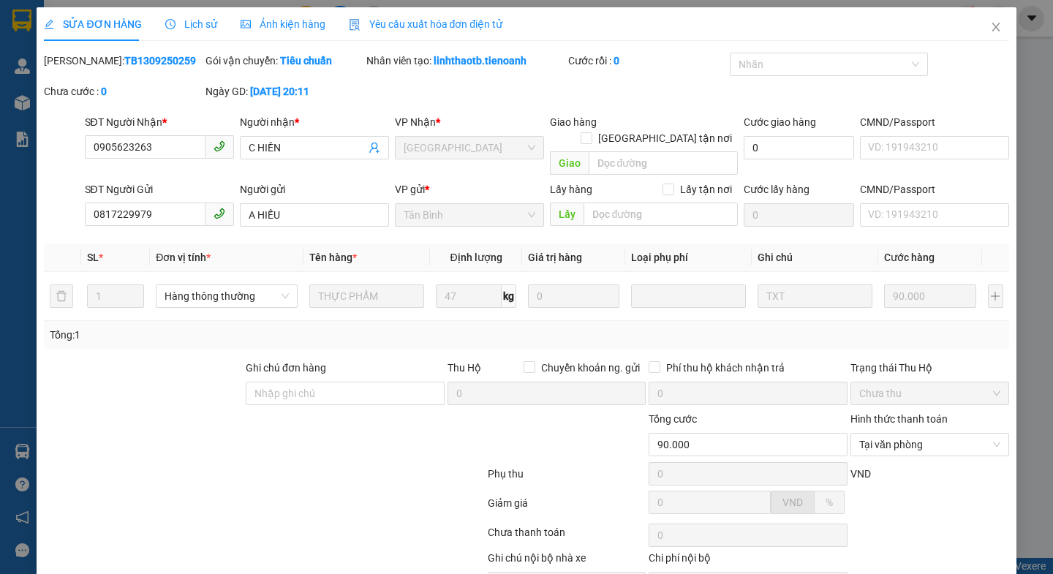
drag, startPoint x: 604, startPoint y: 540, endPoint x: 723, endPoint y: 443, distance: 153.4
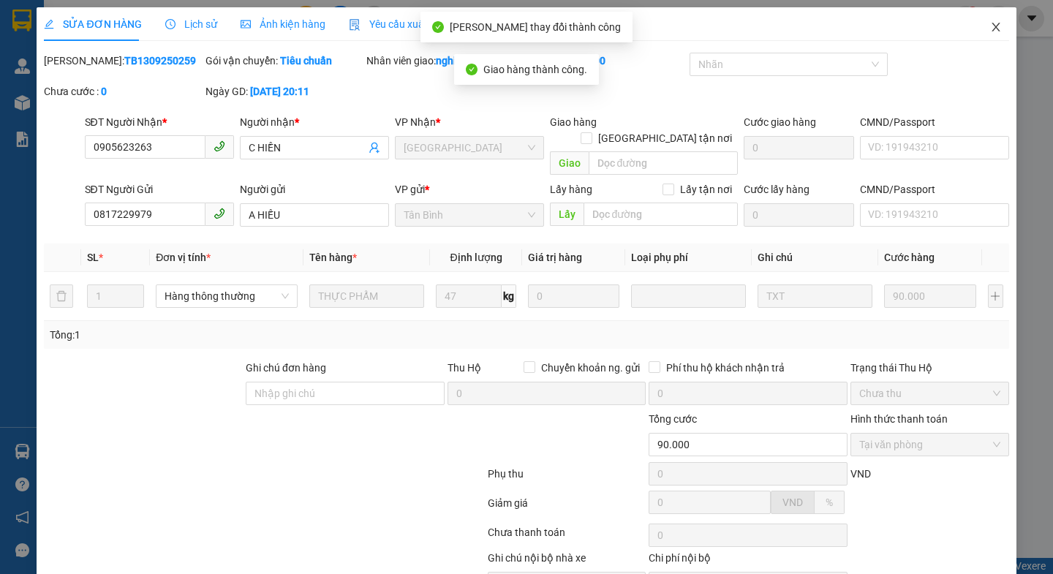
click at [990, 26] on icon "close" at bounding box center [996, 27] width 12 height 12
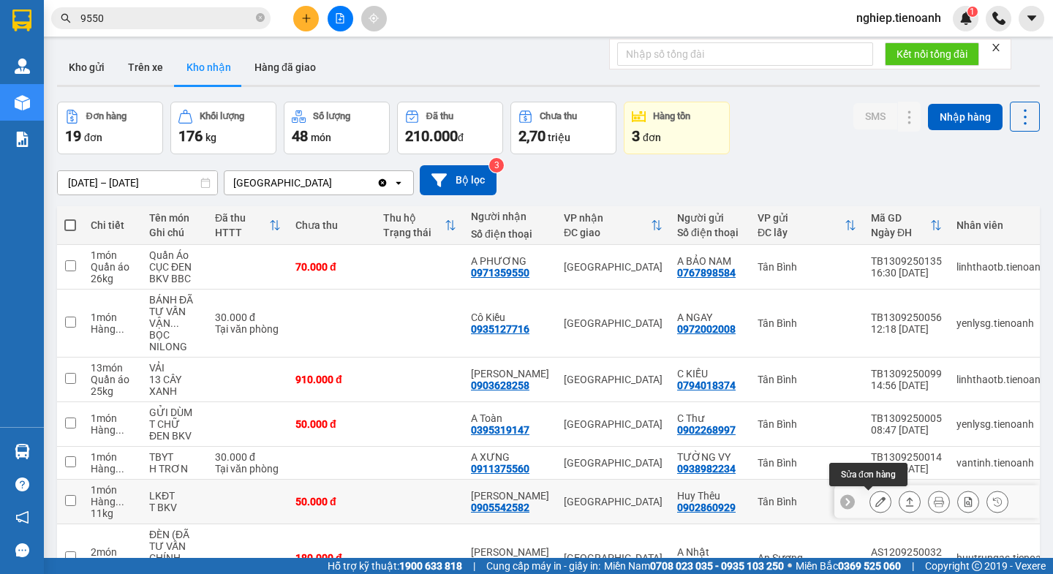
click at [875, 497] on icon at bounding box center [880, 502] width 10 height 10
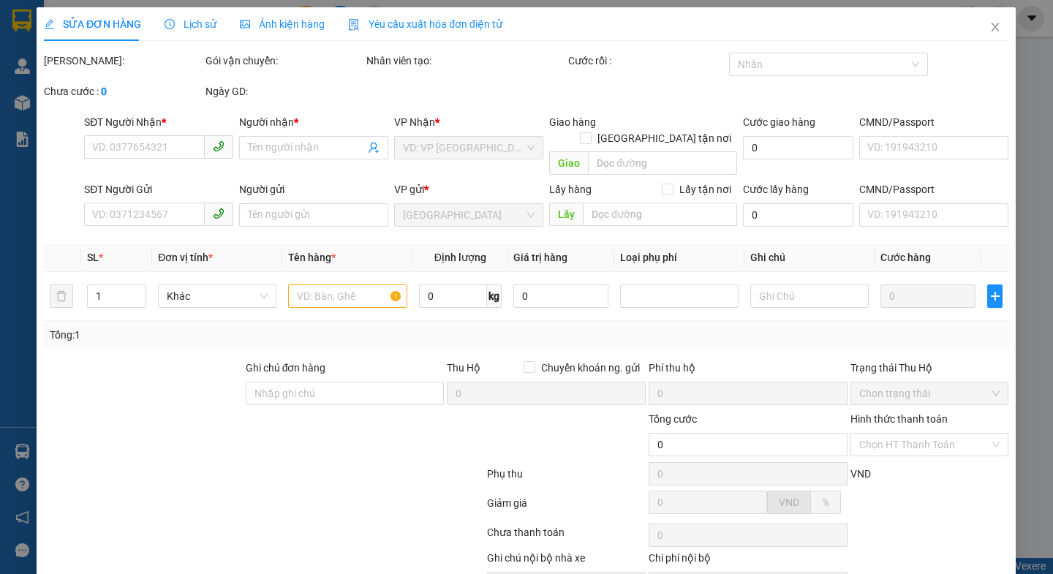
type input "0905542582"
type input "[PERSON_NAME]"
type input "0902860929"
type input "Huy Thêu"
type input "50.000"
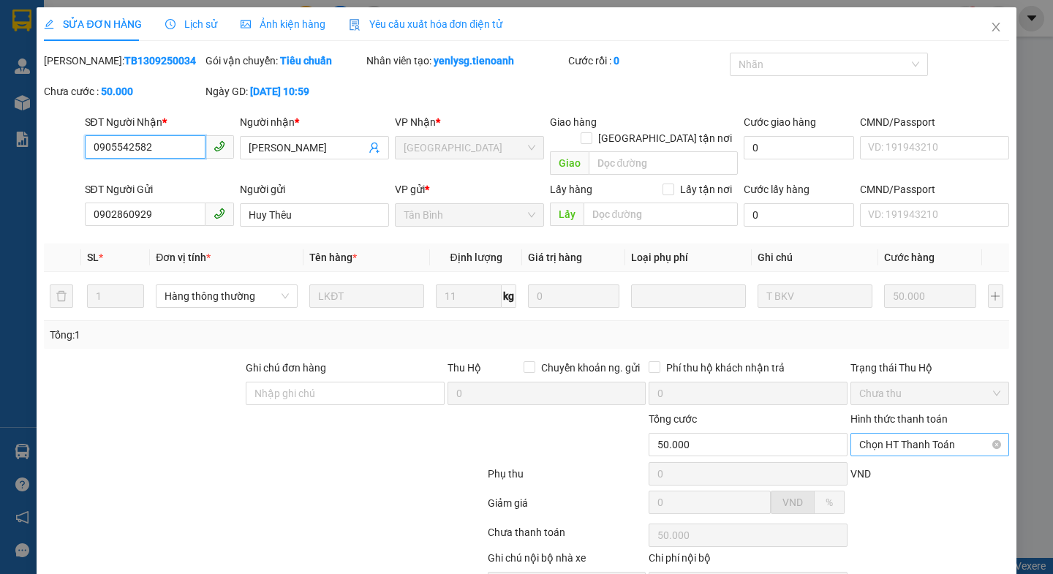
click at [881, 434] on span "Chọn HT Thanh Toán" at bounding box center [929, 445] width 141 height 22
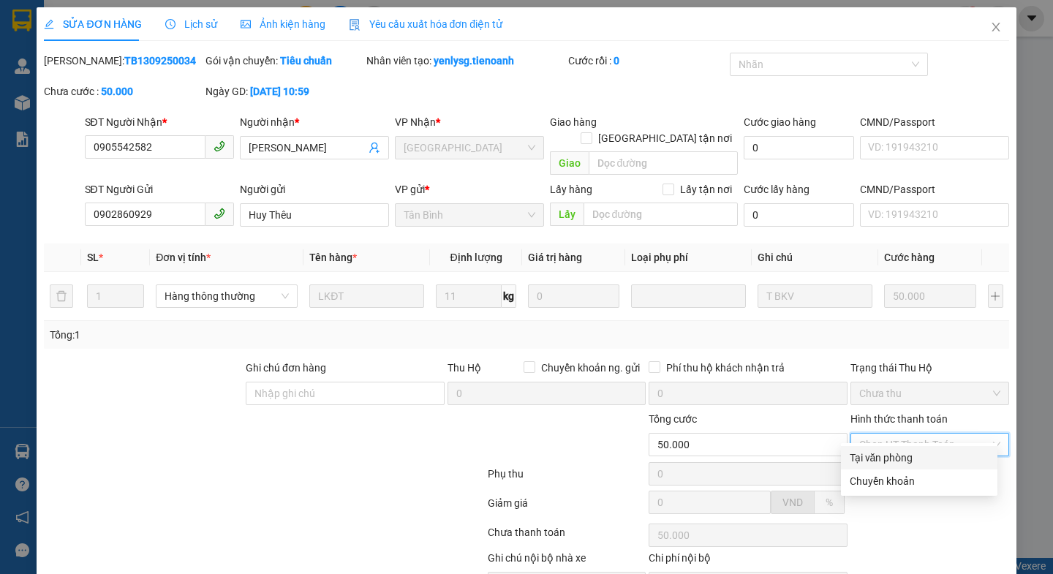
click at [867, 450] on div "Tại văn phòng" at bounding box center [919, 458] width 139 height 16
type input "0"
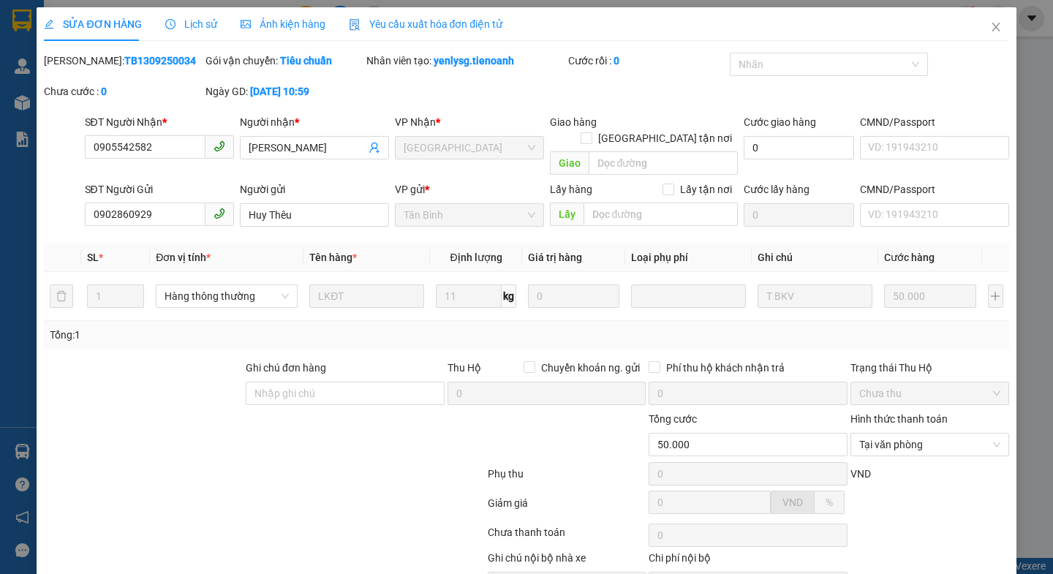
click at [990, 25] on icon "close" at bounding box center [996, 27] width 12 height 12
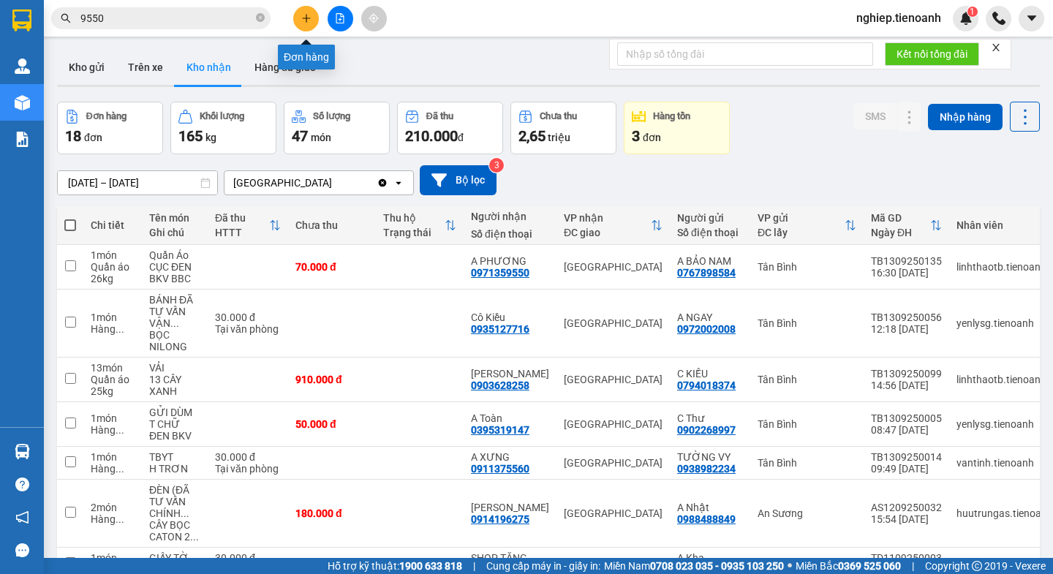
click at [305, 17] on icon "plus" at bounding box center [306, 18] width 10 height 10
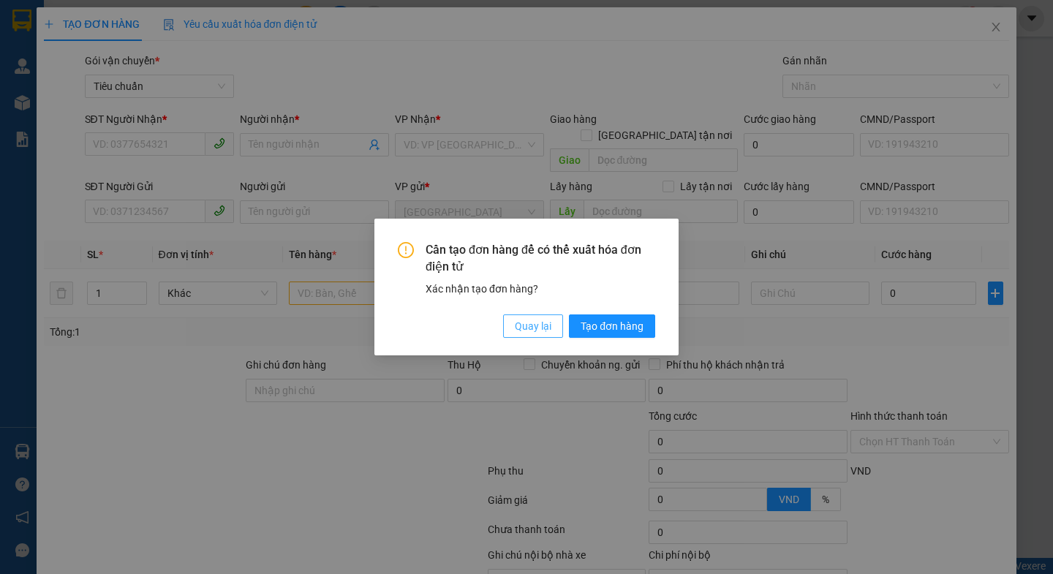
click at [523, 329] on span "Quay lại" at bounding box center [533, 326] width 37 height 16
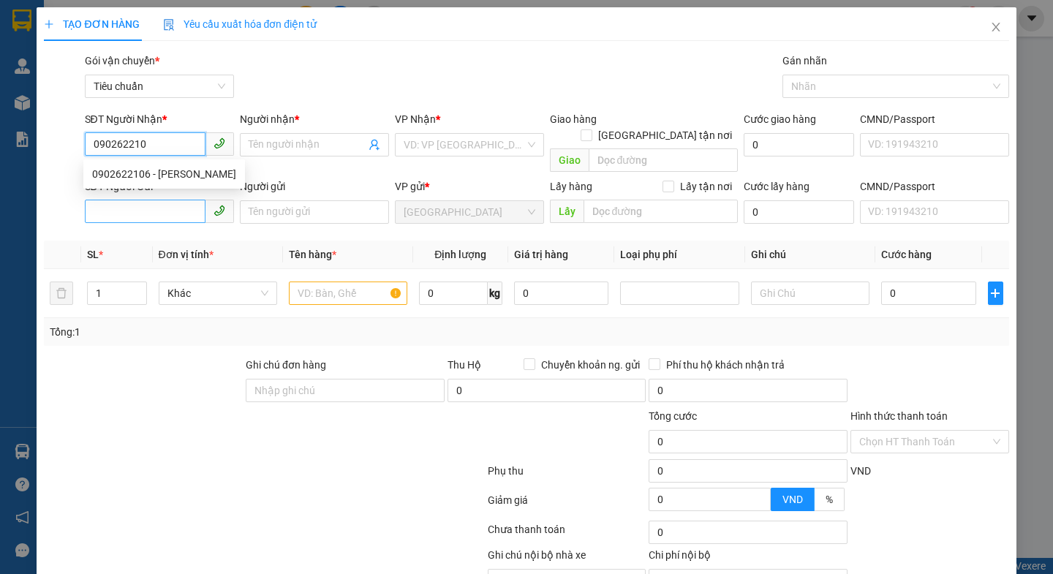
type input "0902622106"
click at [156, 173] on div "0902622106 - [PERSON_NAME]" at bounding box center [164, 174] width 144 height 16
type input "C Như"
type input "60.000"
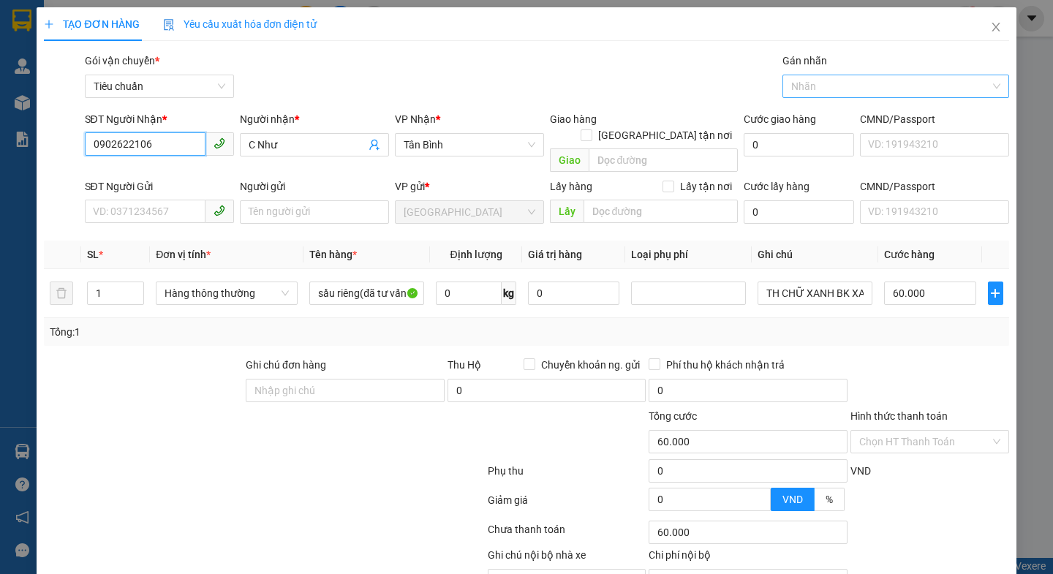
drag, startPoint x: 828, startPoint y: 88, endPoint x: 828, endPoint y: 96, distance: 8.0
click at [828, 88] on div at bounding box center [888, 87] width 205 height 18
type input "0902622106"
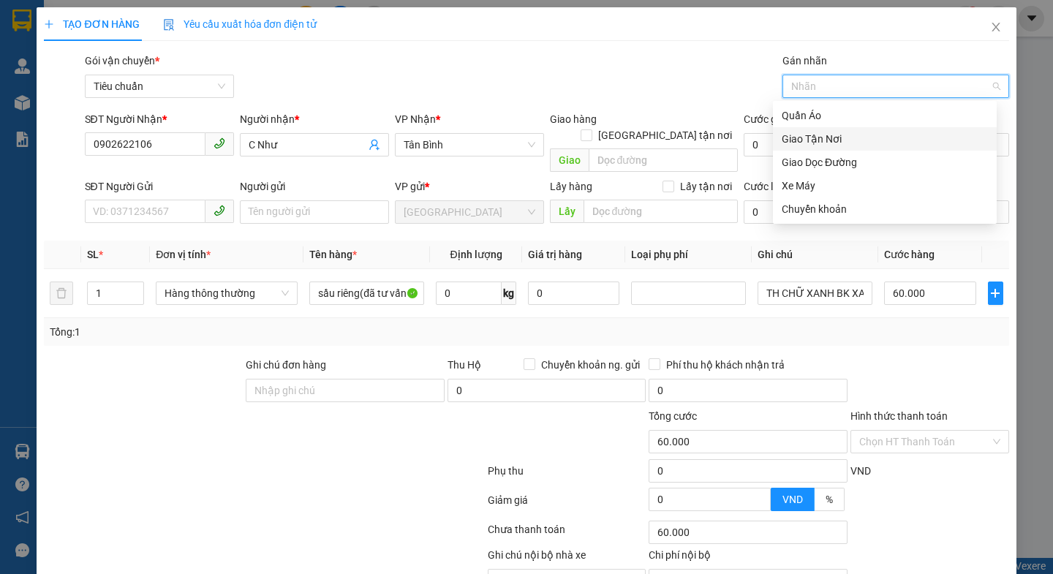
click at [820, 141] on div "Giao Tận Nơi" at bounding box center [885, 139] width 206 height 16
click at [818, 138] on div "Giao Tận Nơi" at bounding box center [885, 139] width 206 height 16
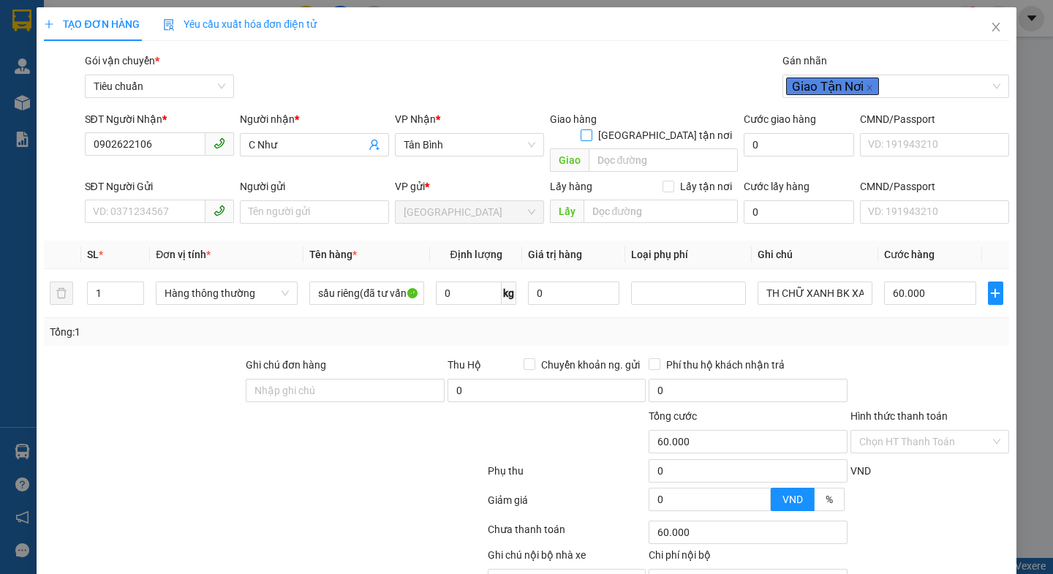
click at [591, 129] on input "[GEOGRAPHIC_DATA] tận nơi" at bounding box center [586, 134] width 10 height 10
checkbox input "true"
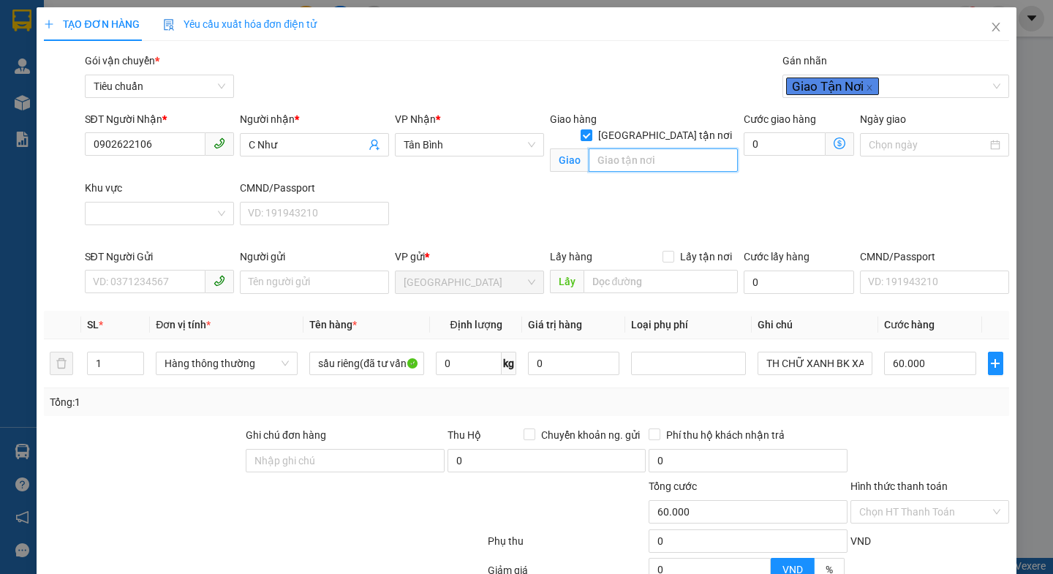
drag, startPoint x: 646, startPoint y: 146, endPoint x: 633, endPoint y: 124, distance: 26.2
click at [646, 148] on input "search" at bounding box center [663, 159] width 149 height 23
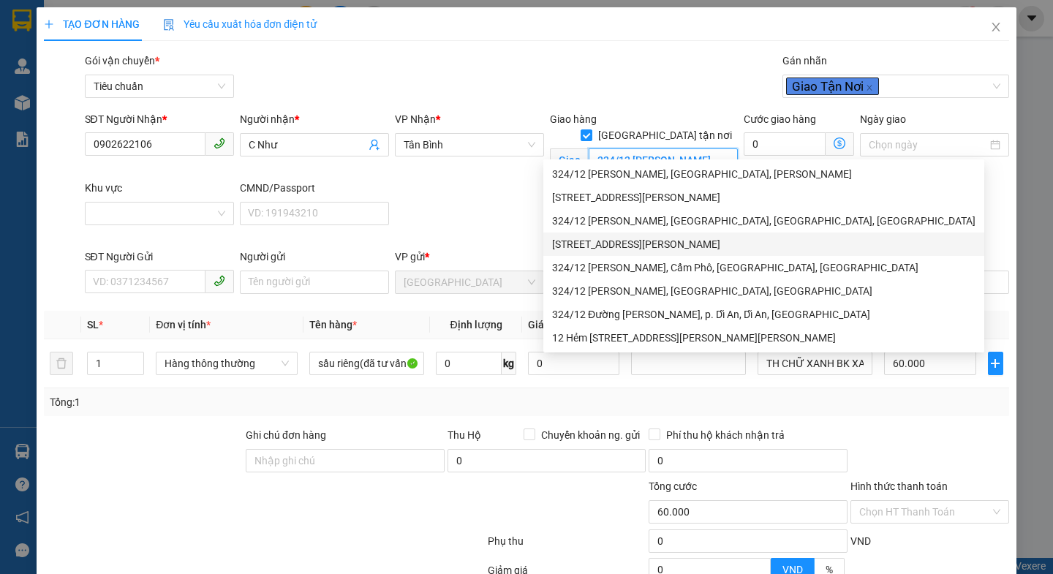
click at [684, 248] on div "[STREET_ADDRESS][PERSON_NAME]" at bounding box center [763, 244] width 423 height 16
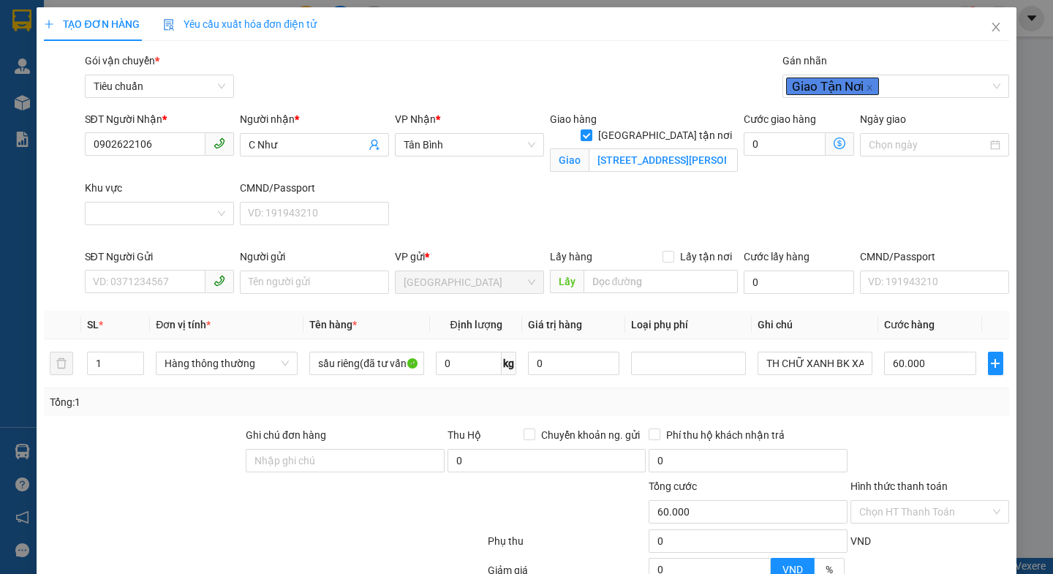
click at [116, 215] on input "Khu vực" at bounding box center [154, 214] width 121 height 22
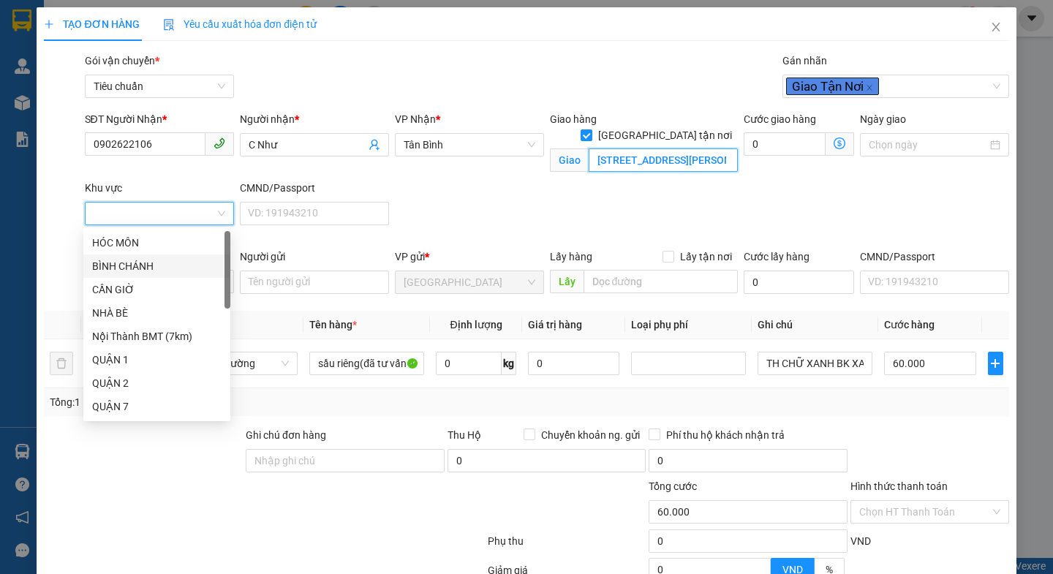
click at [653, 148] on input "[STREET_ADDRESS][PERSON_NAME]" at bounding box center [663, 159] width 149 height 23
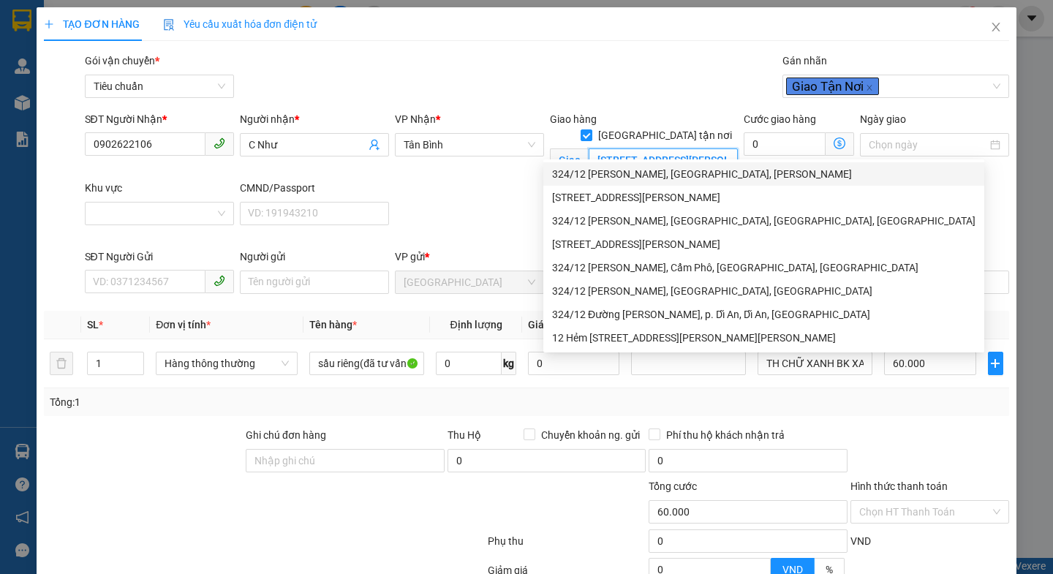
drag, startPoint x: 687, startPoint y: 145, endPoint x: 676, endPoint y: 162, distance: 20.7
click at [687, 148] on input "[STREET_ADDRESS][PERSON_NAME]" at bounding box center [663, 159] width 149 height 23
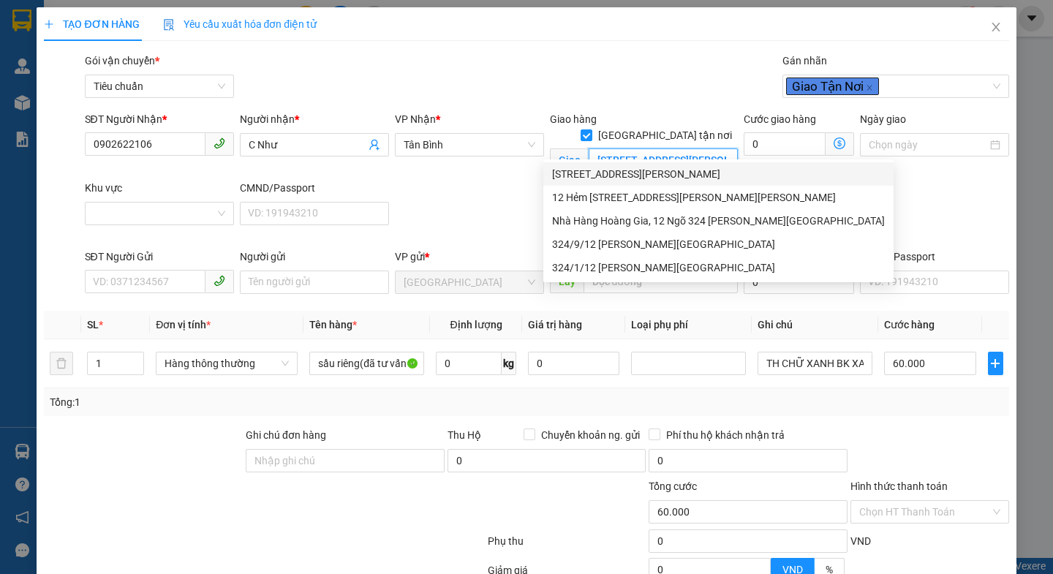
click at [630, 177] on div "[STREET_ADDRESS][PERSON_NAME]" at bounding box center [718, 174] width 333 height 16
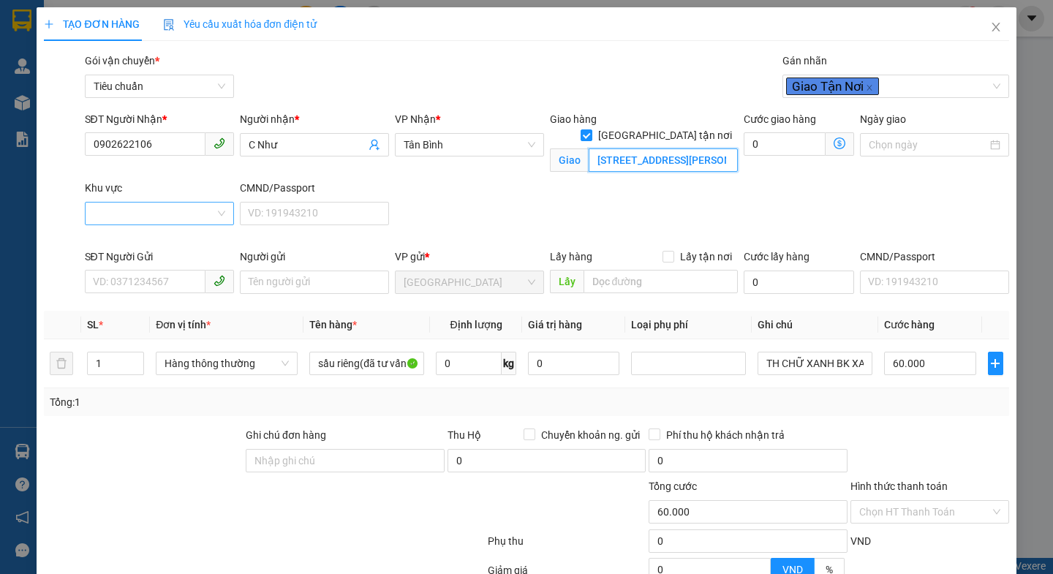
type input "[STREET_ADDRESS][PERSON_NAME]"
click at [185, 223] on input "Khu vực" at bounding box center [154, 214] width 121 height 22
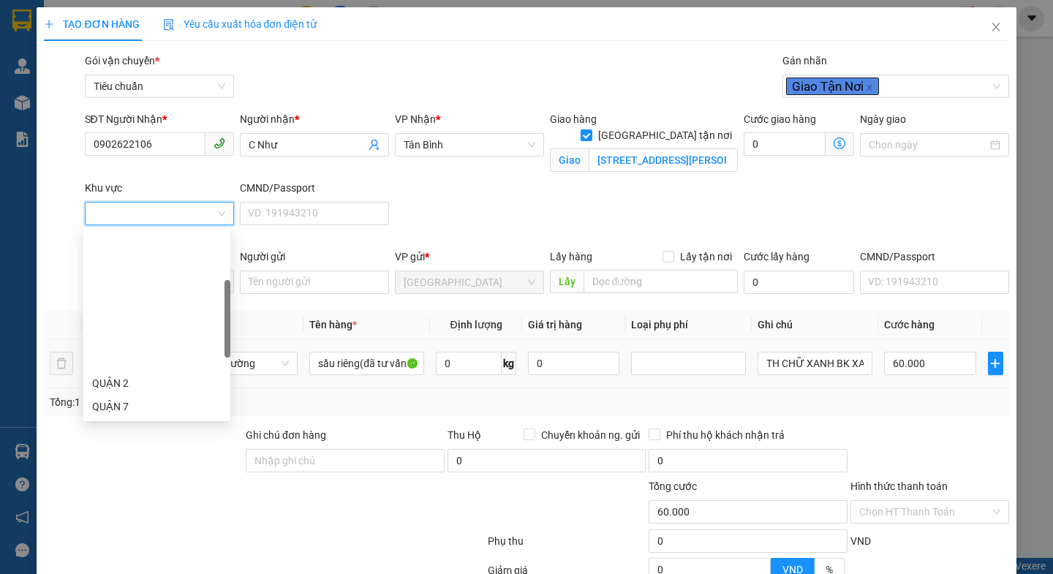
drag, startPoint x: 135, startPoint y: 333, endPoint x: 137, endPoint y: 380, distance: 46.8
click at [135, 469] on div "QUẬN 10" at bounding box center [156, 477] width 129 height 16
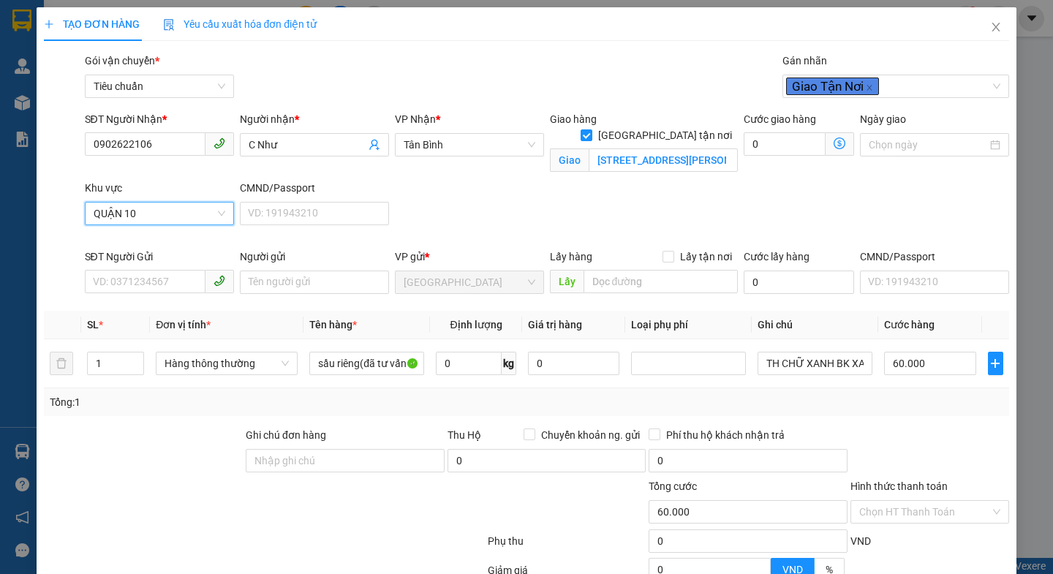
drag, startPoint x: 149, startPoint y: 426, endPoint x: 146, endPoint y: 391, distance: 34.6
click at [148, 424] on div "Transit Pickup Surcharge Ids Transit Deliver Surcharge Ids Transit Deliver Surc…" at bounding box center [526, 375] width 965 height 644
click at [146, 287] on input "SĐT Người Gửi" at bounding box center [145, 281] width 121 height 23
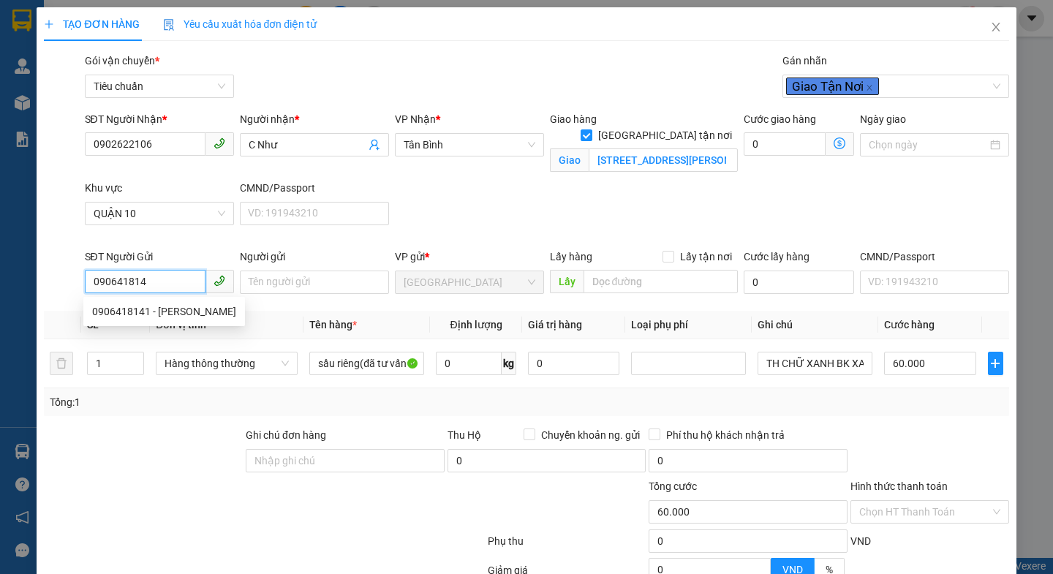
type input "0906418141"
click at [158, 312] on div "0906418141 - [PERSON_NAME]" at bounding box center [164, 311] width 144 height 16
type input "[PERSON_NAME]"
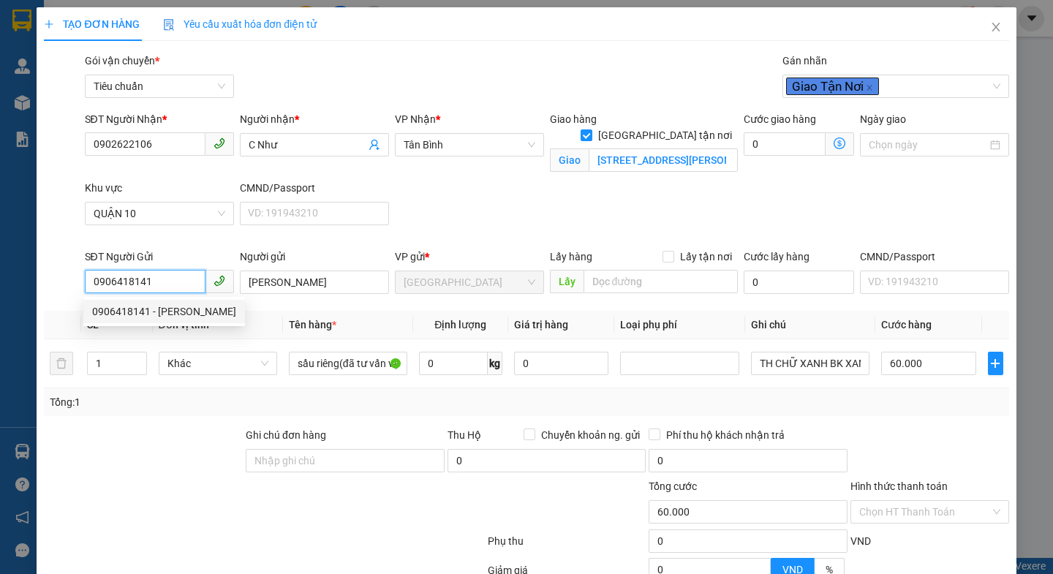
type input "0906418141"
drag, startPoint x: 173, startPoint y: 428, endPoint x: 238, endPoint y: 320, distance: 125.7
click at [173, 425] on div "Transit Pickup Surcharge Ids Transit Deliver Surcharge Ids Transit Deliver Surc…" at bounding box center [526, 375] width 965 height 644
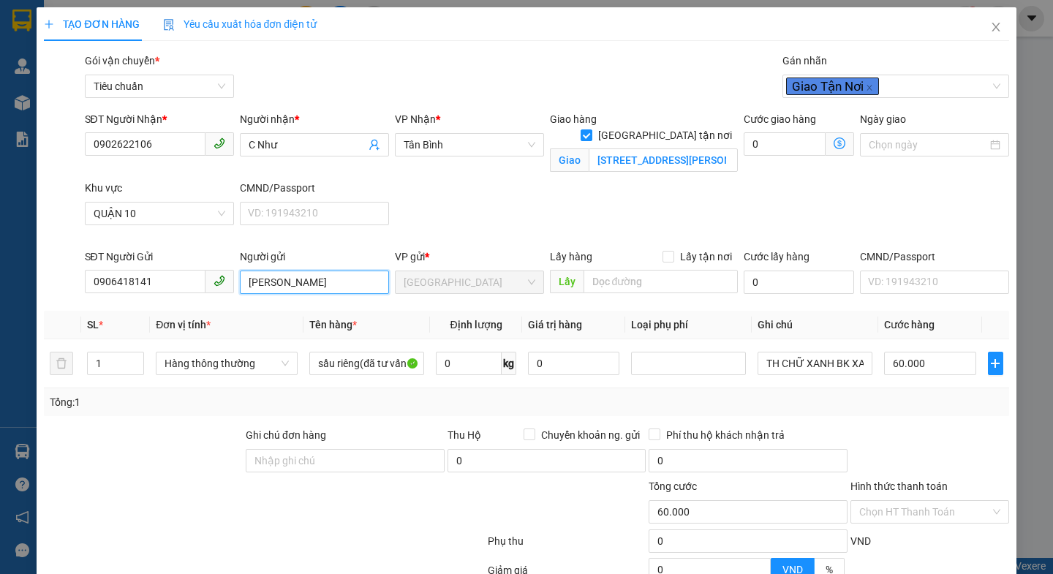
click at [246, 279] on input "[PERSON_NAME]" at bounding box center [314, 282] width 149 height 23
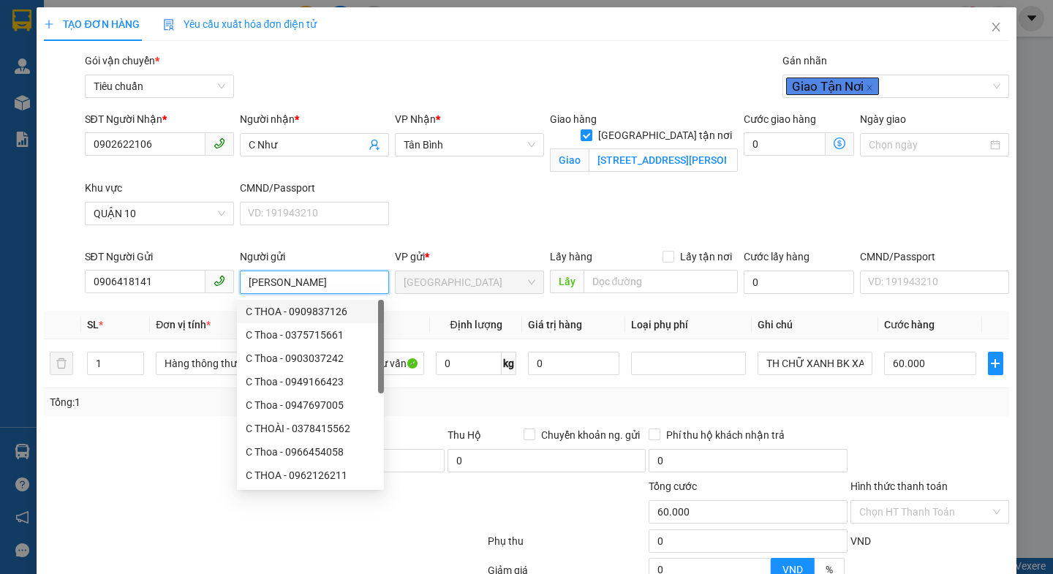
click at [292, 284] on input "[PERSON_NAME]" at bounding box center [314, 282] width 149 height 23
type input "V"
type input "A Dân"
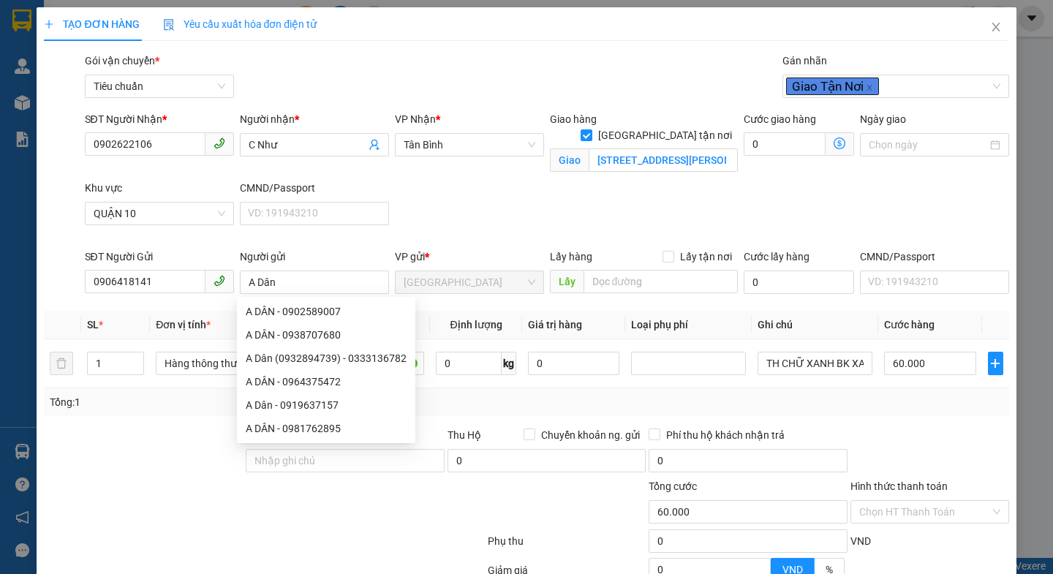
click at [408, 192] on div "SĐT Người Nhận * 0902622106 Người nhận * C Như VP Nhận * [GEOGRAPHIC_DATA] hàng…" at bounding box center [547, 179] width 930 height 137
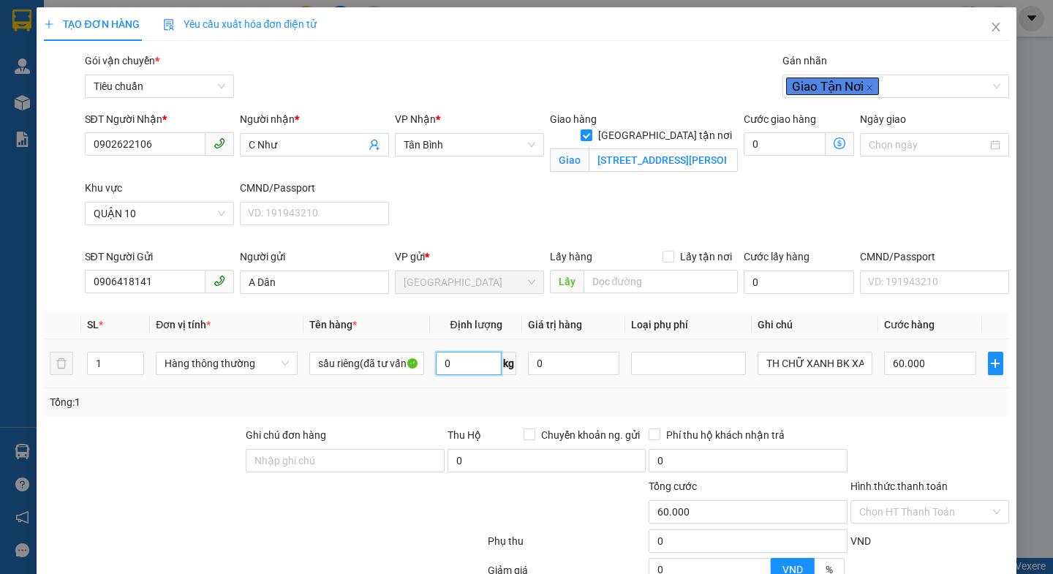
click at [459, 366] on input "0" at bounding box center [469, 363] width 66 height 23
type input "20"
drag, startPoint x: 383, startPoint y: 533, endPoint x: 864, endPoint y: 371, distance: 506.9
click at [387, 533] on div at bounding box center [263, 543] width 443 height 29
type input "55.000"
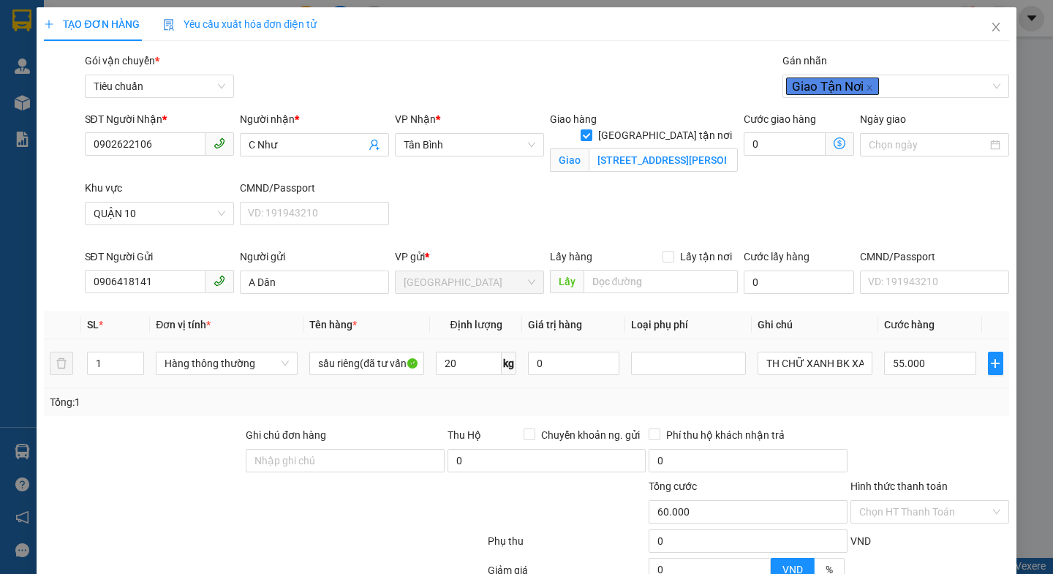
type input "55.000"
type input "125.000"
type input "70.000"
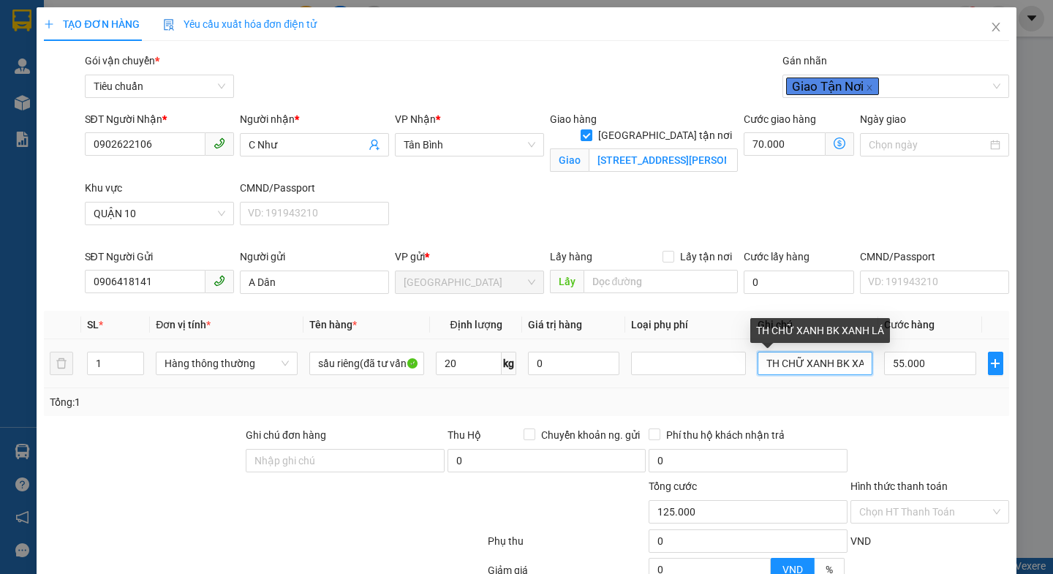
click at [859, 365] on input "TH CHỮ XANH BK XANH LÁ" at bounding box center [815, 363] width 115 height 23
type input "L"
click at [857, 365] on input "text" at bounding box center [815, 363] width 115 height 23
click at [824, 363] on input "text" at bounding box center [815, 363] width 115 height 23
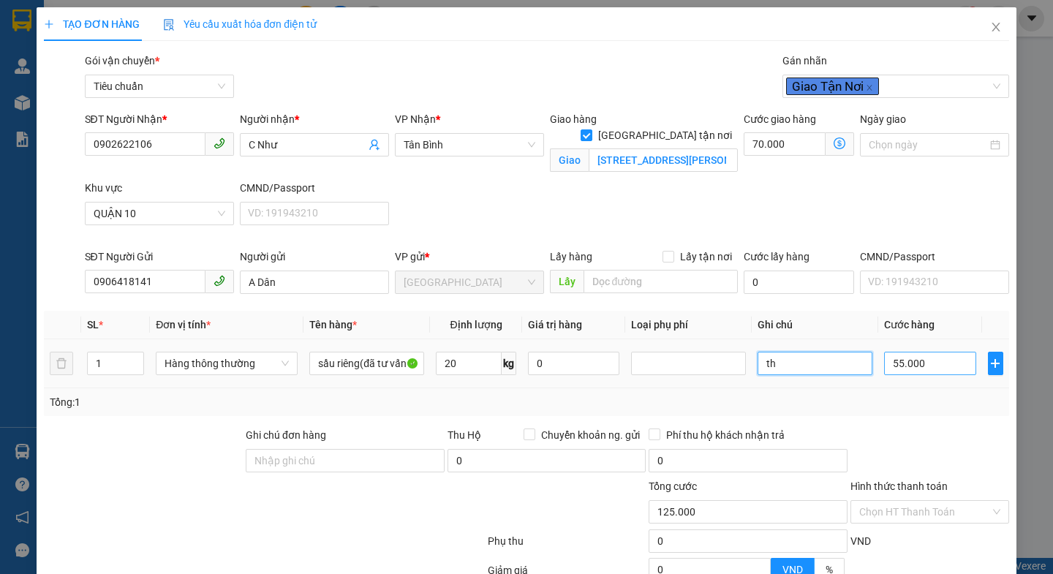
type input "t"
type input "TH CAM, TRẮNG"
click at [946, 363] on input "55.000" at bounding box center [930, 363] width 92 height 23
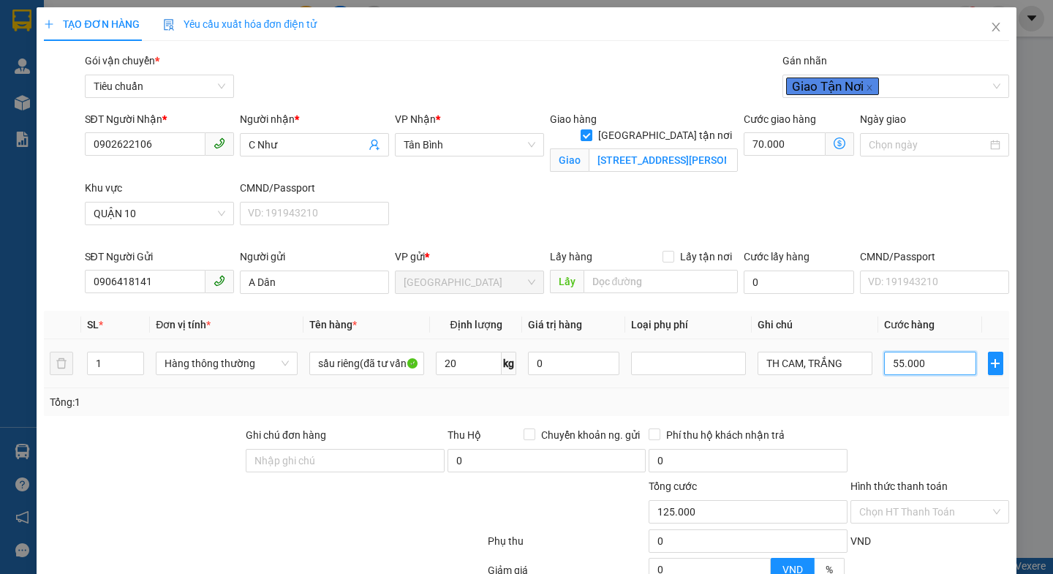
type input "70.006"
type input "6"
type input "70.060"
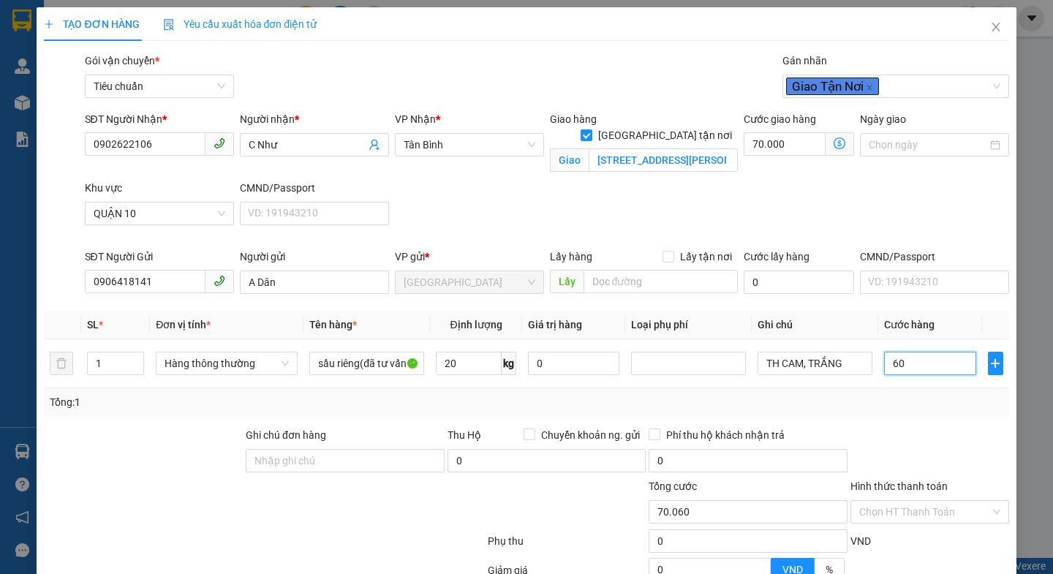
type input "60"
type input "130.000"
type input "60.000"
click at [929, 415] on div "Tổng: 1" at bounding box center [526, 402] width 965 height 28
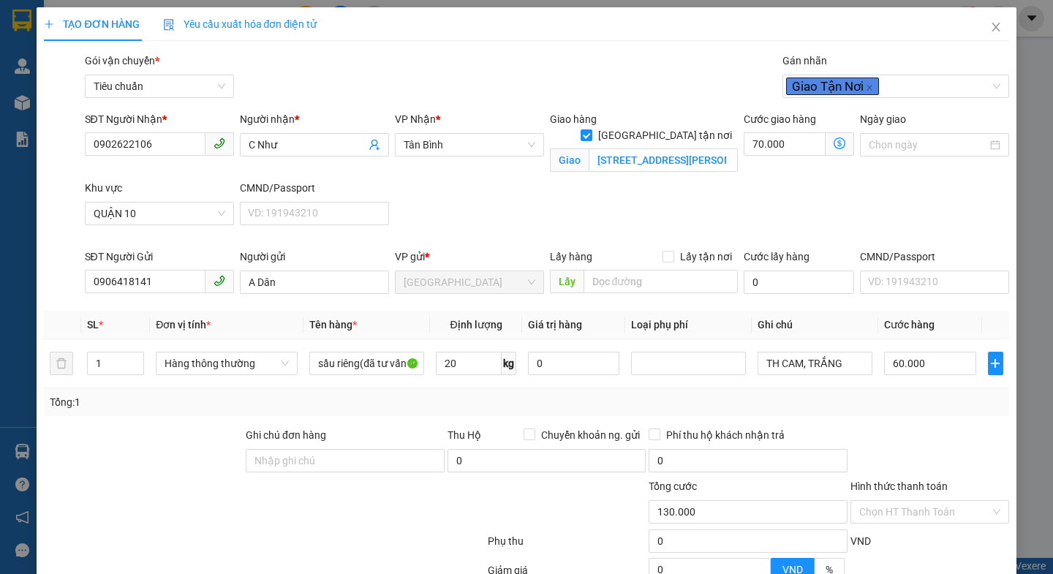
click at [834, 144] on icon "dollar-circle" at bounding box center [840, 143] width 12 height 12
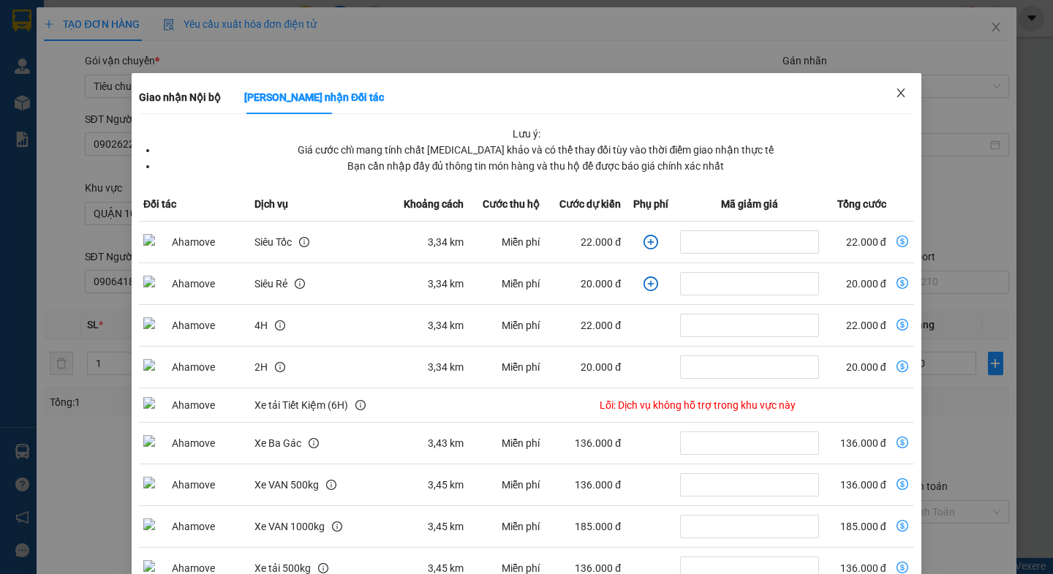
click at [895, 94] on icon "close" at bounding box center [901, 93] width 12 height 12
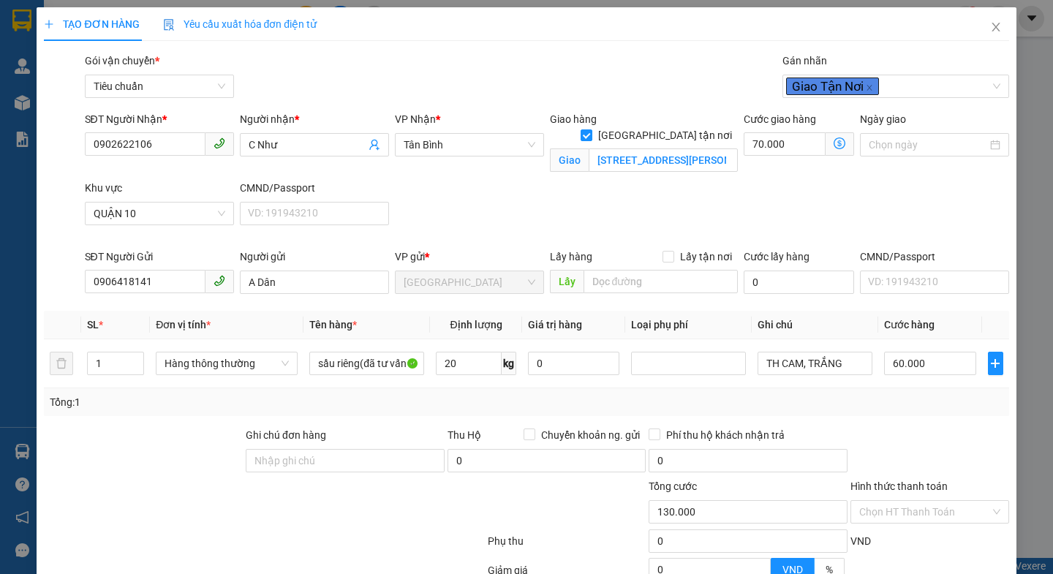
click at [834, 143] on icon "dollar-circle" at bounding box center [840, 143] width 12 height 12
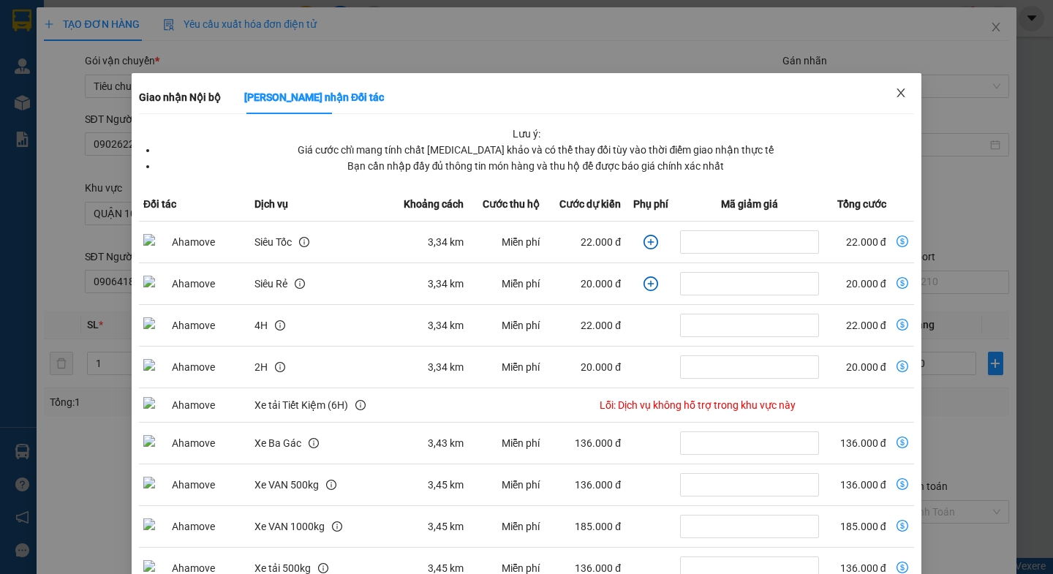
click at [897, 92] on icon "close" at bounding box center [901, 92] width 8 height 9
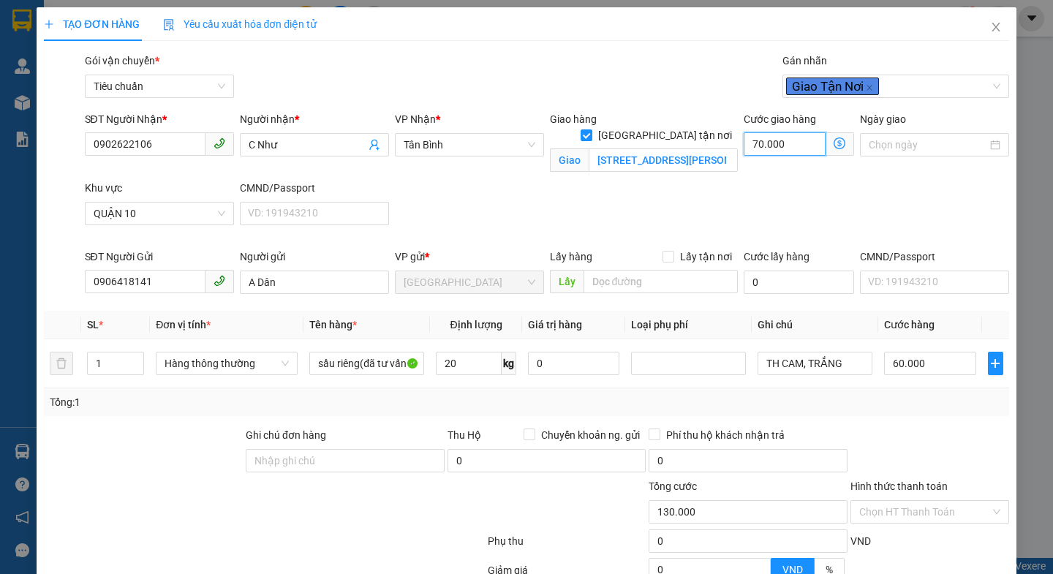
click at [804, 144] on input "70.000" at bounding box center [785, 143] width 82 height 23
type input "60.003"
type input "3"
type input "60.030"
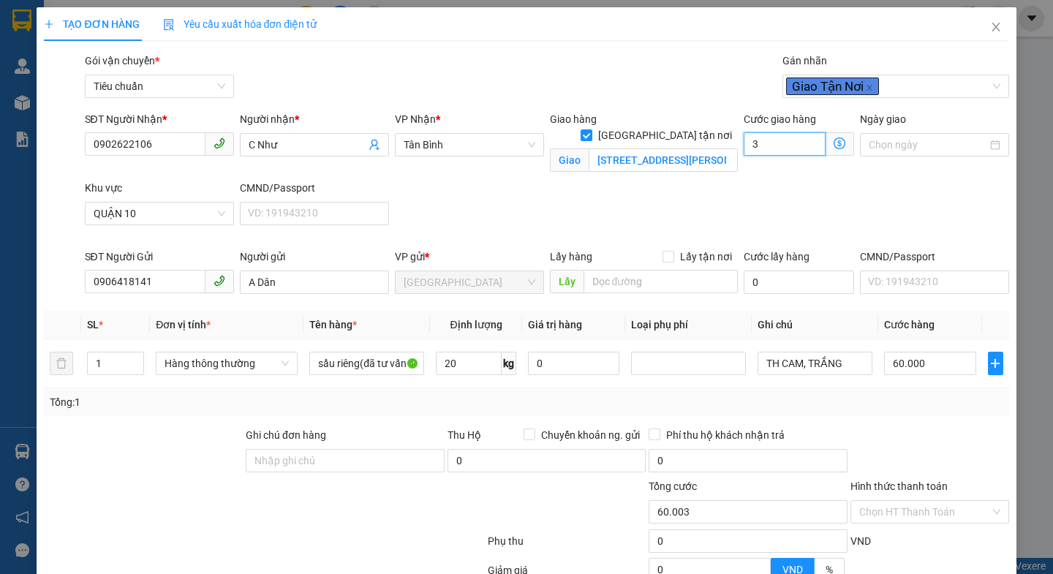
type input "60.030"
type input "30"
type input "90.000"
type input "30.000"
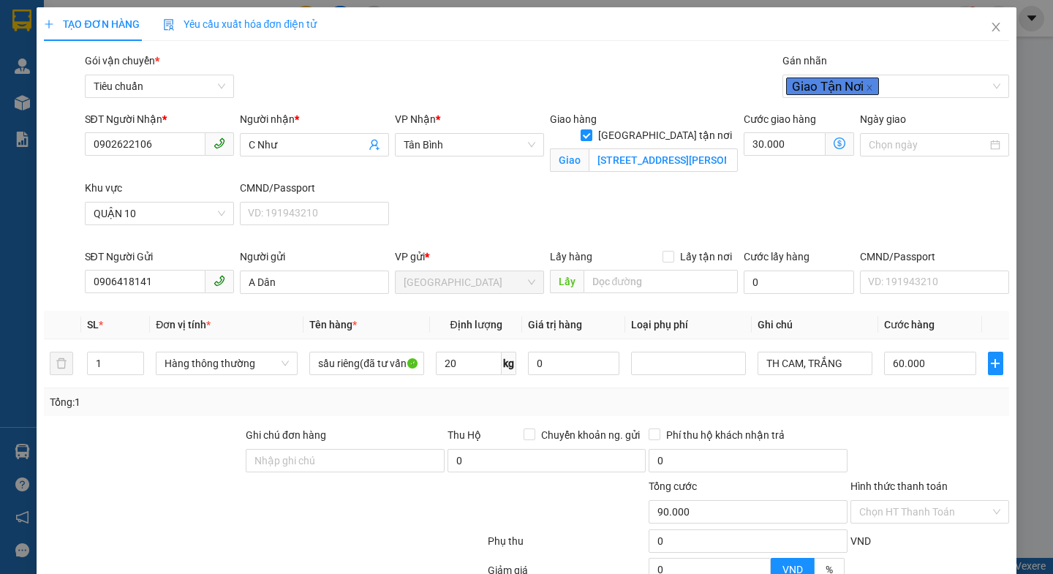
click at [891, 205] on div "SĐT Người Nhận * 0902622106 Người nhận * C Như VP Nhận * Tân Bình Giao hàng [GE…" at bounding box center [547, 179] width 930 height 137
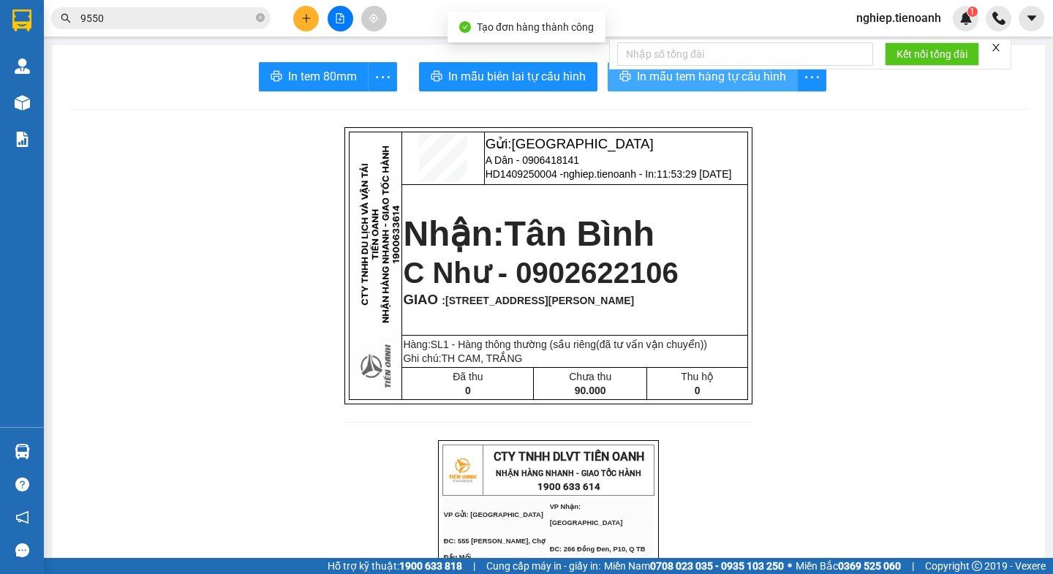
click at [630, 76] on button "In mẫu tem hàng tự cấu hình" at bounding box center [703, 76] width 190 height 29
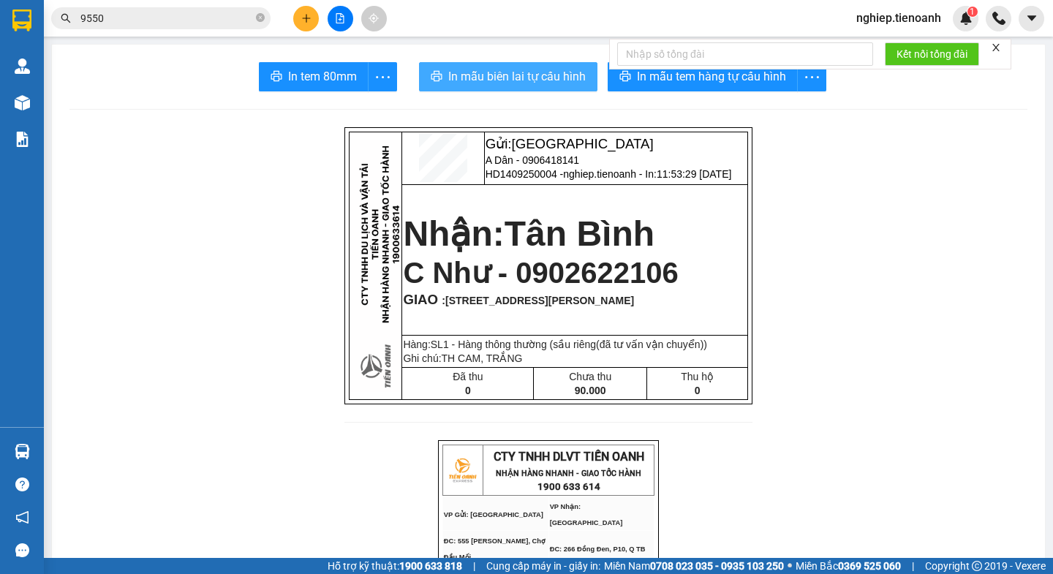
click at [557, 80] on span "In mẫu biên lai tự cấu hình" at bounding box center [516, 76] width 137 height 18
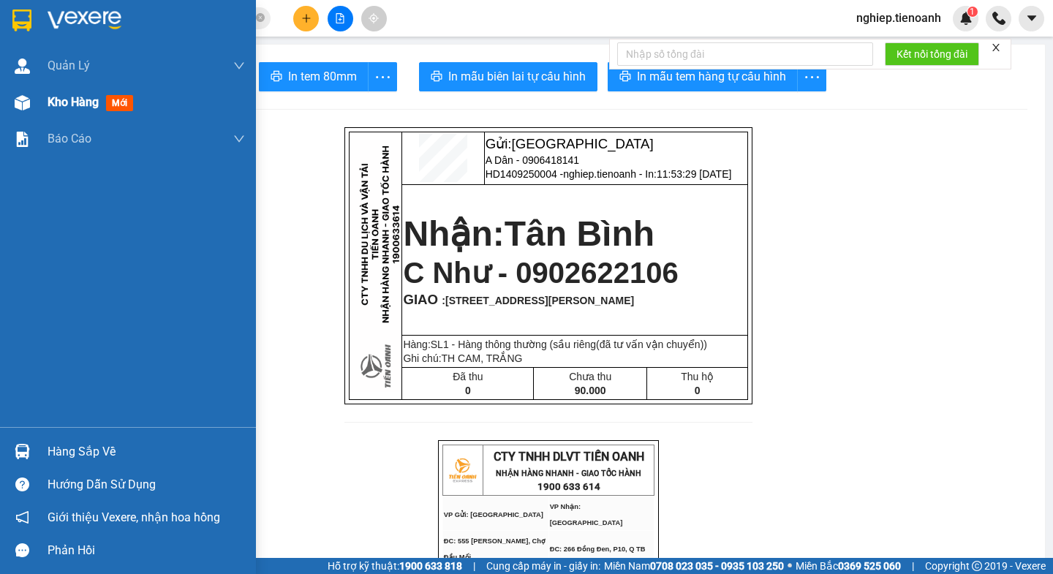
click at [71, 105] on span "Kho hàng" at bounding box center [73, 102] width 51 height 14
